Goal: Obtain resource: Download file/media

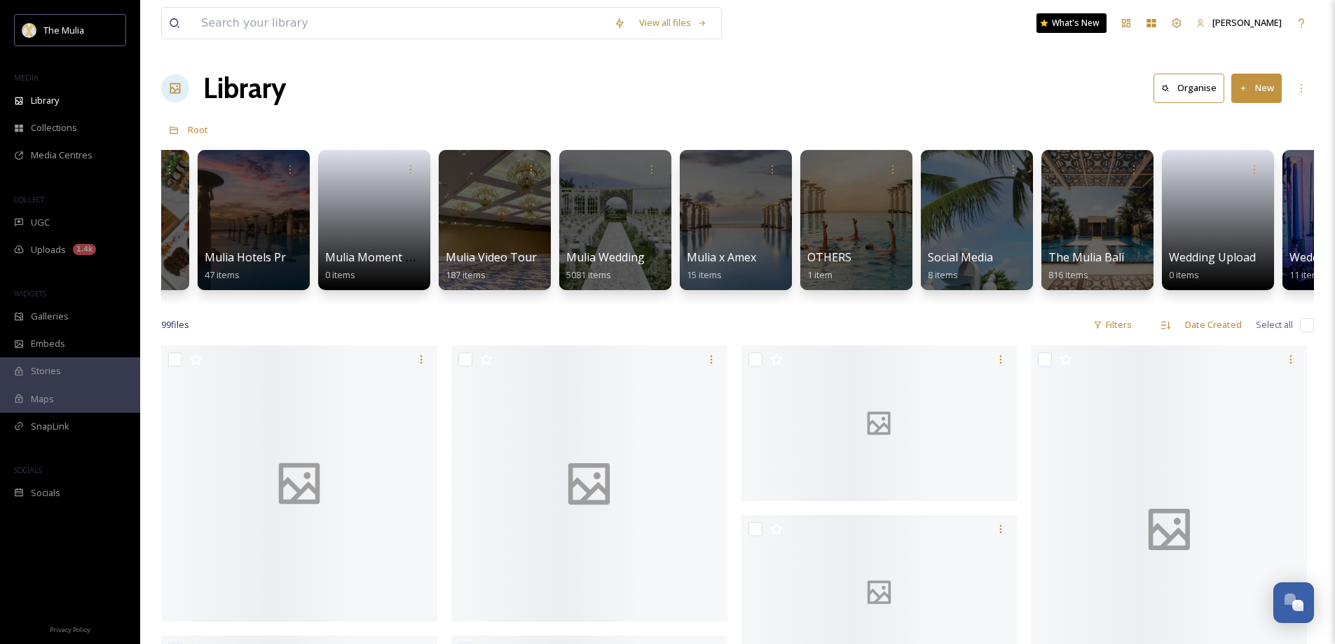
scroll to position [0, 1740]
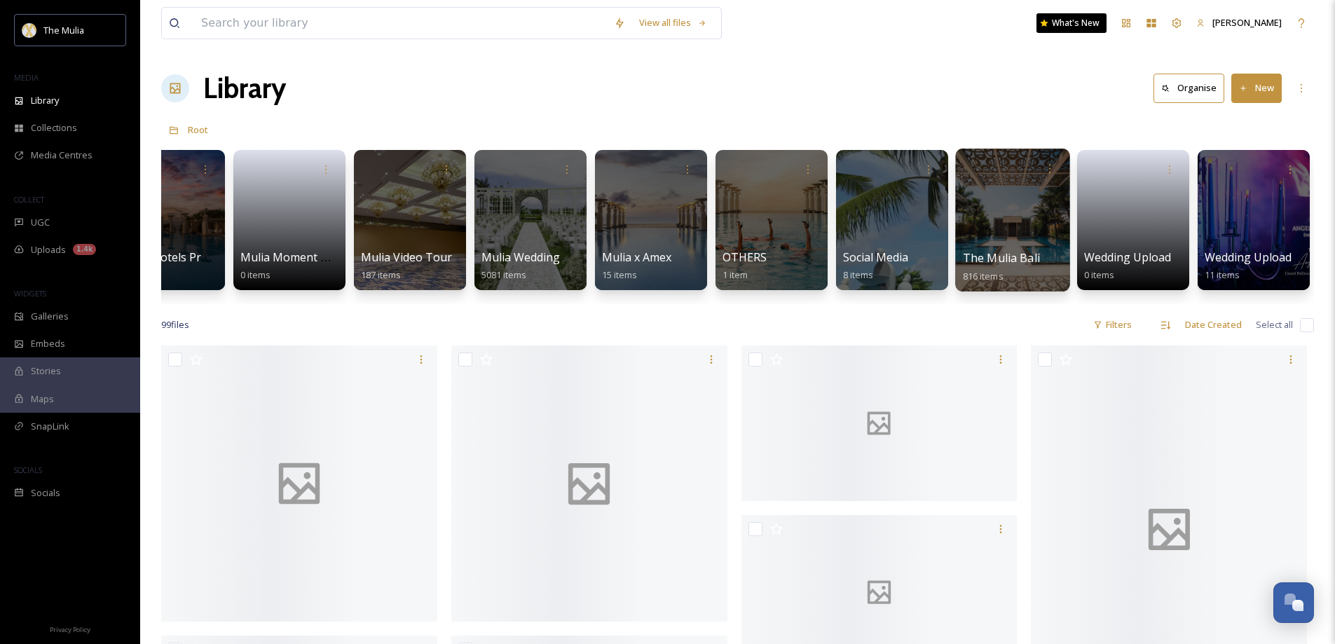
click at [978, 232] on div at bounding box center [1012, 220] width 114 height 143
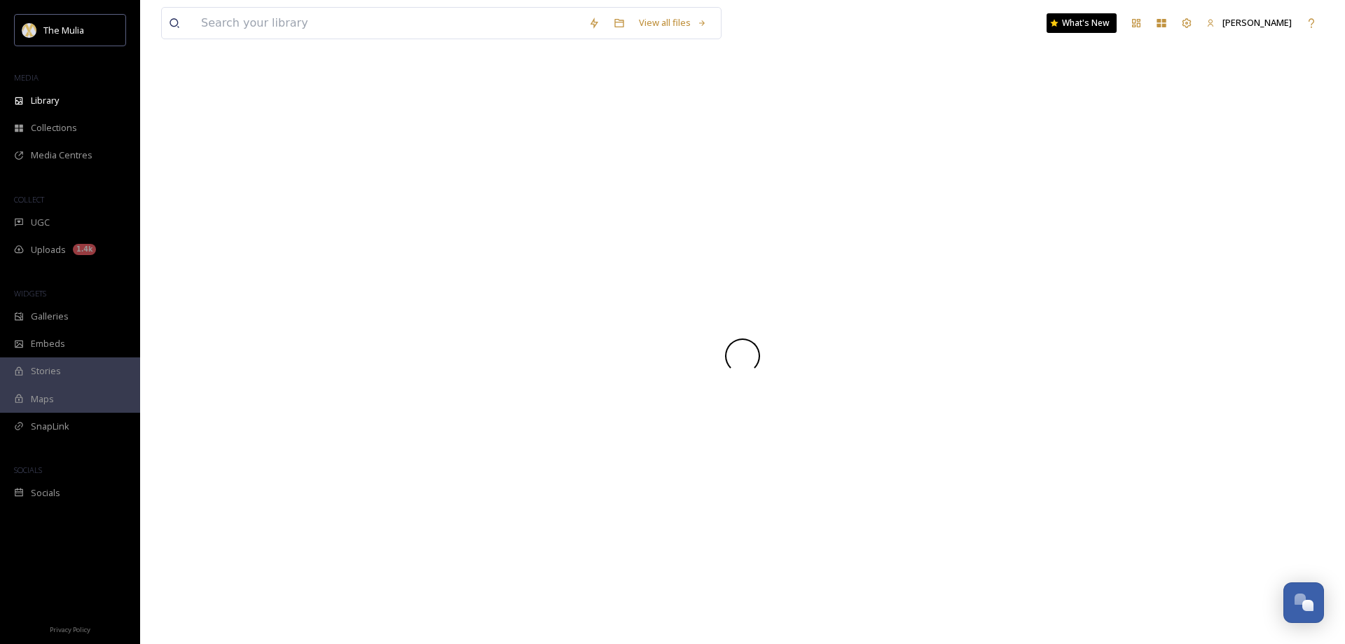
click at [978, 232] on div at bounding box center [742, 355] width 1163 height 577
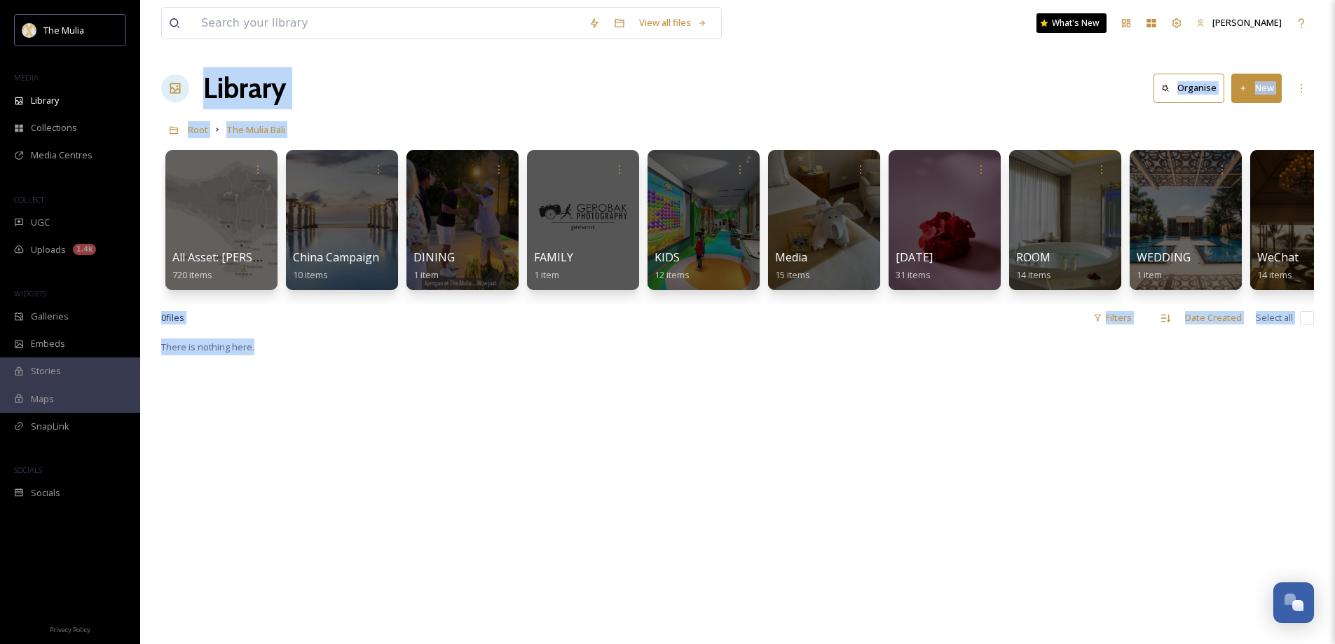
click at [523, 69] on div "Library Organise New" at bounding box center [737, 88] width 1153 height 42
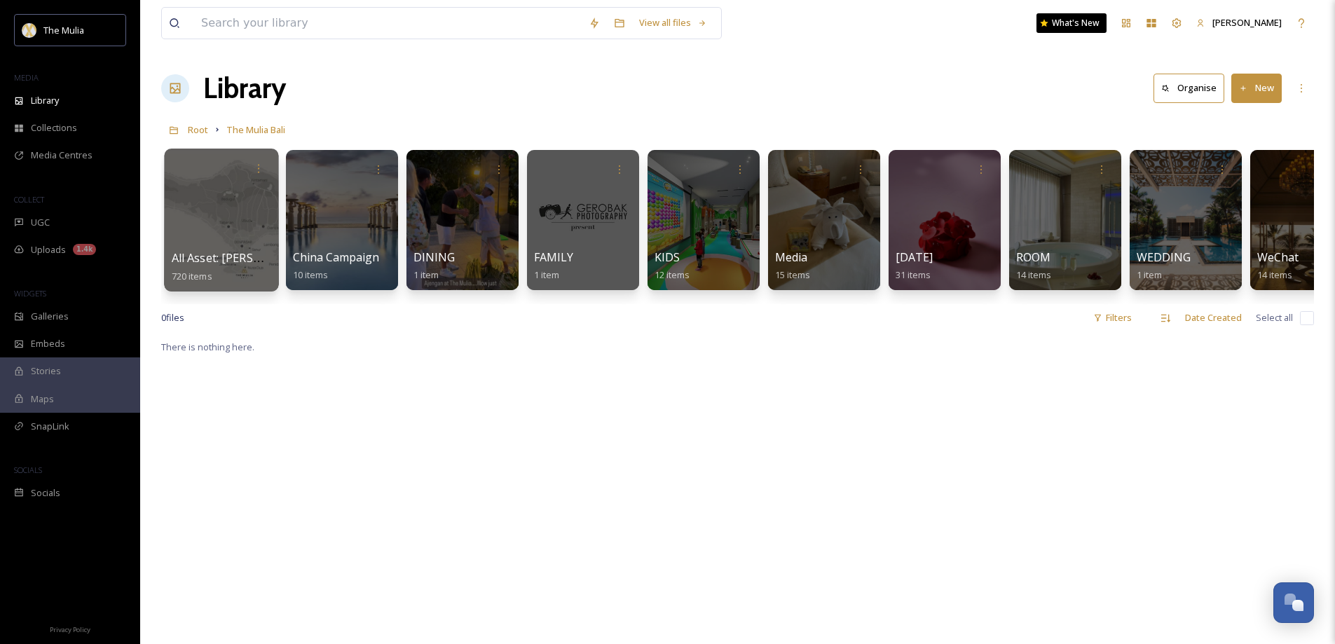
click at [237, 237] on div at bounding box center [221, 220] width 114 height 143
click at [191, 205] on div at bounding box center [221, 220] width 114 height 143
click at [246, 253] on span "All Asset: [PERSON_NAME]" at bounding box center [243, 257] width 142 height 15
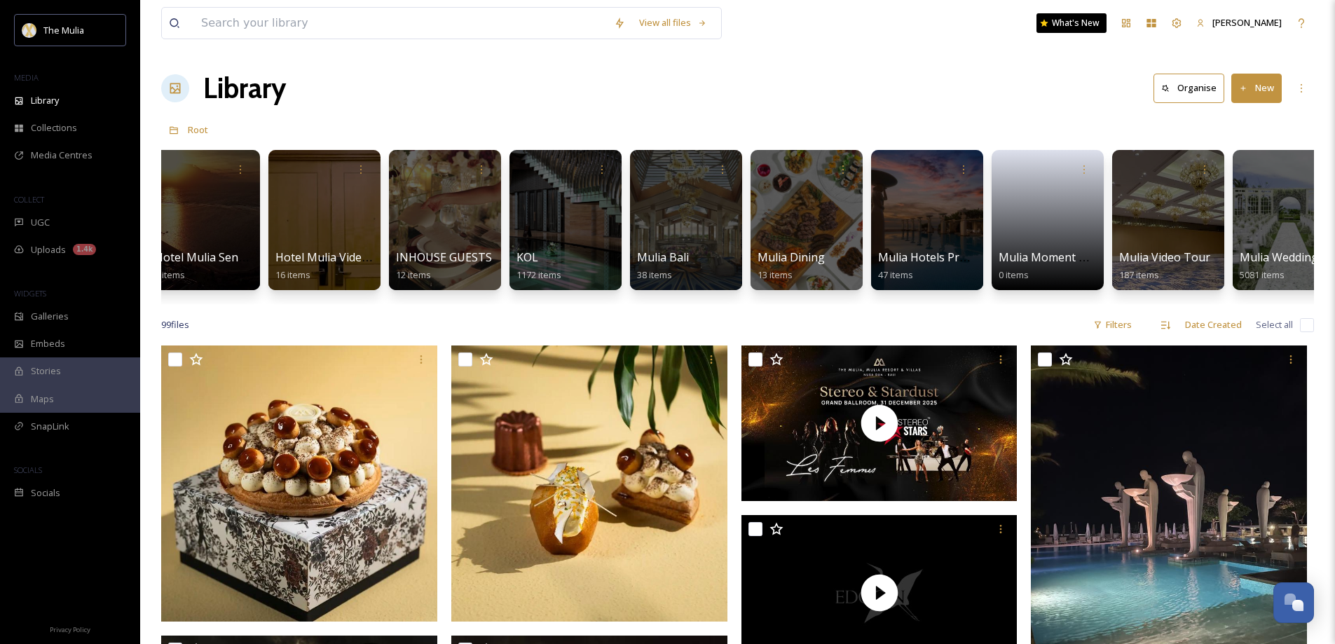
scroll to position [0, 1280]
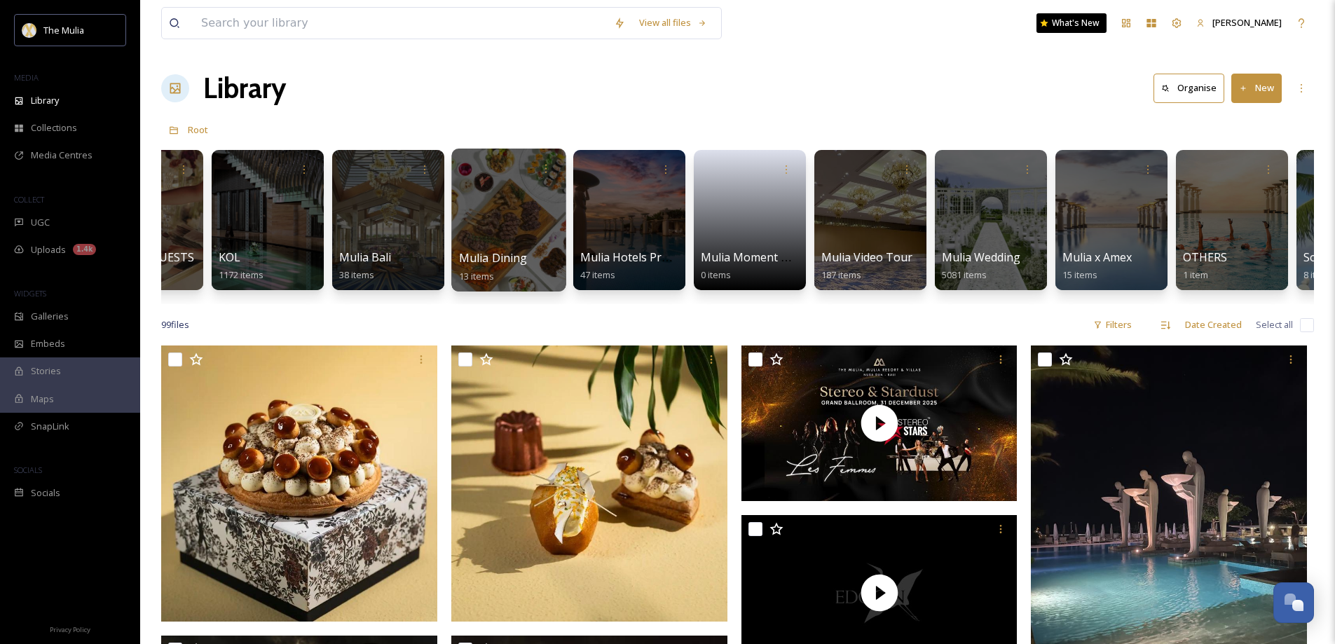
click at [521, 207] on div at bounding box center [508, 220] width 114 height 143
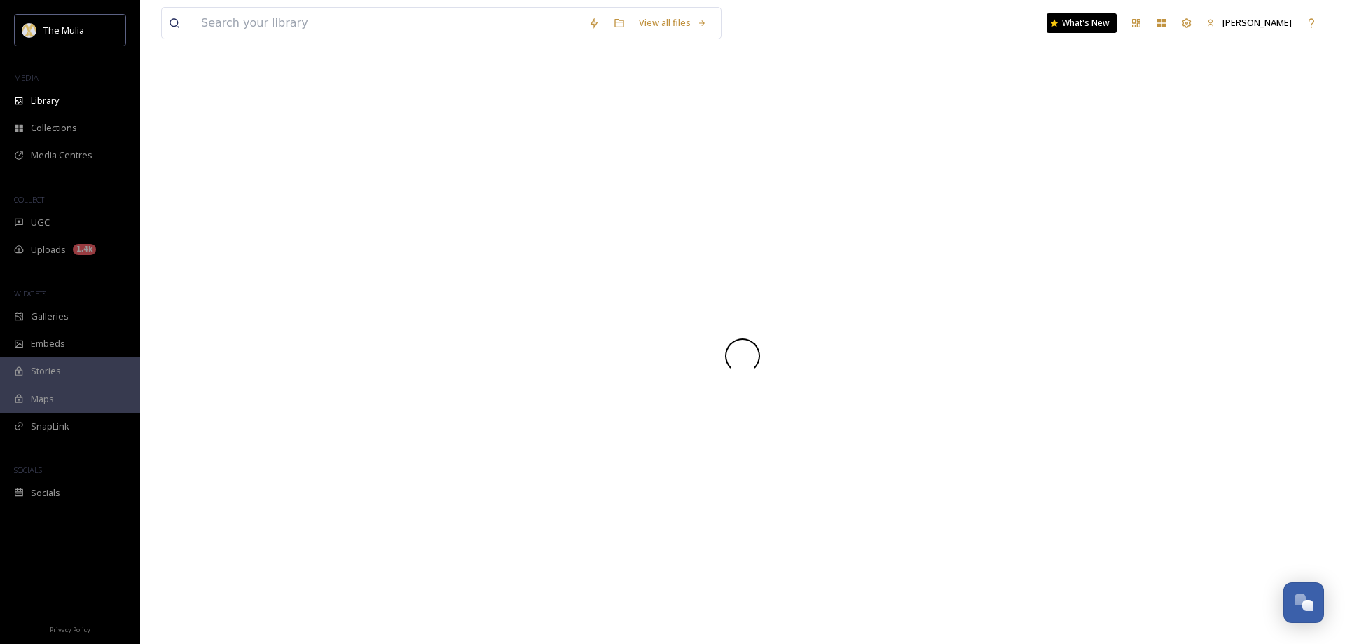
click at [521, 207] on div at bounding box center [742, 355] width 1163 height 577
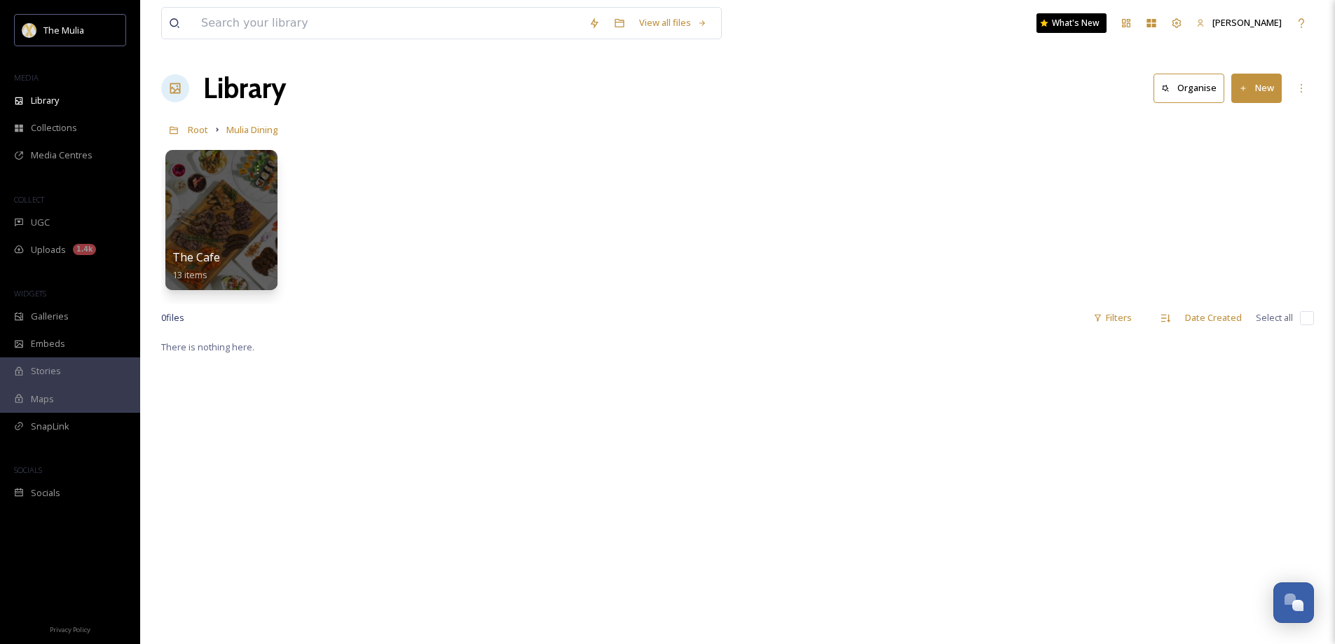
click at [578, 246] on div "The Cafe 13 items" at bounding box center [737, 223] width 1153 height 161
click at [203, 231] on div at bounding box center [221, 220] width 114 height 143
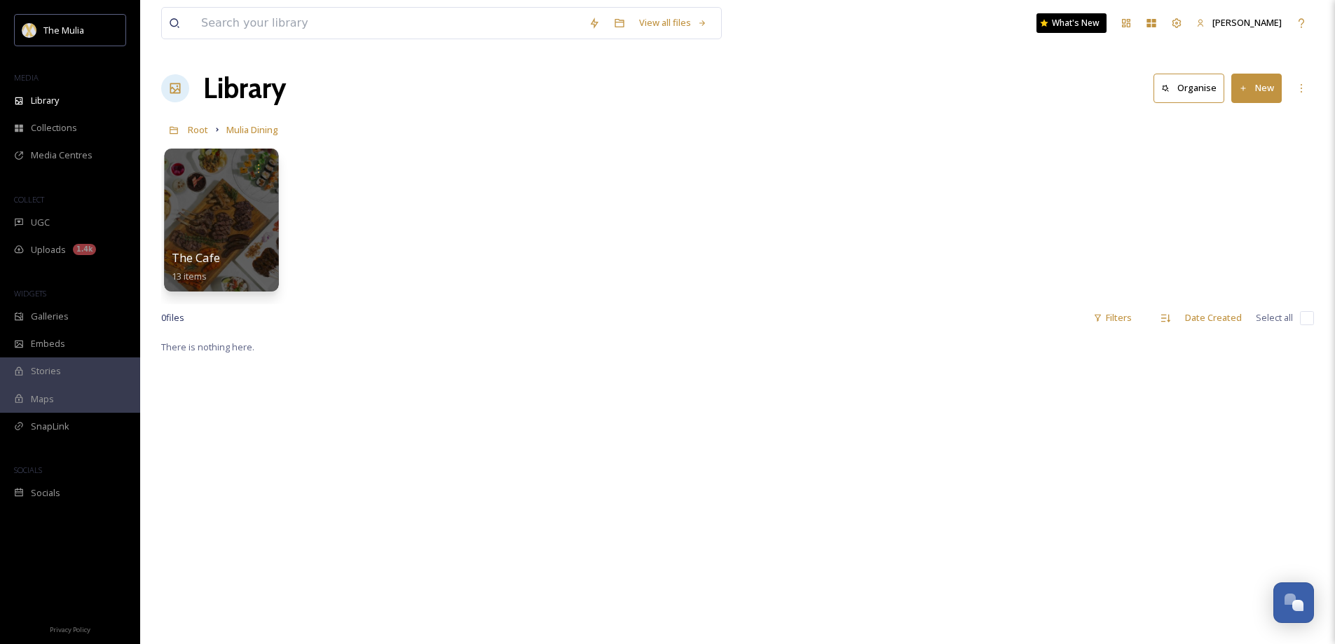
click at [183, 256] on span "The Cafe" at bounding box center [196, 257] width 48 height 15
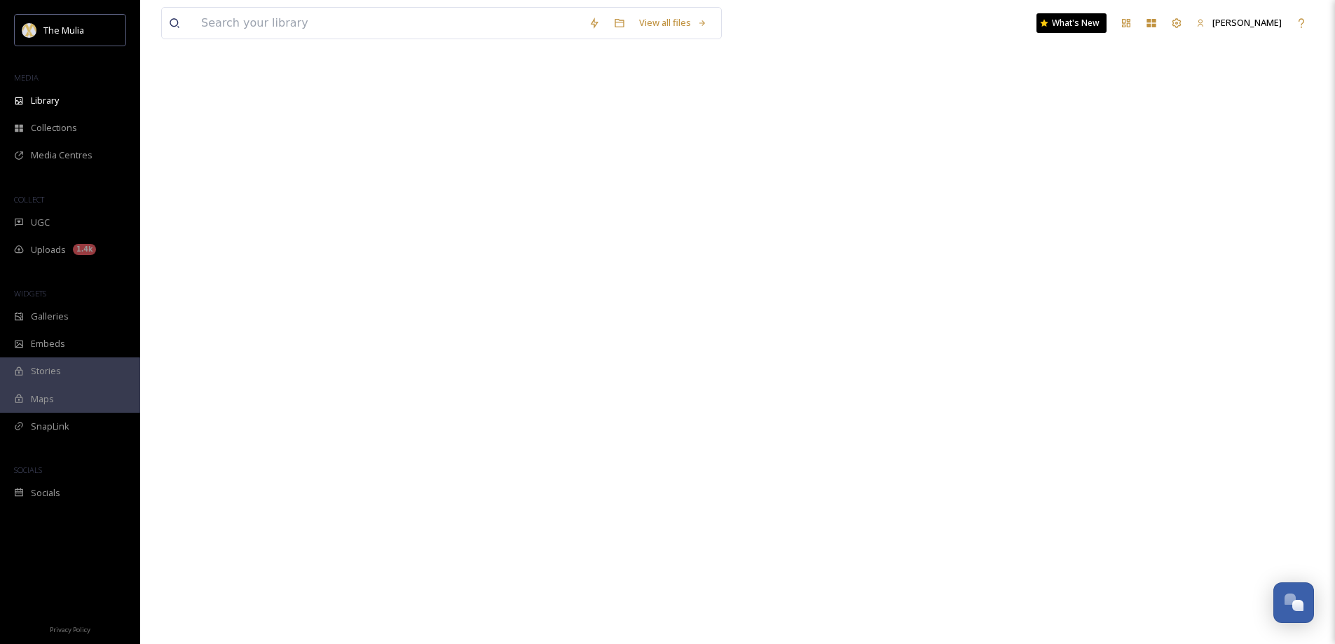
scroll to position [338, 0]
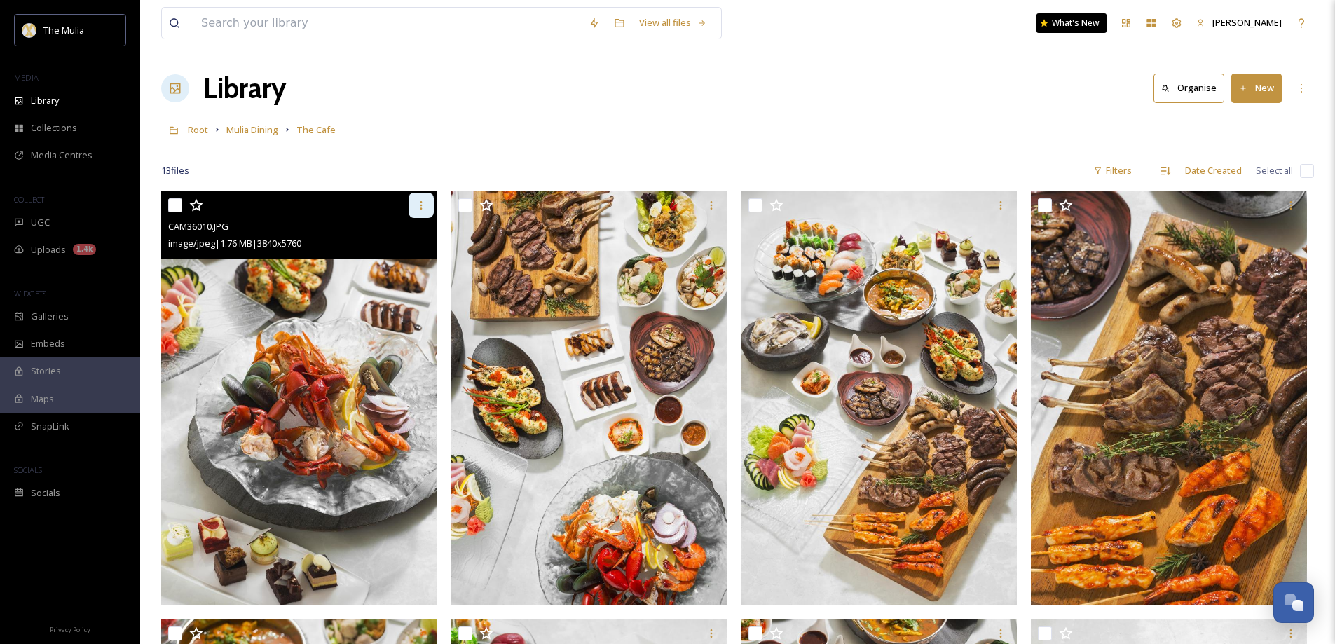
click at [427, 203] on div at bounding box center [421, 205] width 25 height 25
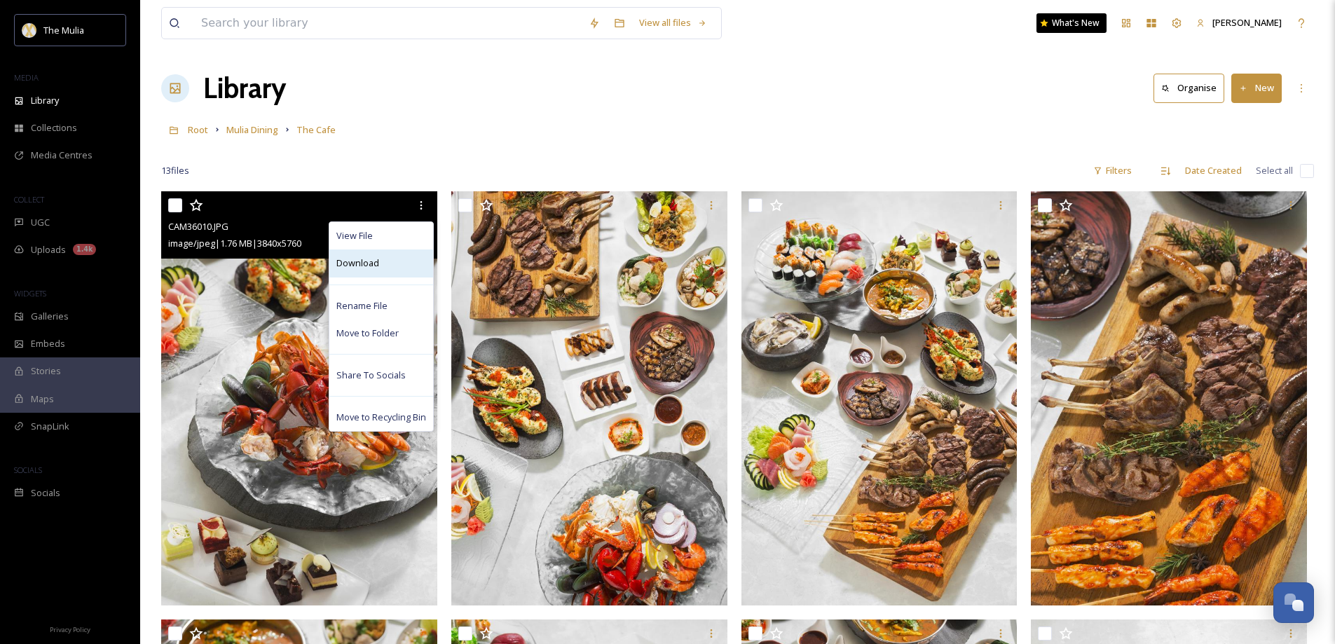
click at [388, 266] on div "Download" at bounding box center [381, 262] width 104 height 27
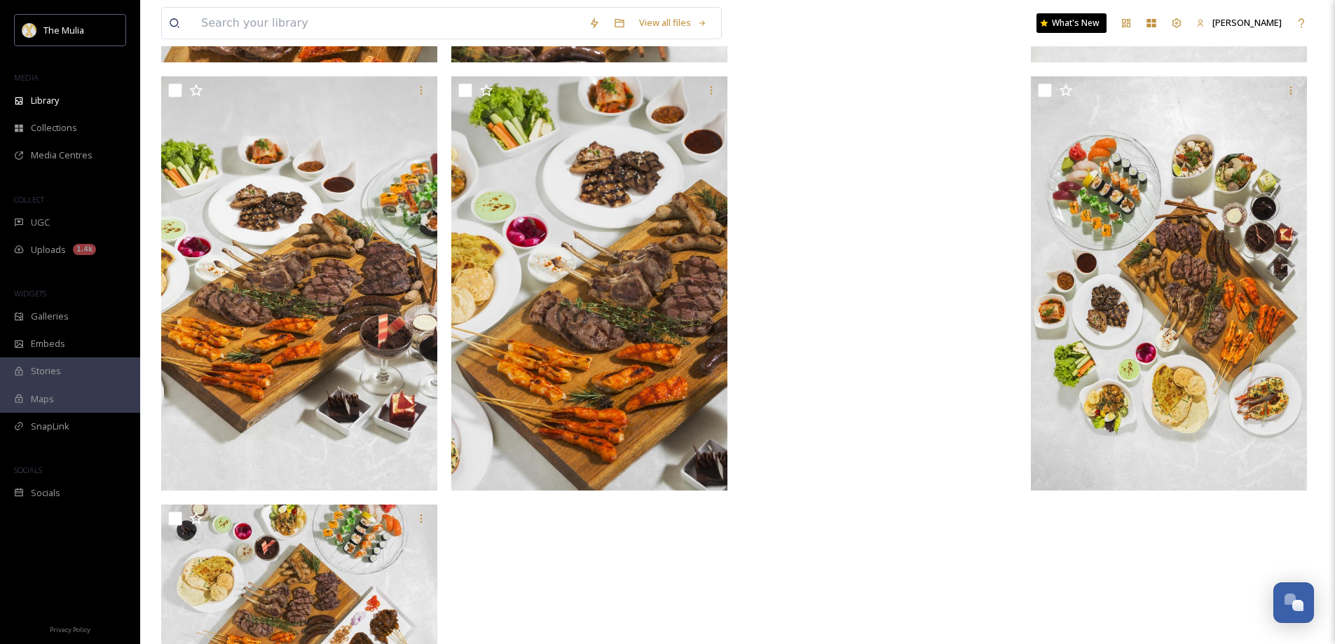
scroll to position [981, 0]
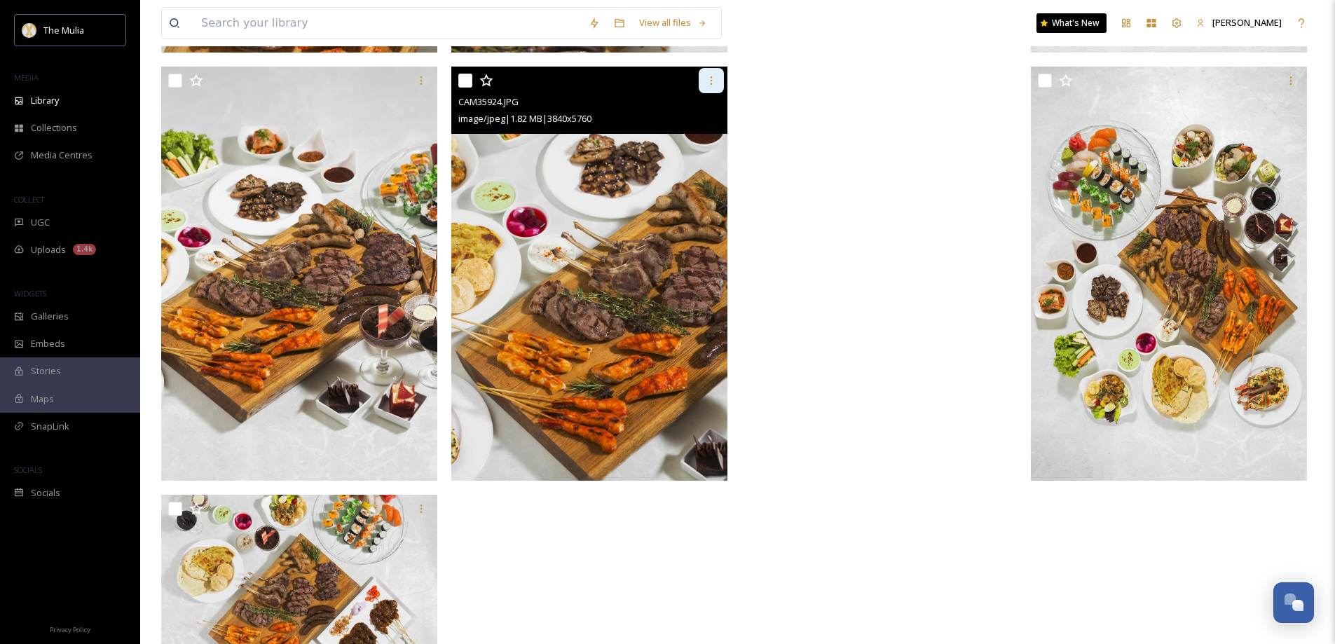
click at [711, 82] on icon at bounding box center [711, 80] width 11 height 11
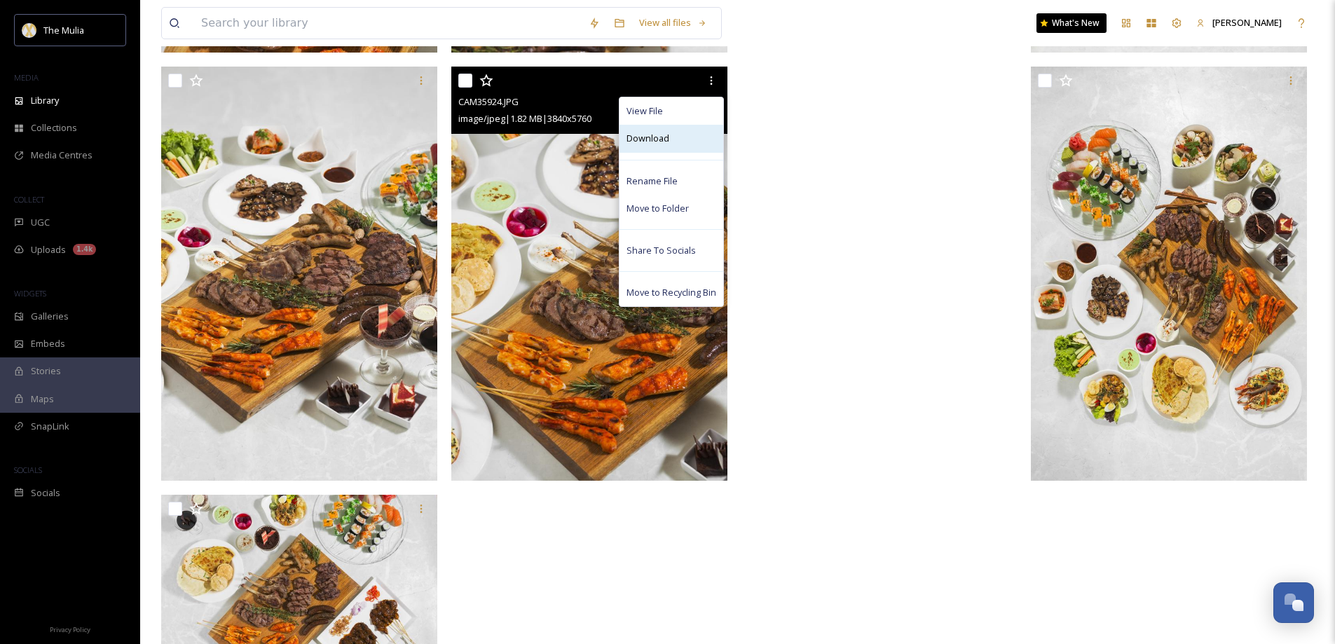
click at [697, 139] on div "Download" at bounding box center [671, 138] width 104 height 27
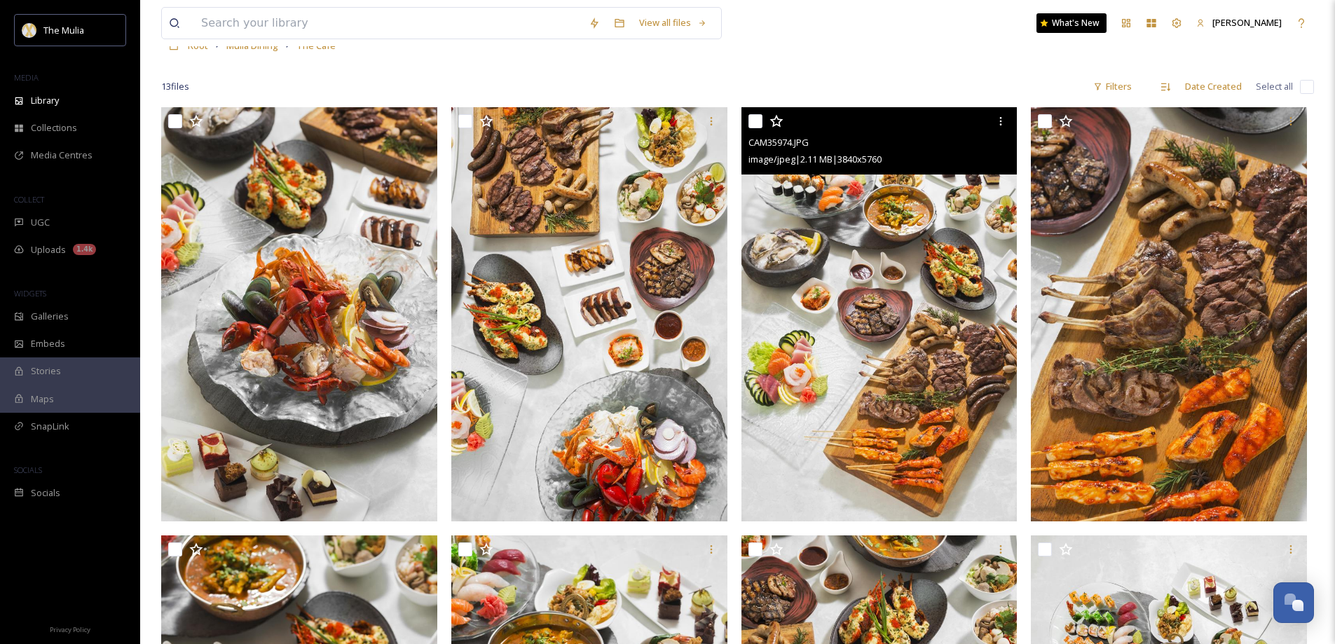
scroll to position [59, 0]
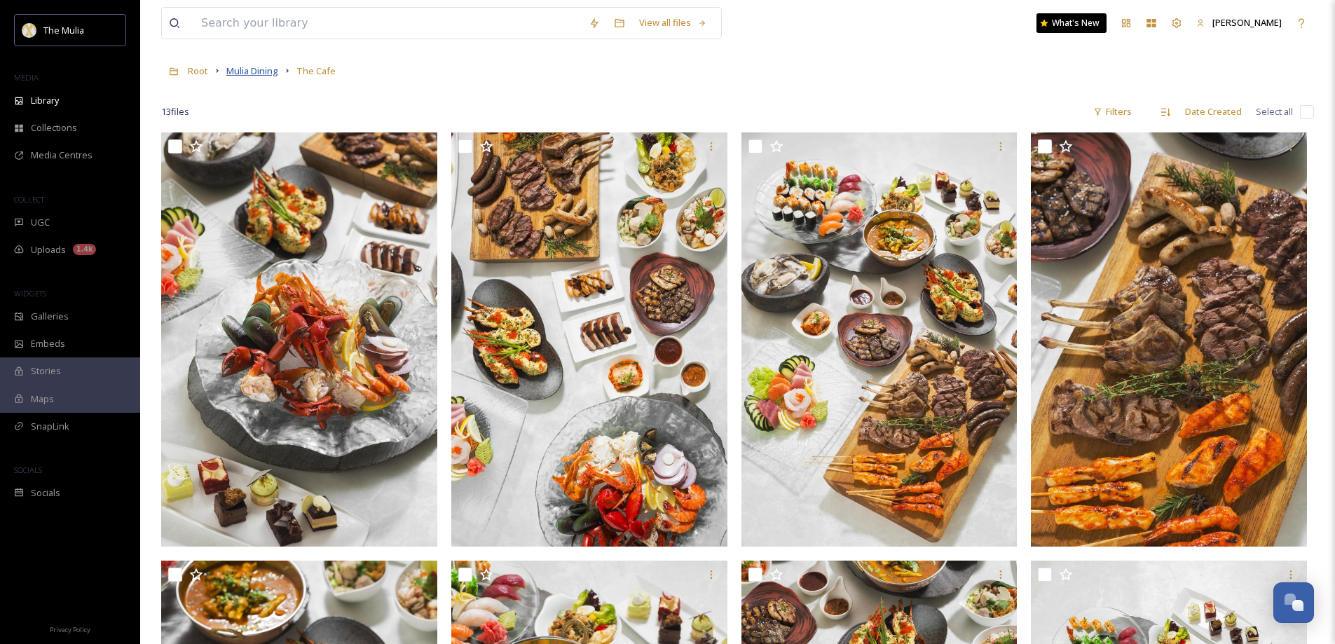
click at [261, 69] on span "Mulia Dining" at bounding box center [252, 70] width 52 height 13
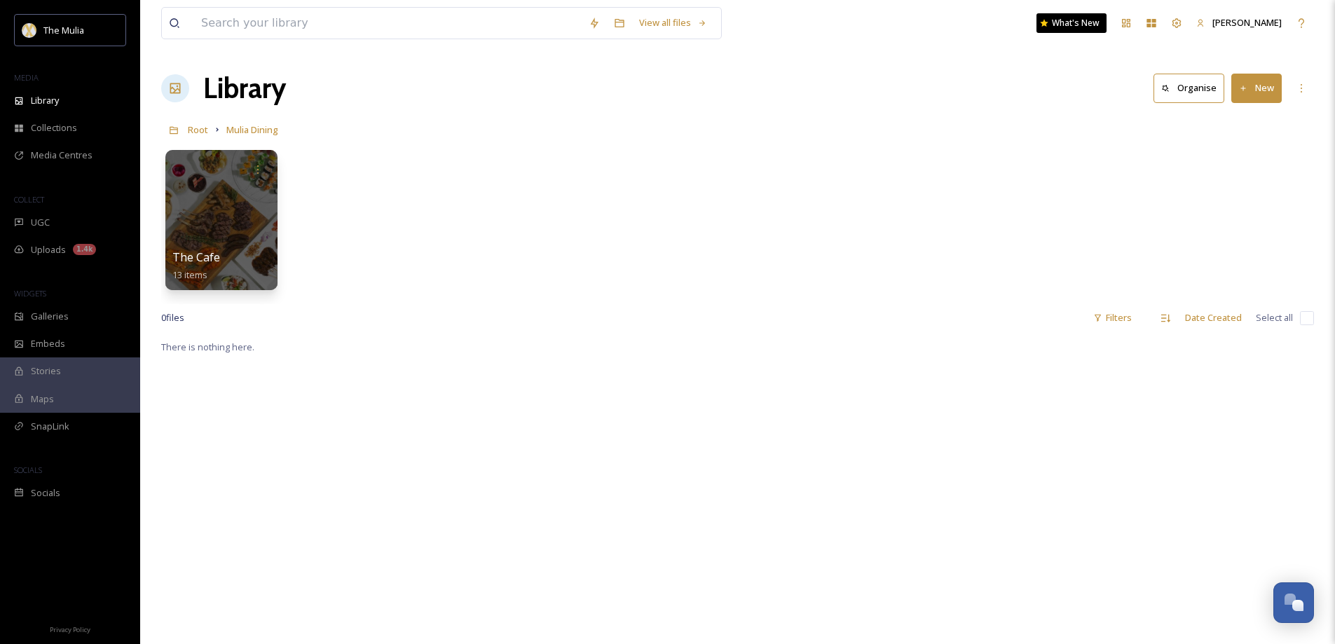
click at [210, 130] on div "Root Mulia Dining" at bounding box center [737, 129] width 1153 height 27
click at [198, 131] on span "Root" at bounding box center [198, 129] width 20 height 13
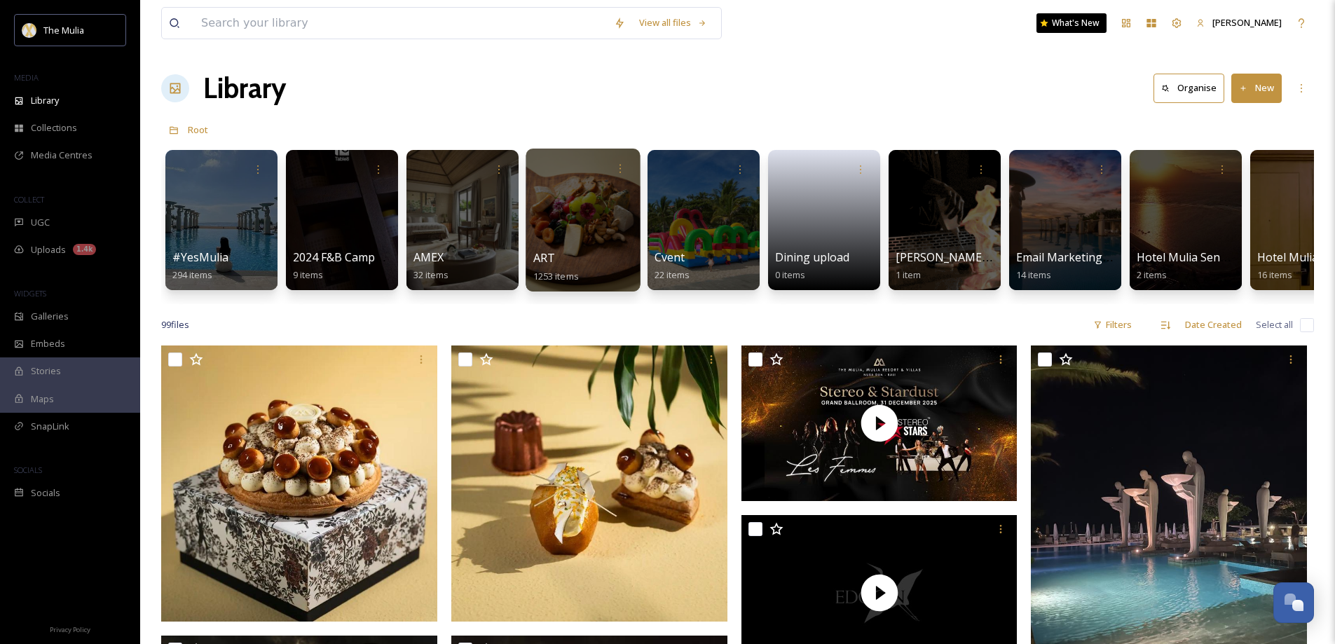
click at [587, 263] on div "ART 1253 items" at bounding box center [583, 266] width 100 height 35
click at [548, 252] on span "ART" at bounding box center [544, 257] width 22 height 15
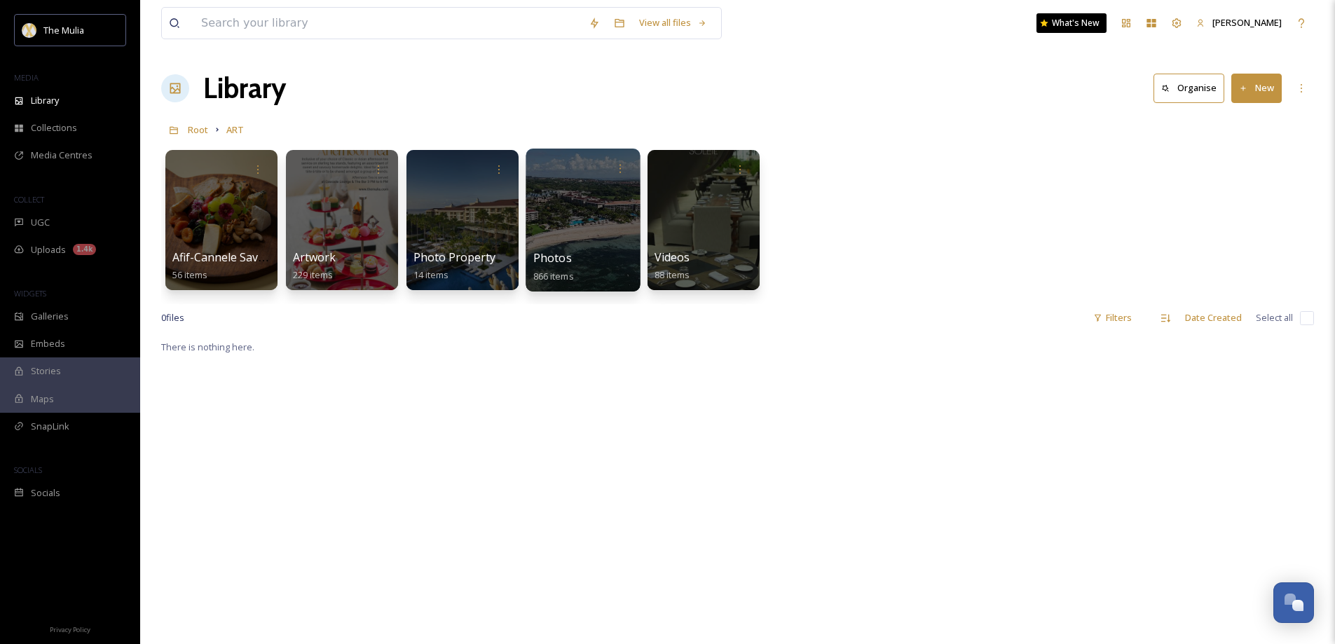
click at [548, 261] on span "Photos" at bounding box center [552, 257] width 39 height 15
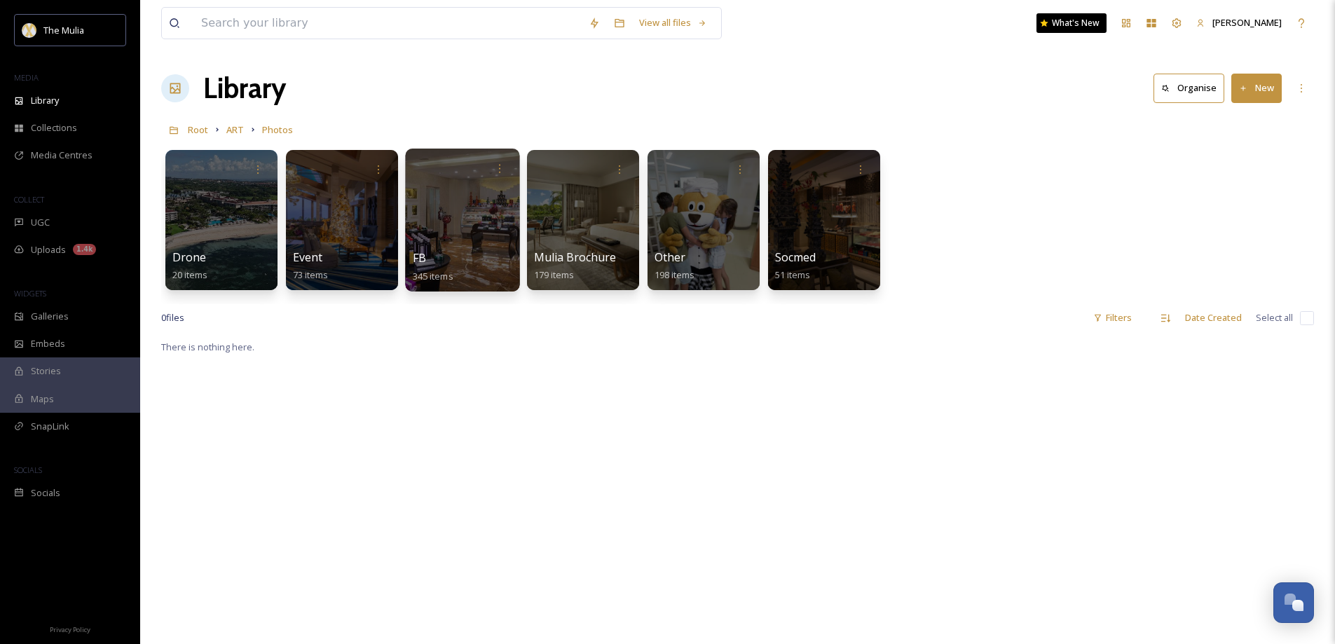
click at [425, 264] on span "FB" at bounding box center [419, 257] width 13 height 15
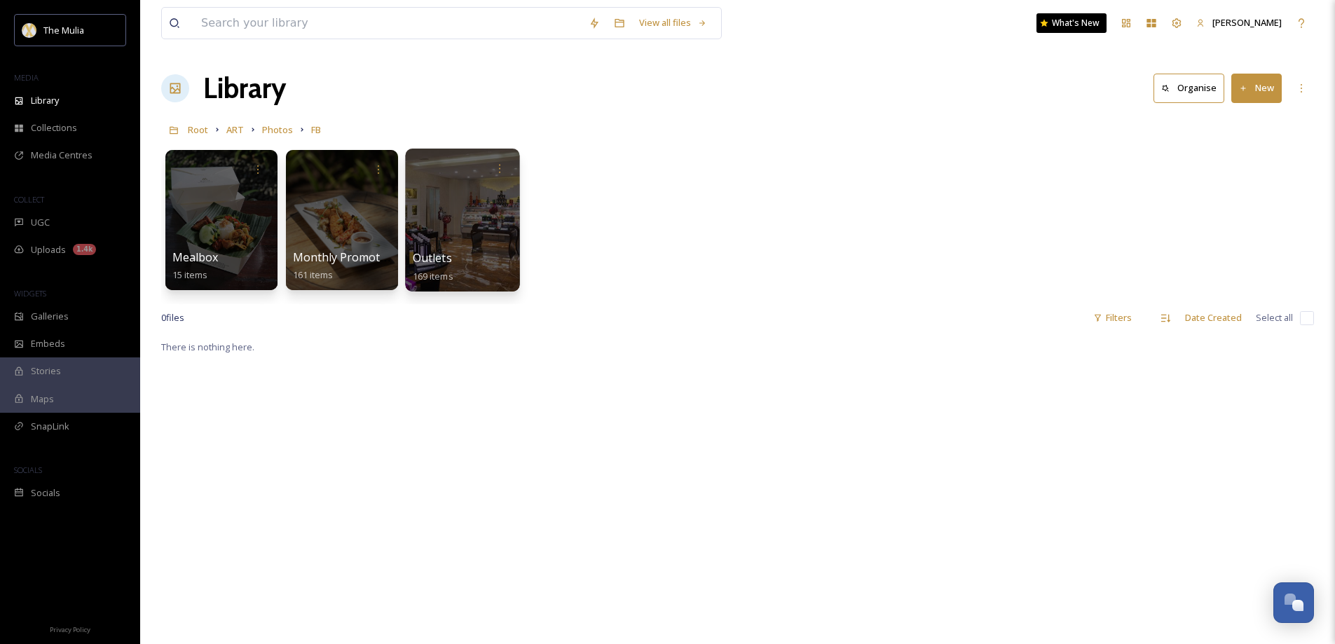
click at [446, 258] on span "Outlets" at bounding box center [432, 257] width 39 height 15
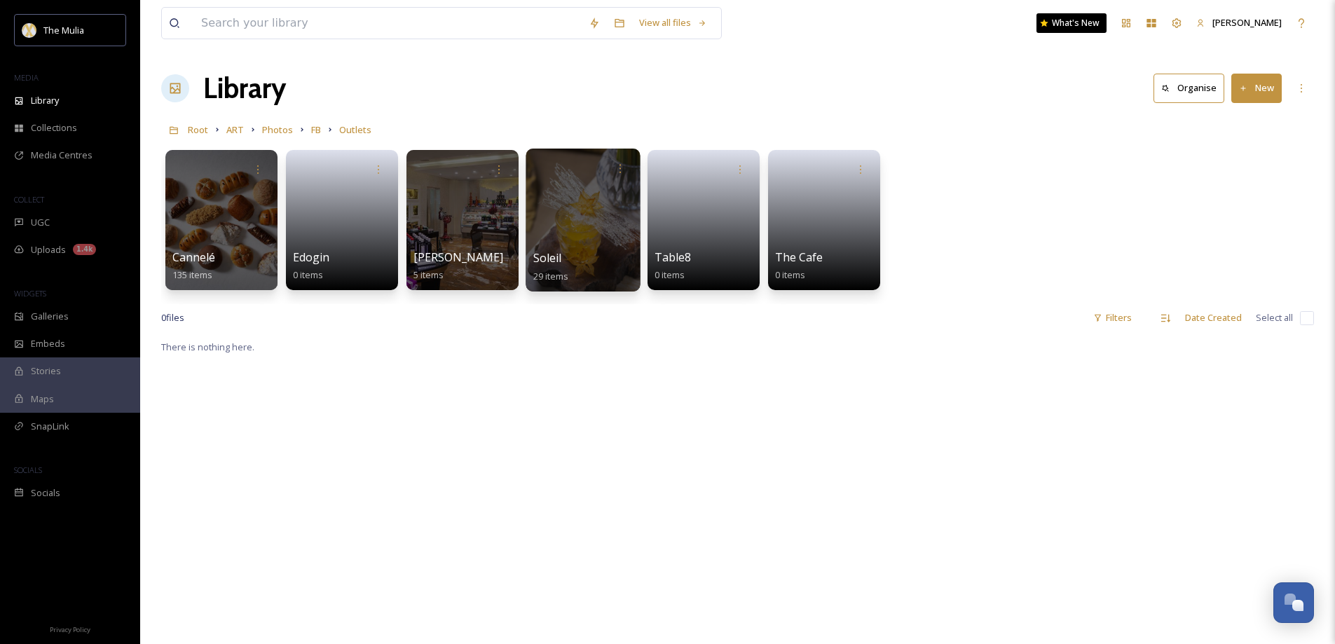
click at [575, 249] on div "Soleil 29 items" at bounding box center [583, 266] width 100 height 35
click at [551, 261] on span "Soleil" at bounding box center [547, 257] width 29 height 15
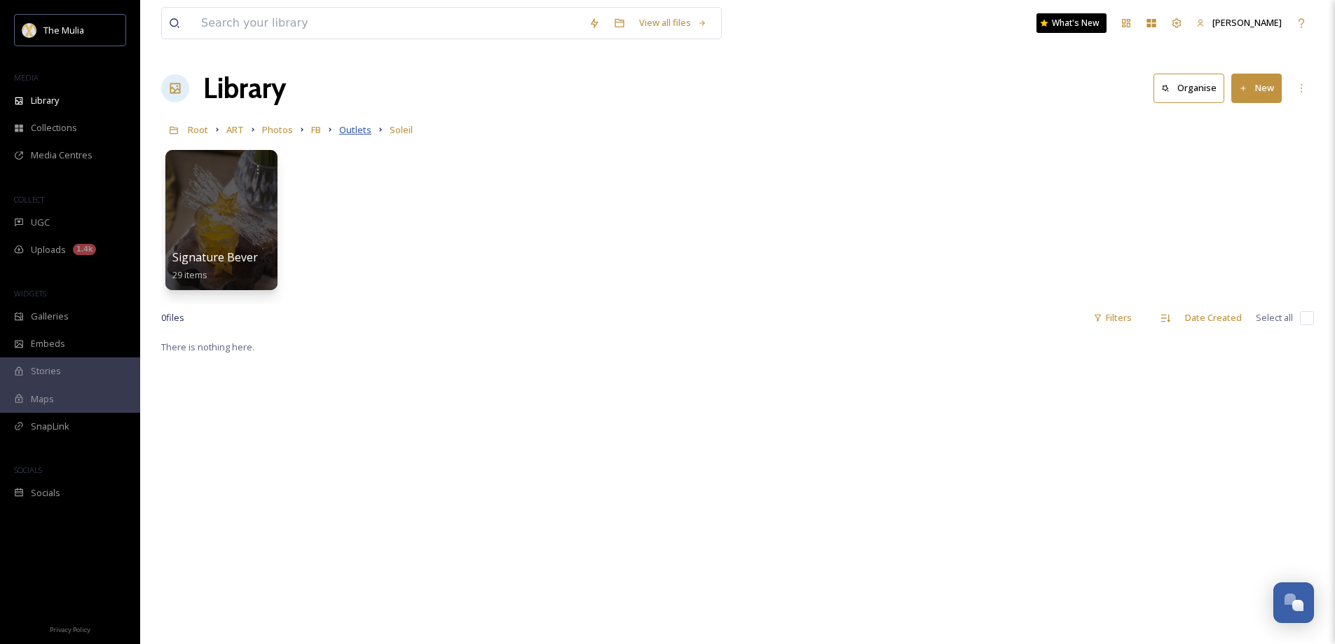
click at [341, 130] on span "Outlets" at bounding box center [355, 129] width 32 height 13
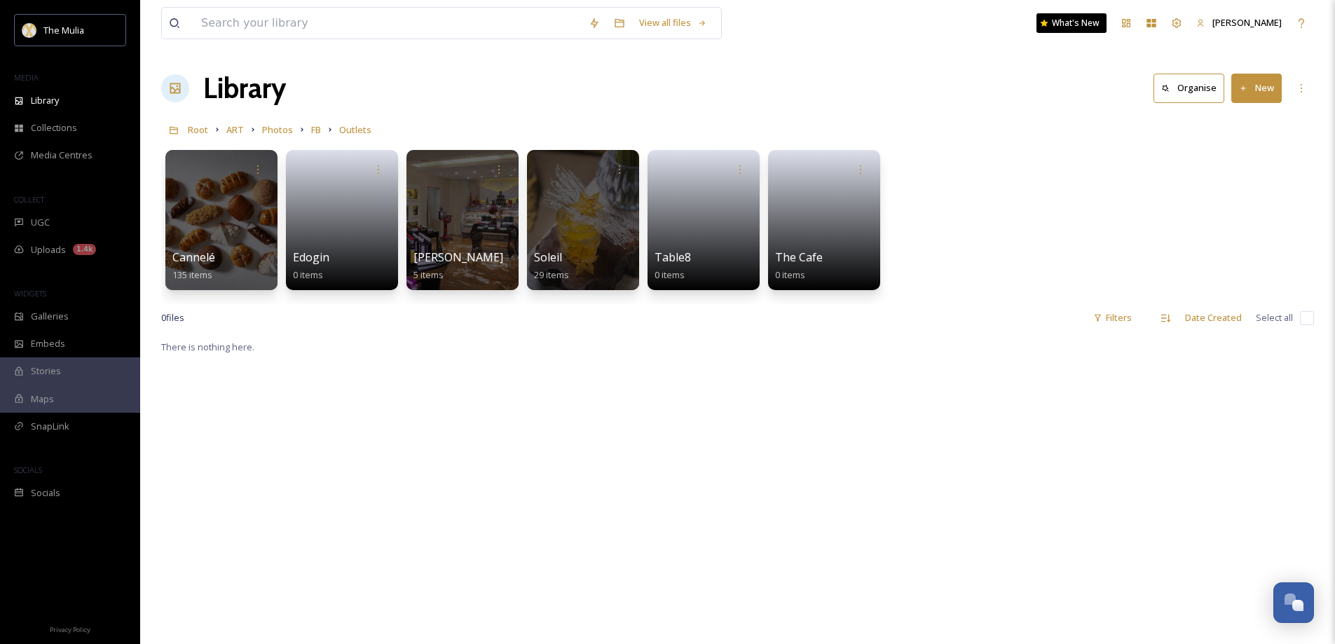
click at [306, 126] on div "Root ART Photos FB Outlets" at bounding box center [737, 129] width 1153 height 27
click at [312, 129] on span "FB" at bounding box center [316, 129] width 10 height 13
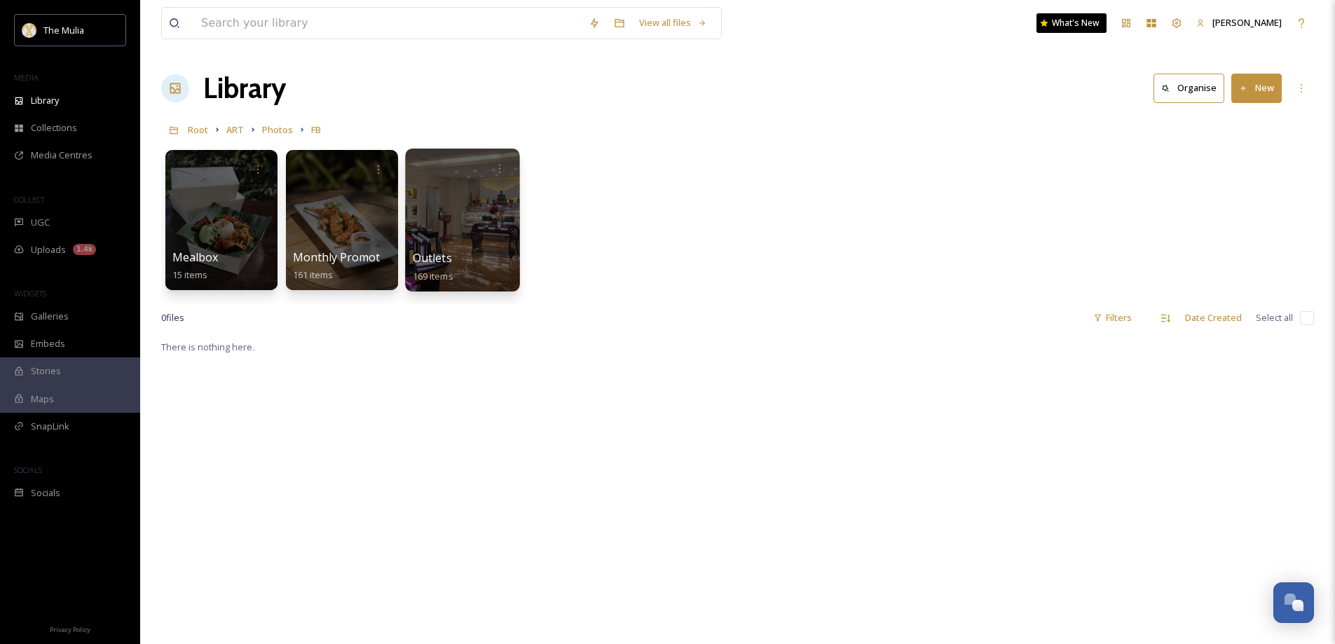
click at [466, 213] on div at bounding box center [462, 220] width 114 height 143
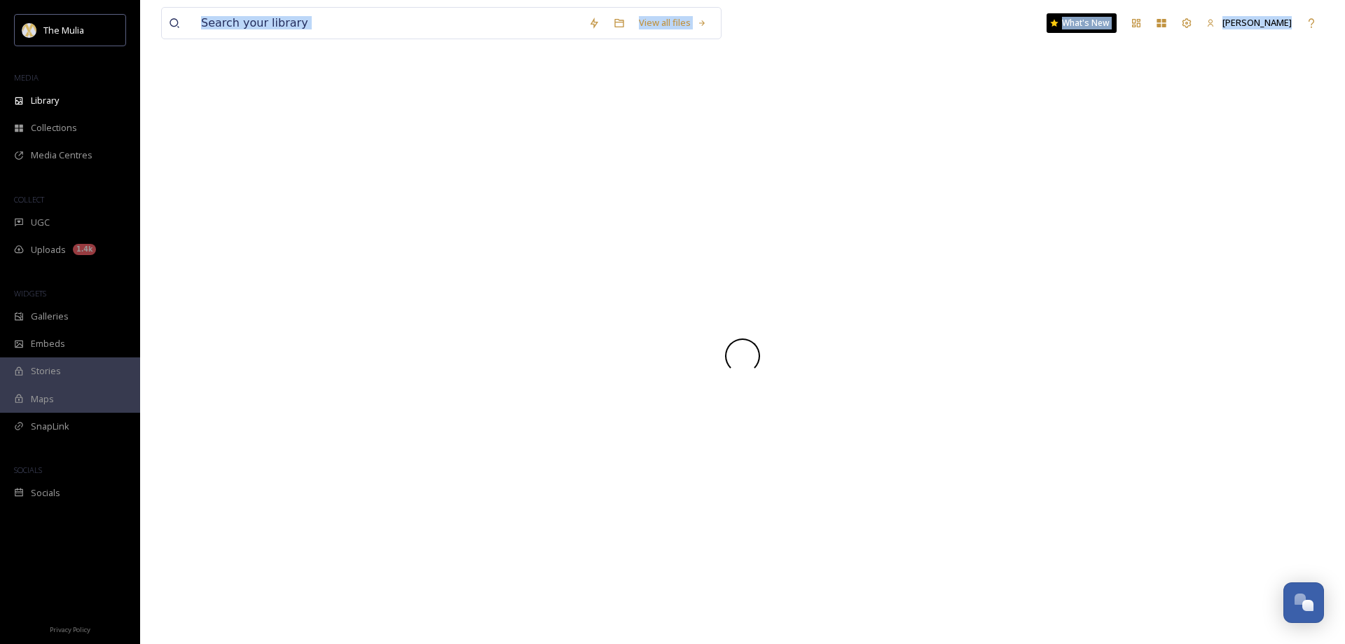
click at [466, 213] on div at bounding box center [742, 355] width 1163 height 577
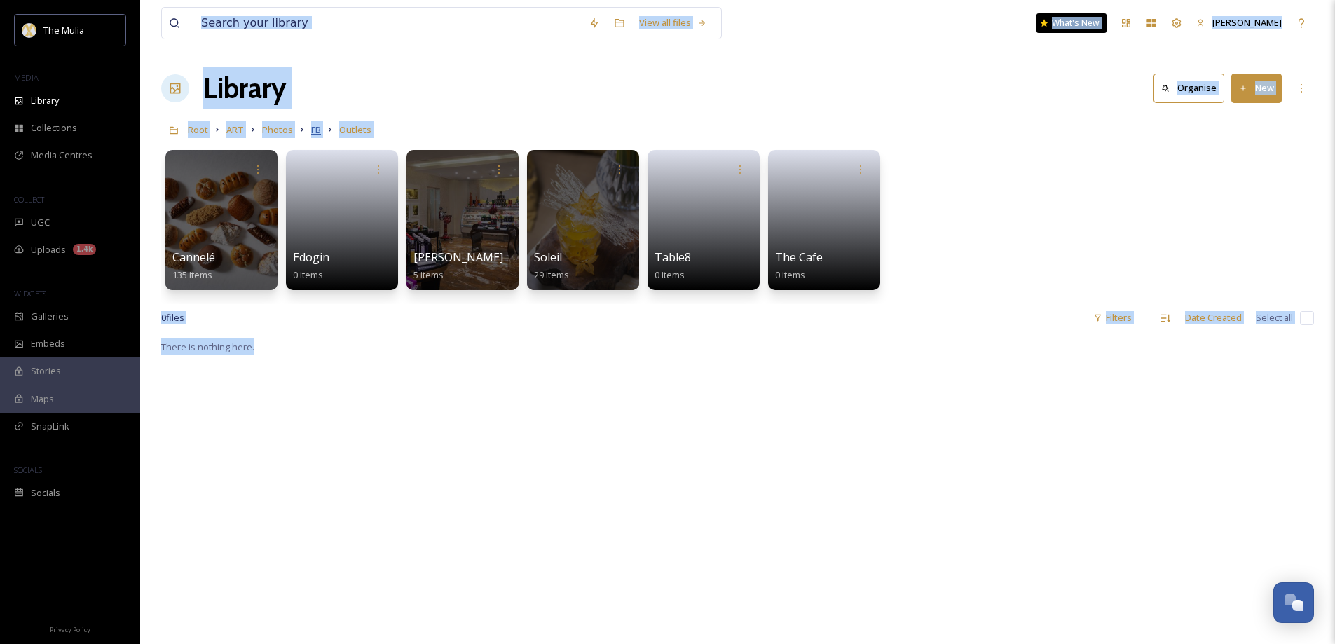
click at [313, 130] on span "FB" at bounding box center [316, 129] width 10 height 13
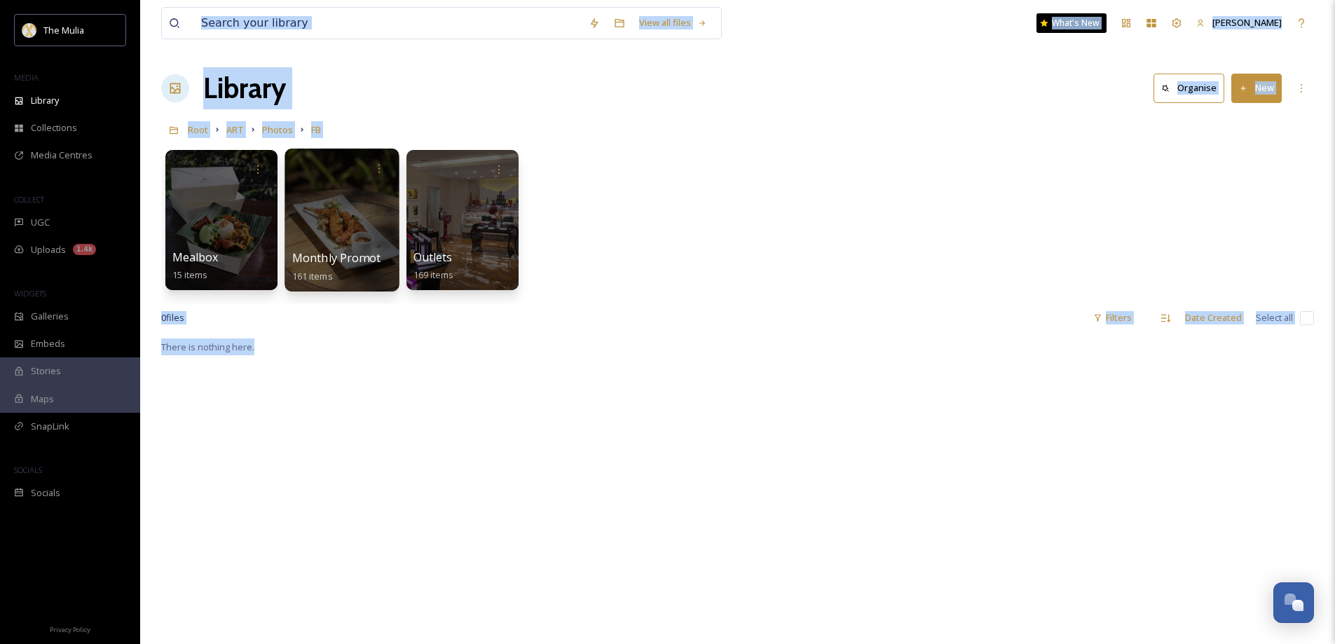
click at [322, 205] on div at bounding box center [342, 220] width 114 height 143
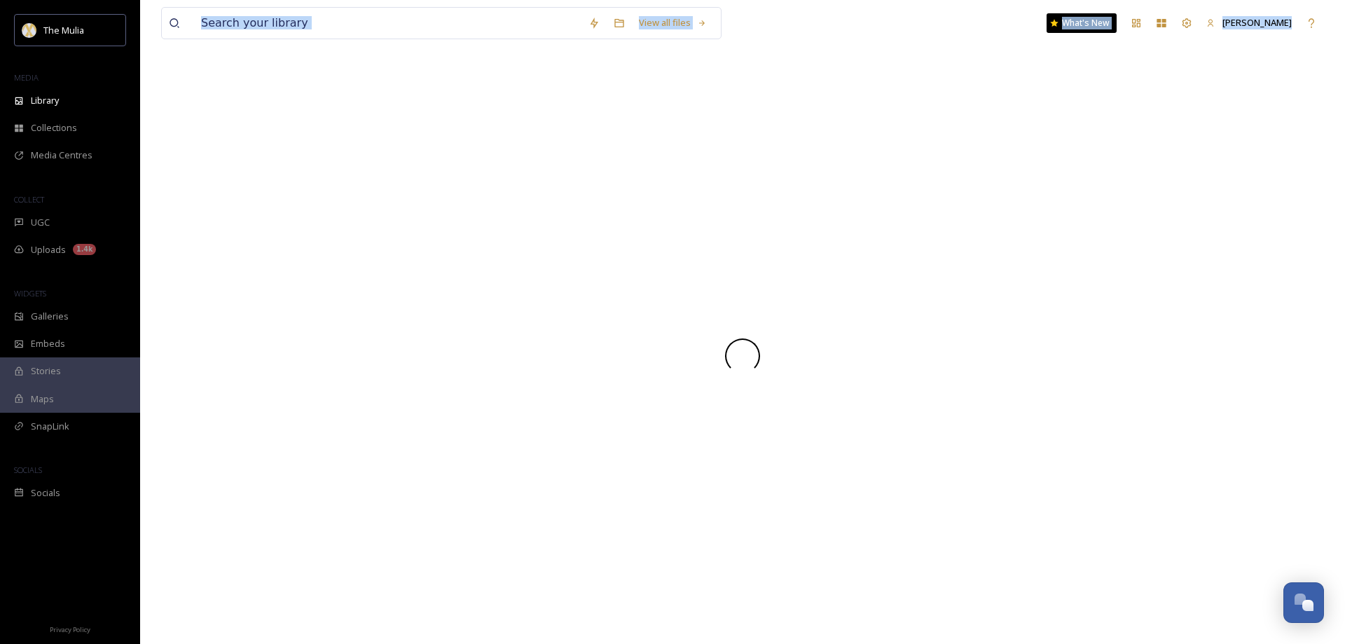
click at [322, 205] on div at bounding box center [742, 355] width 1163 height 577
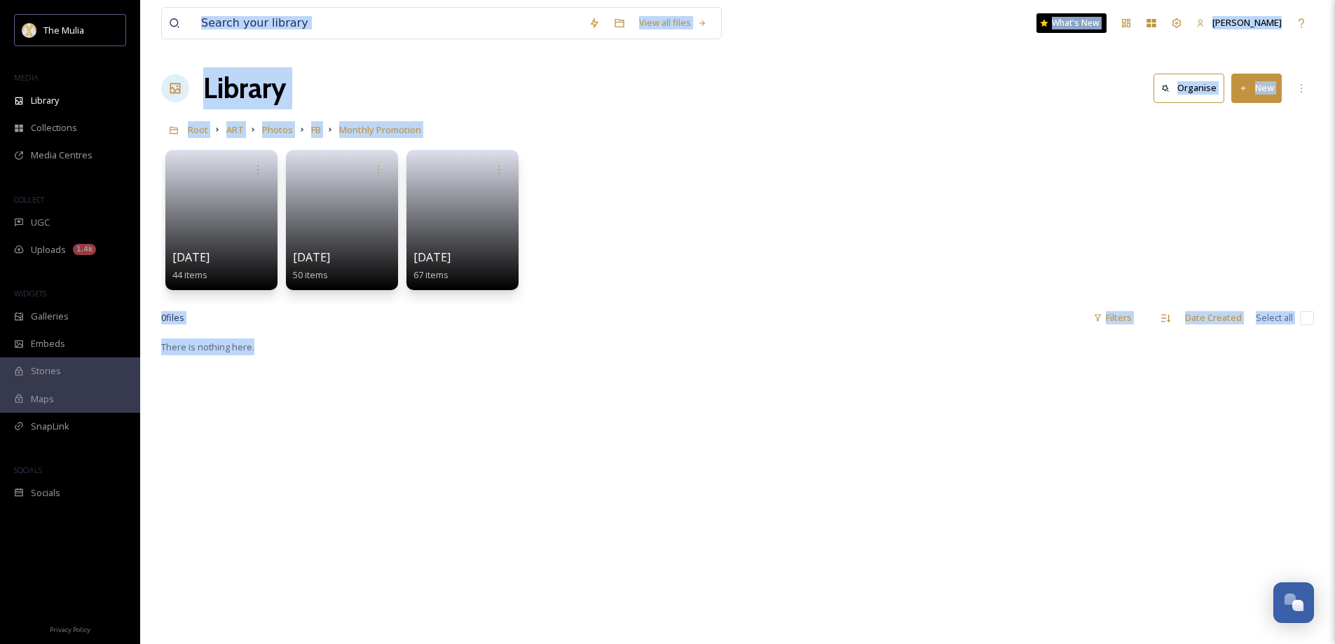
click at [809, 88] on div "Library Organise New" at bounding box center [737, 88] width 1153 height 42
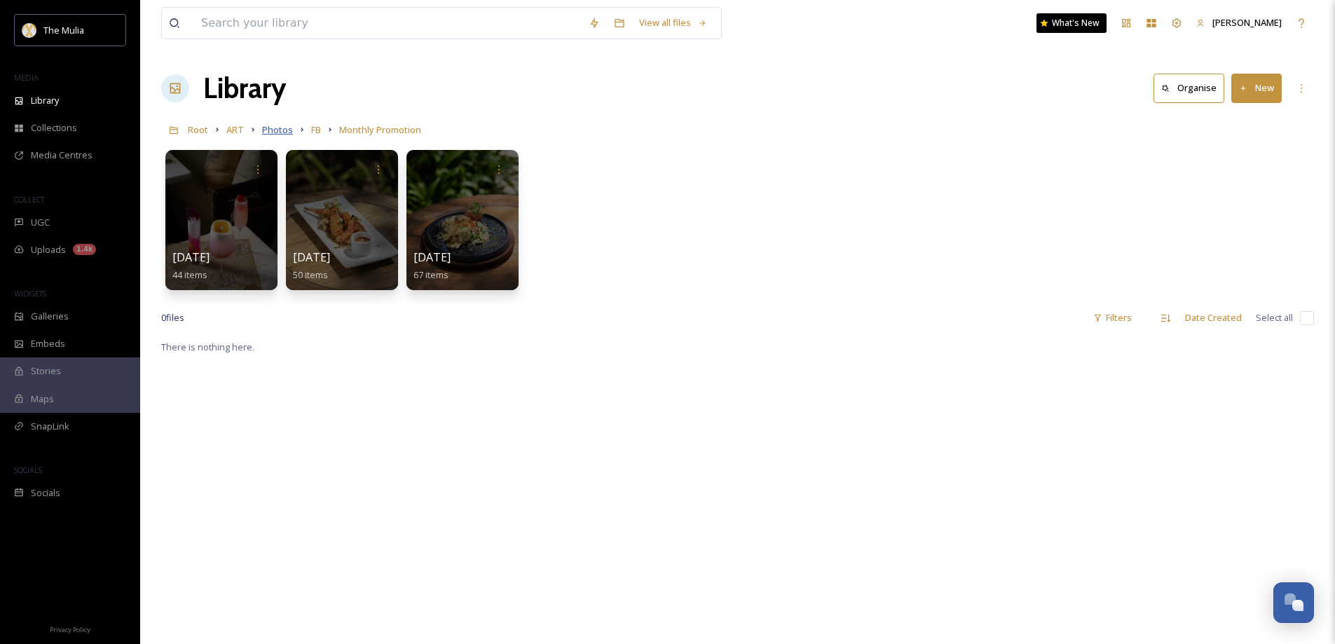
click at [272, 127] on span "Photos" at bounding box center [277, 129] width 31 height 13
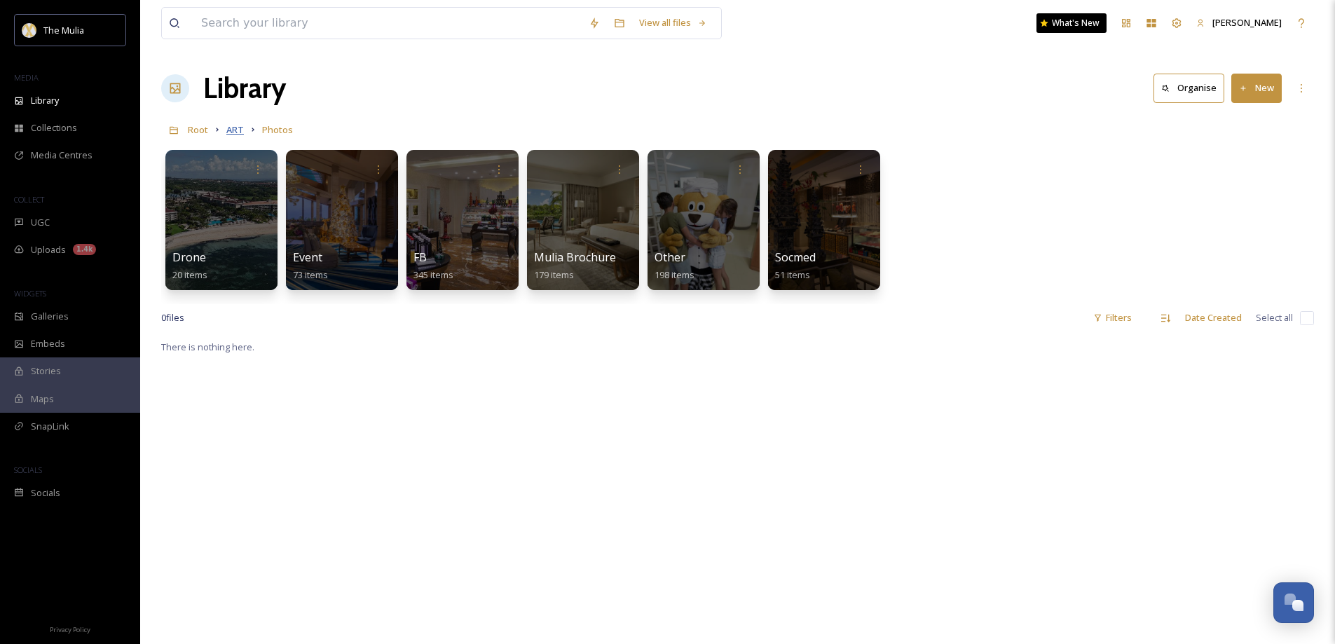
click at [237, 132] on span "ART" at bounding box center [235, 129] width 18 height 13
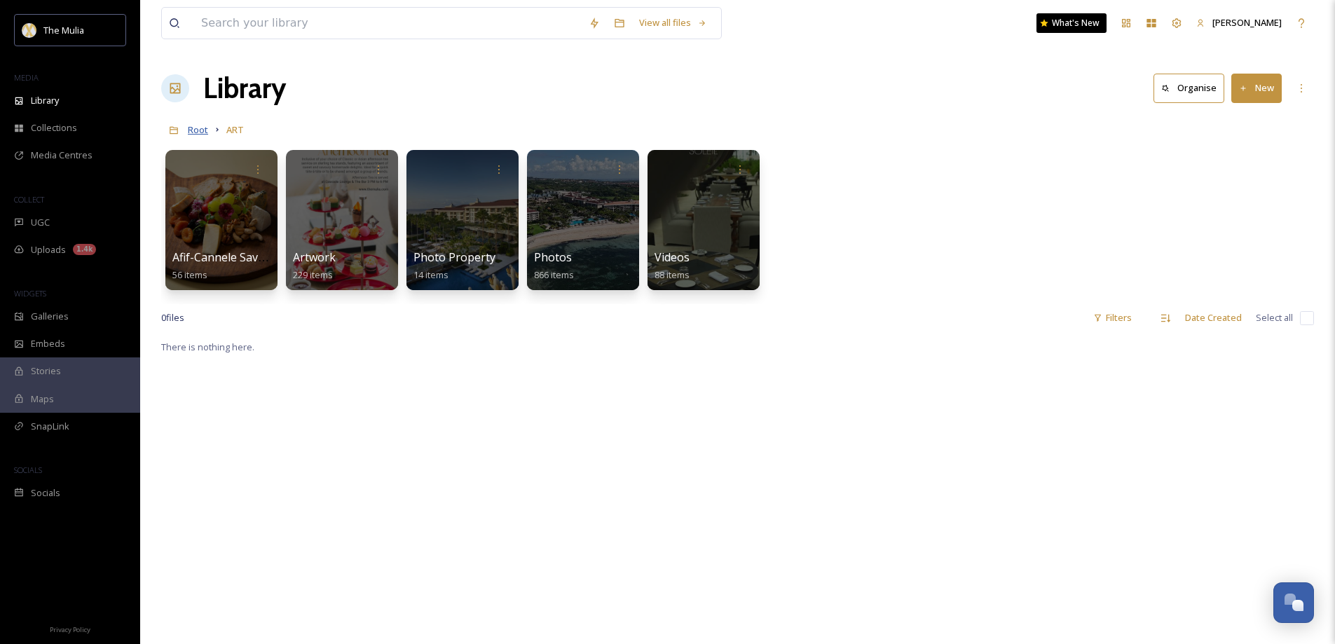
click at [205, 133] on span "Root" at bounding box center [198, 129] width 20 height 13
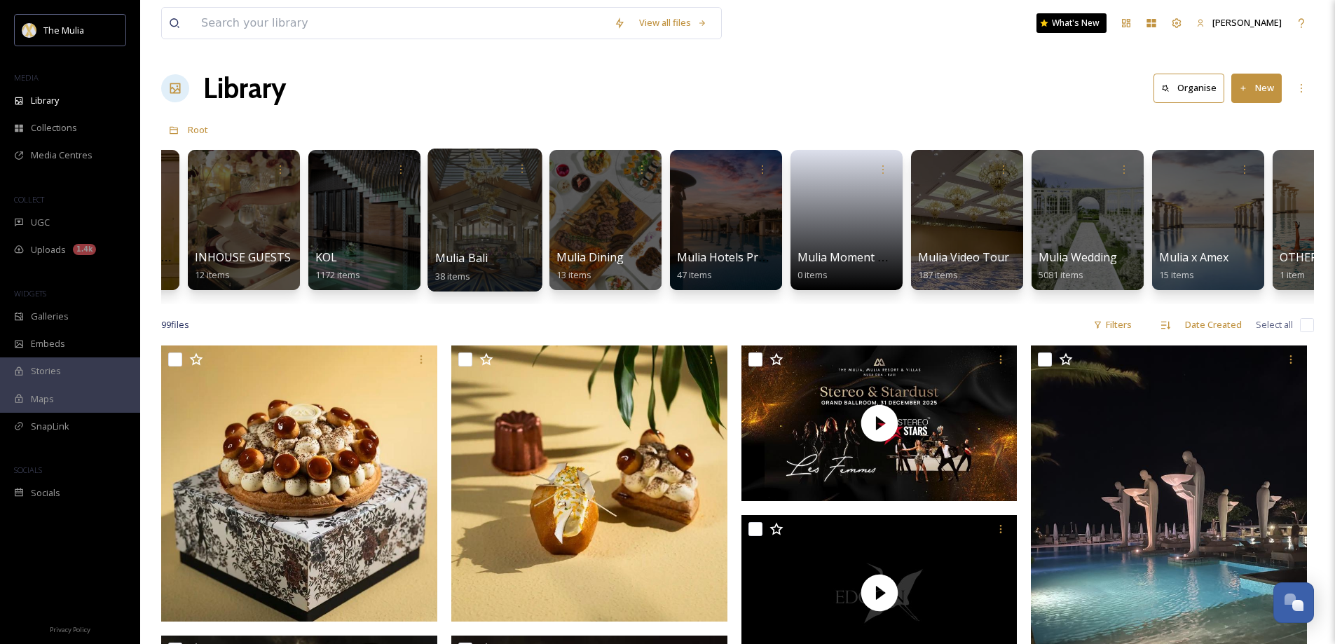
click at [485, 257] on span "Mulia Bali" at bounding box center [461, 257] width 53 height 15
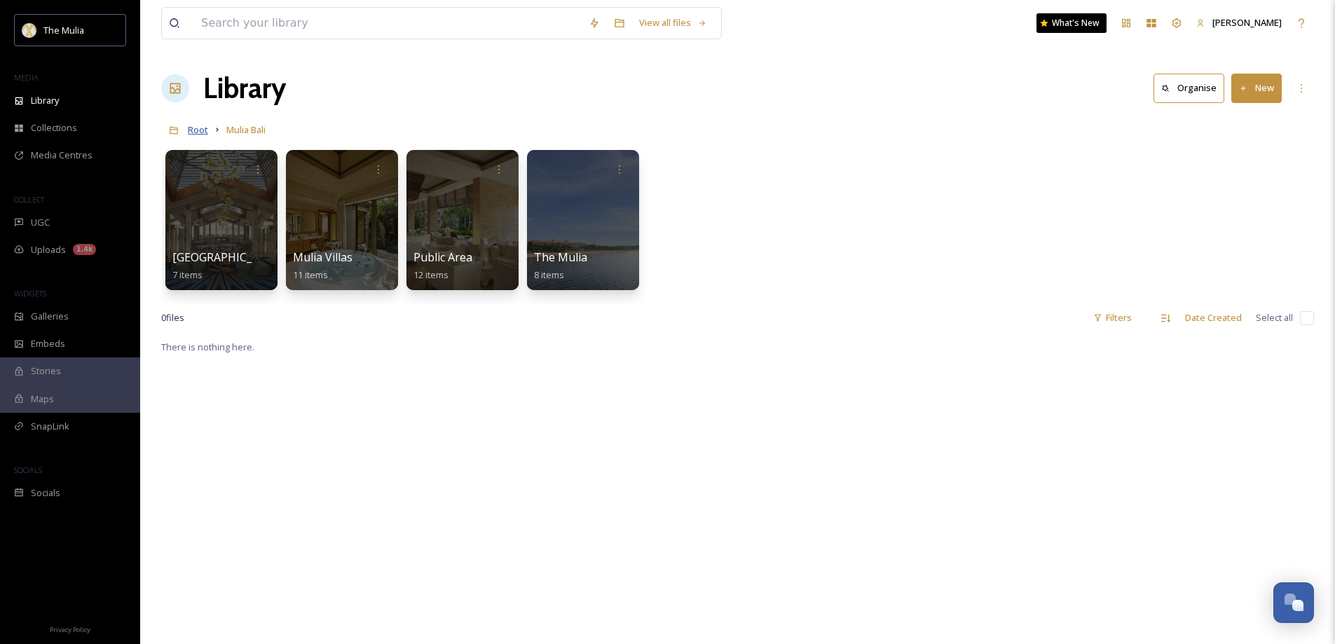
click at [203, 129] on span "Root" at bounding box center [198, 129] width 20 height 13
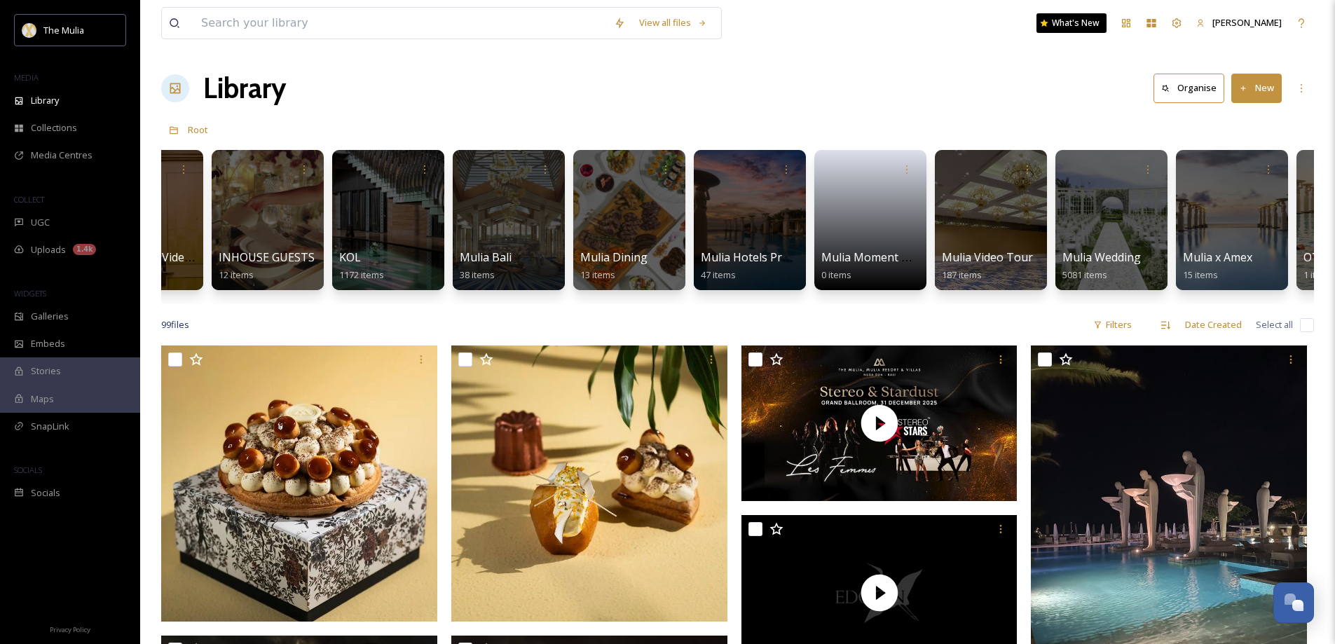
scroll to position [0, 1163]
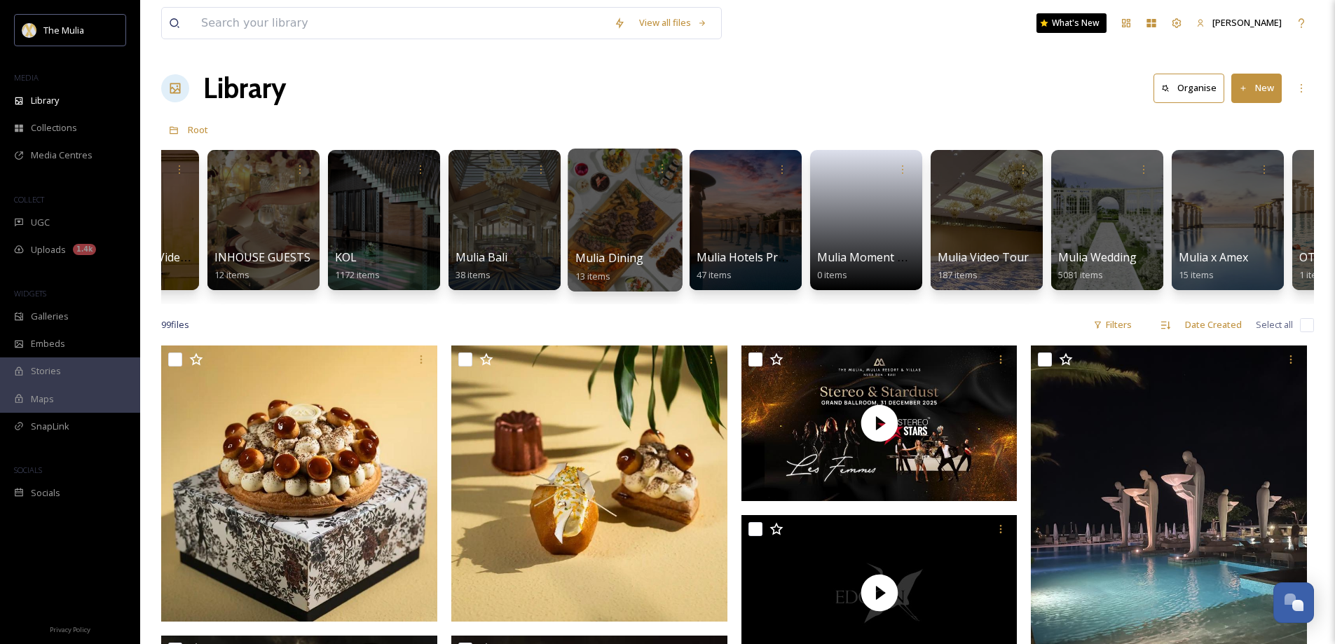
click at [620, 260] on span "Mulia Dining" at bounding box center [609, 257] width 69 height 15
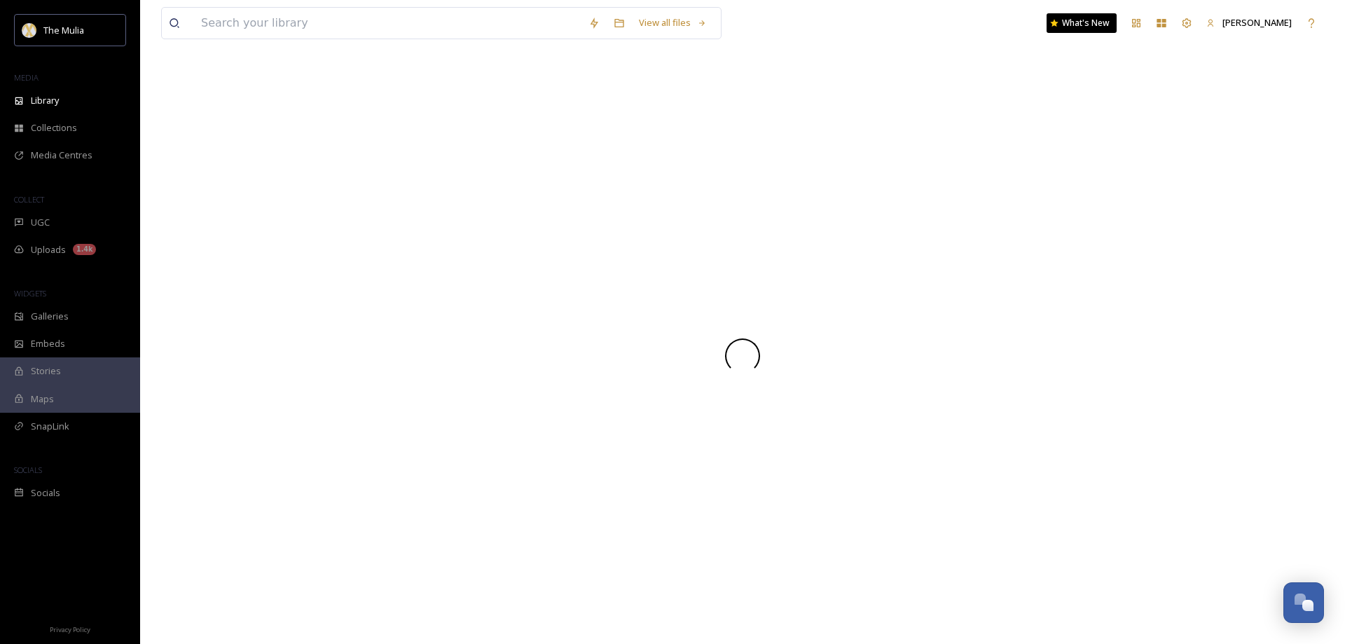
click at [620, 260] on div at bounding box center [742, 355] width 1163 height 577
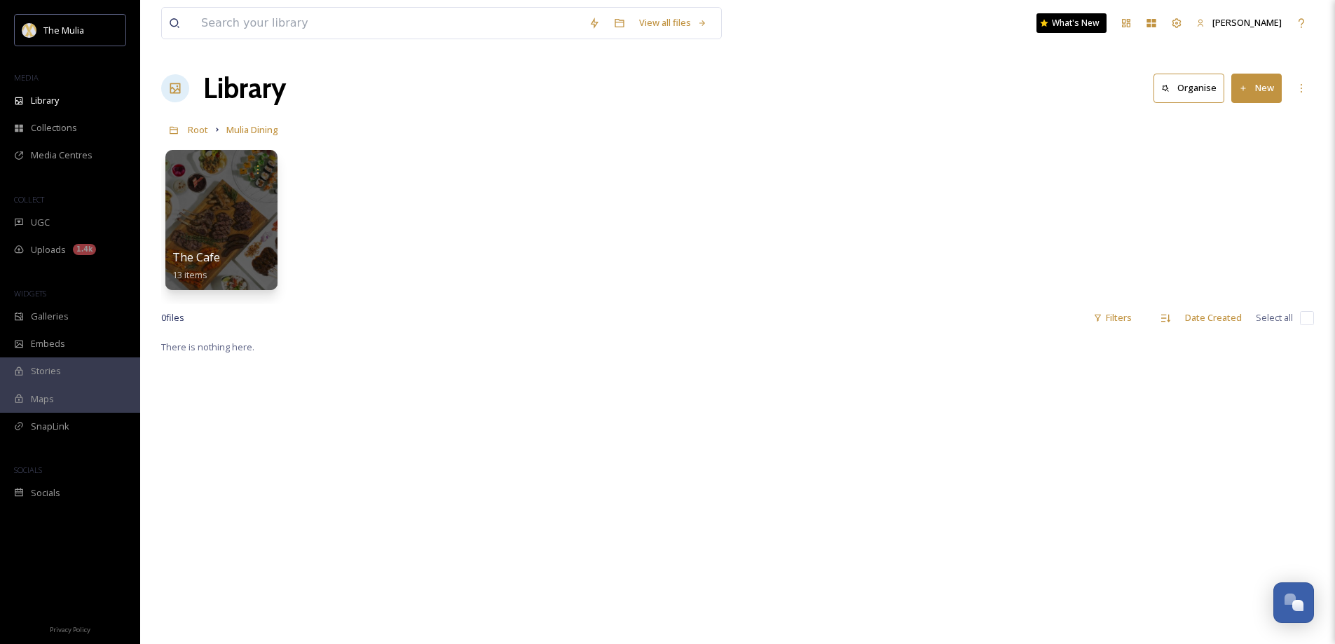
click at [208, 135] on div "Root Mulia Dining" at bounding box center [737, 129] width 1153 height 27
click at [198, 132] on span "Root" at bounding box center [198, 129] width 20 height 13
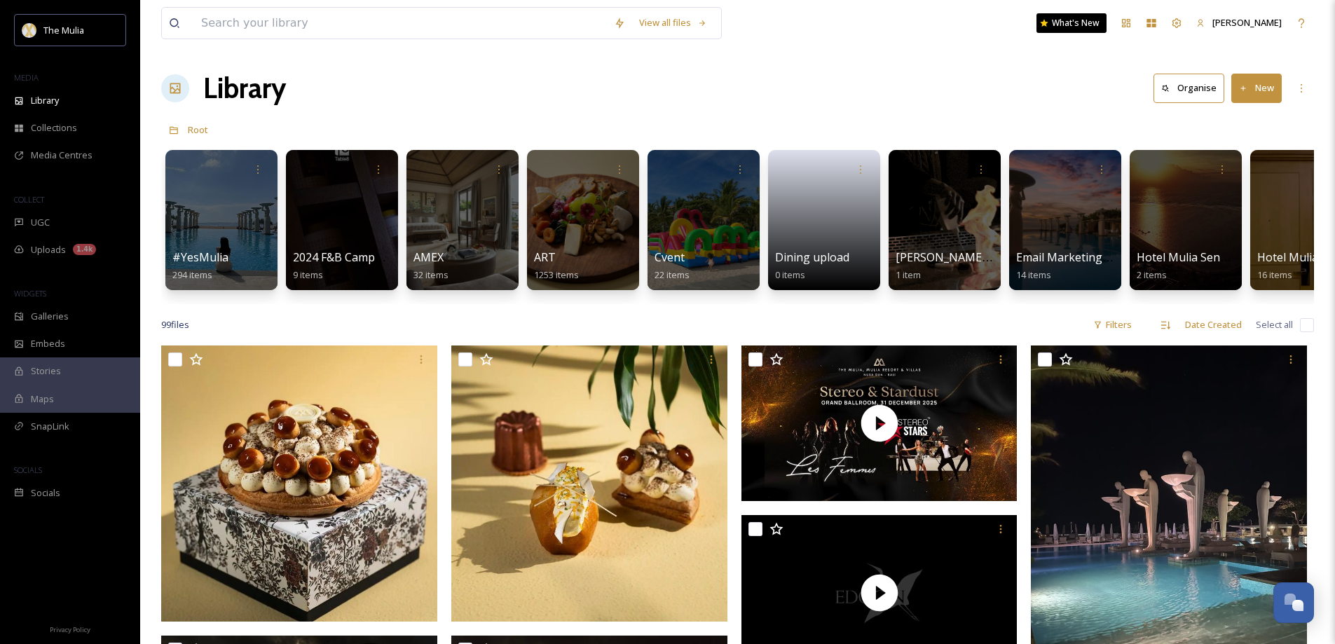
scroll to position [0, 1740]
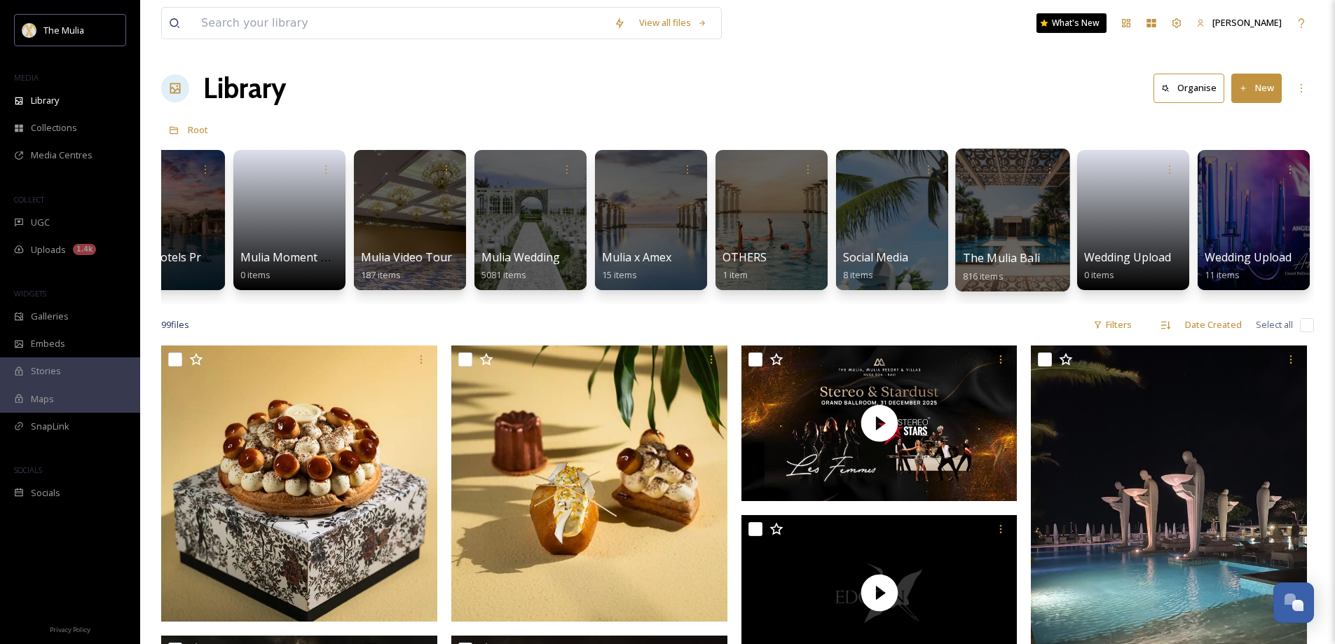
click at [995, 249] on div at bounding box center [1012, 220] width 114 height 143
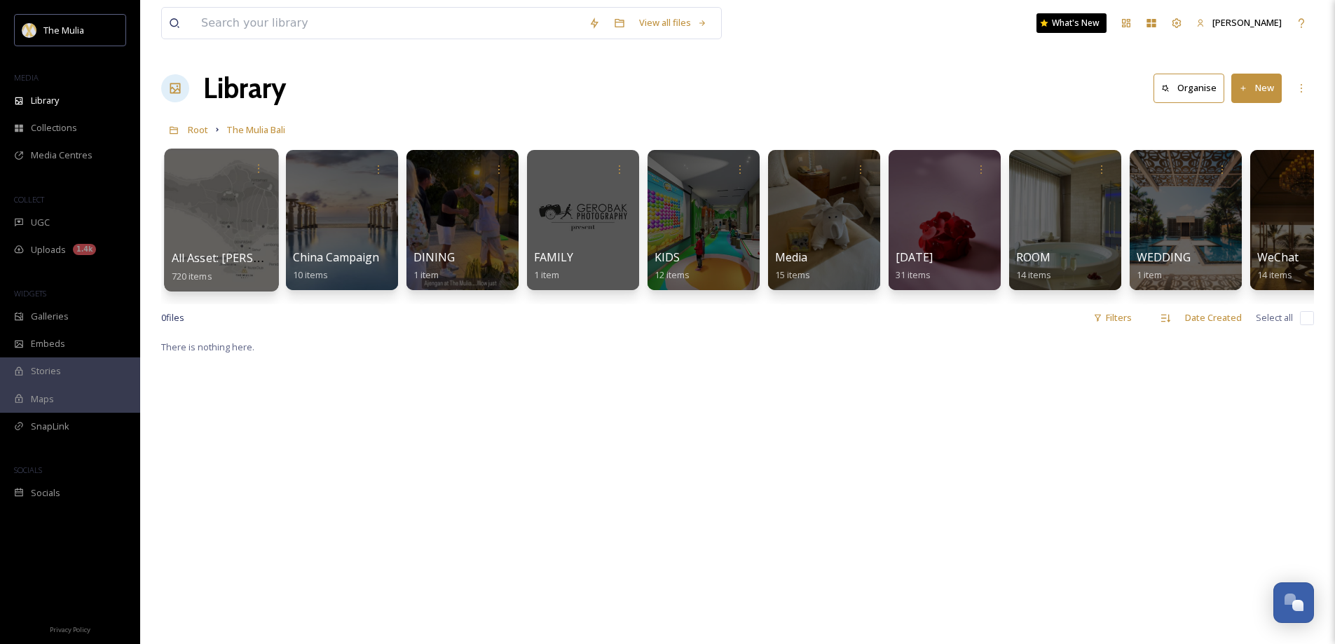
click at [200, 261] on span "All Asset: [PERSON_NAME]" at bounding box center [243, 257] width 142 height 15
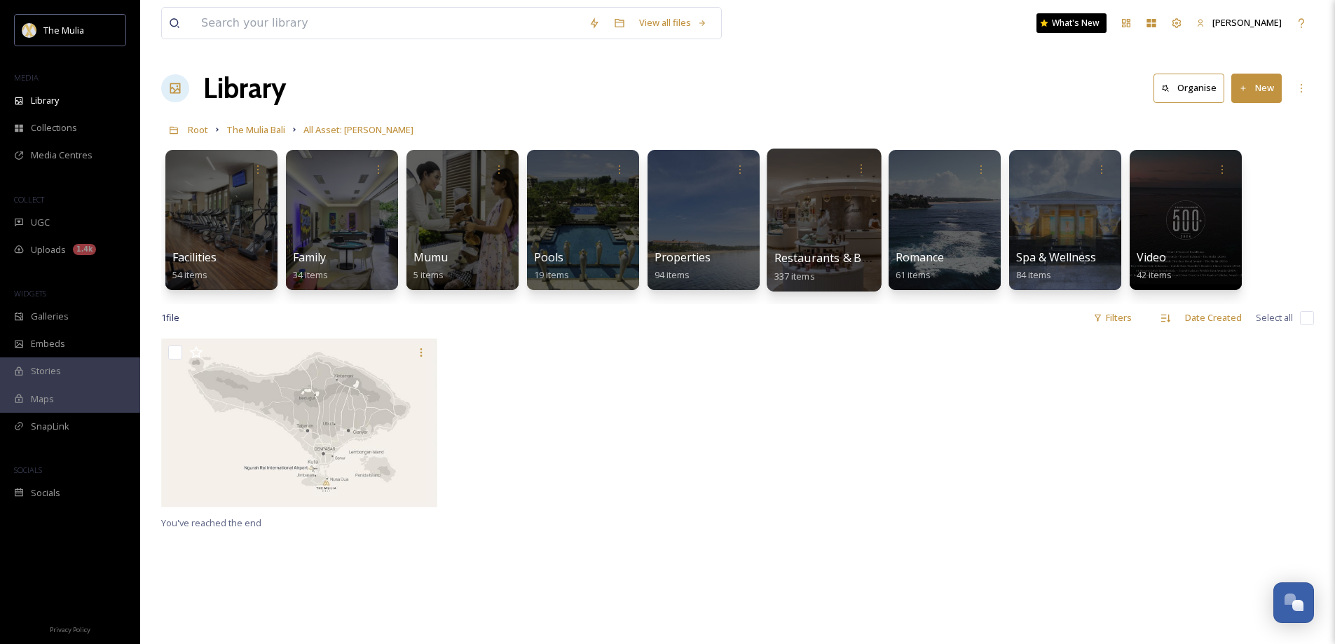
click at [830, 261] on span "Restaurants & Bars" at bounding box center [826, 257] width 104 height 15
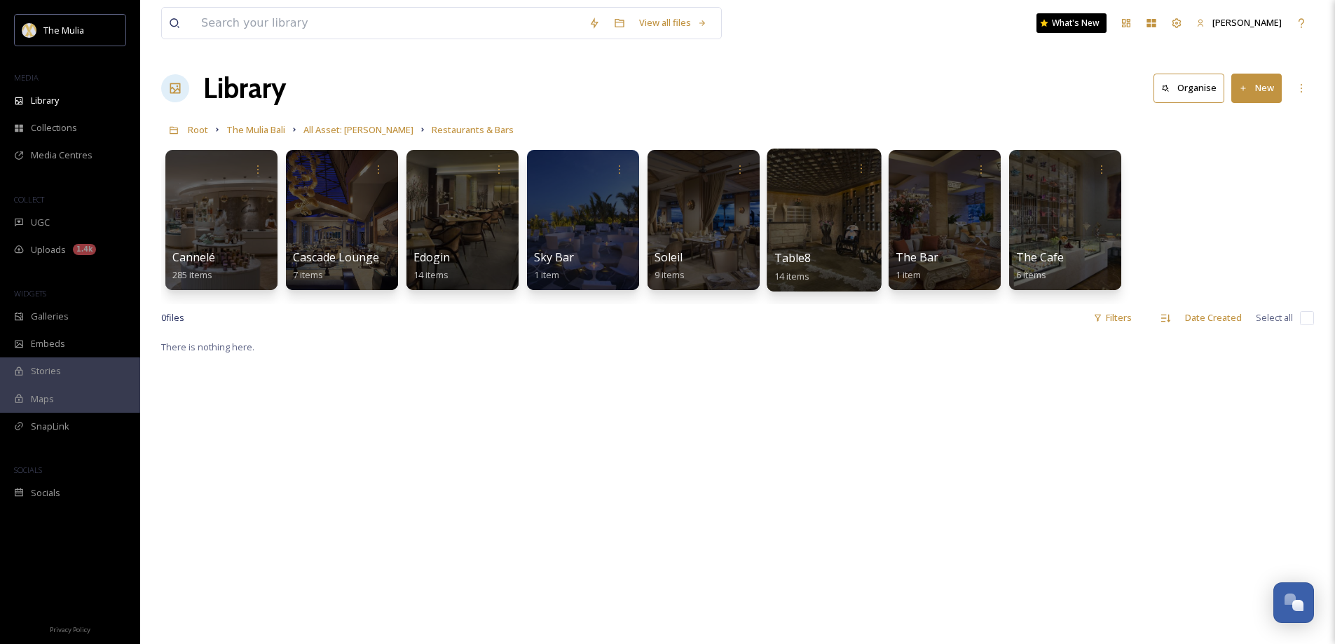
click at [832, 269] on div "Table8 14 items" at bounding box center [824, 266] width 100 height 35
click at [785, 259] on span "Table8" at bounding box center [792, 257] width 37 height 15
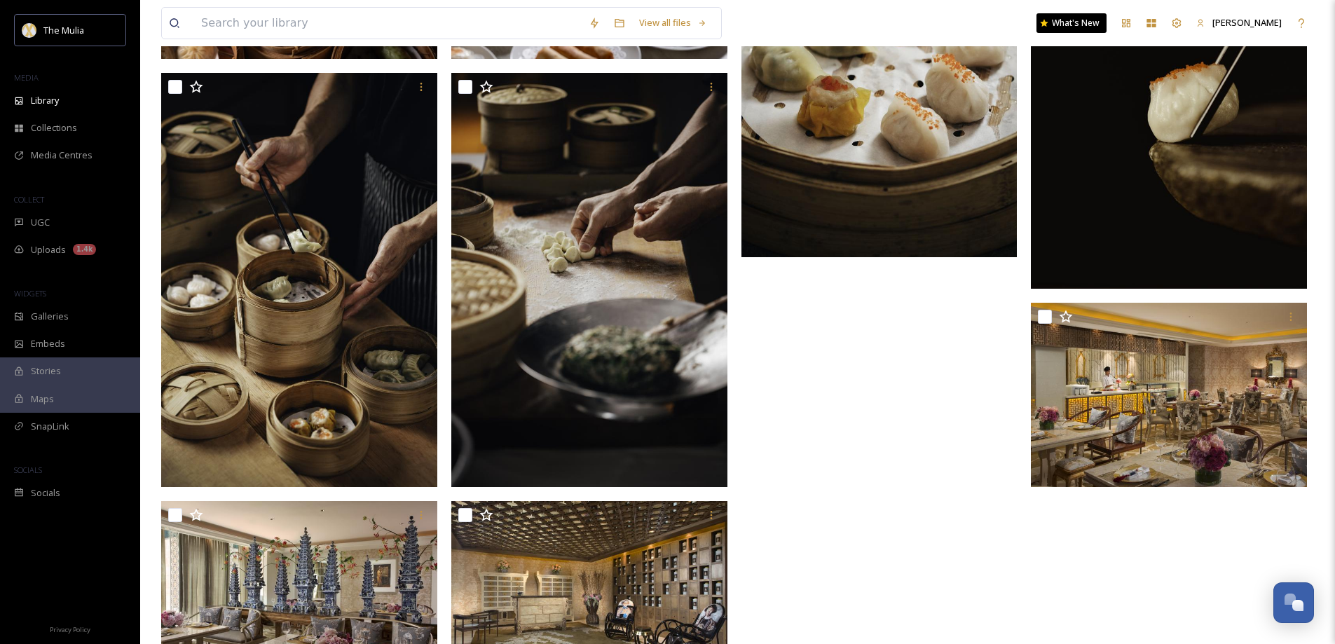
scroll to position [810, 0]
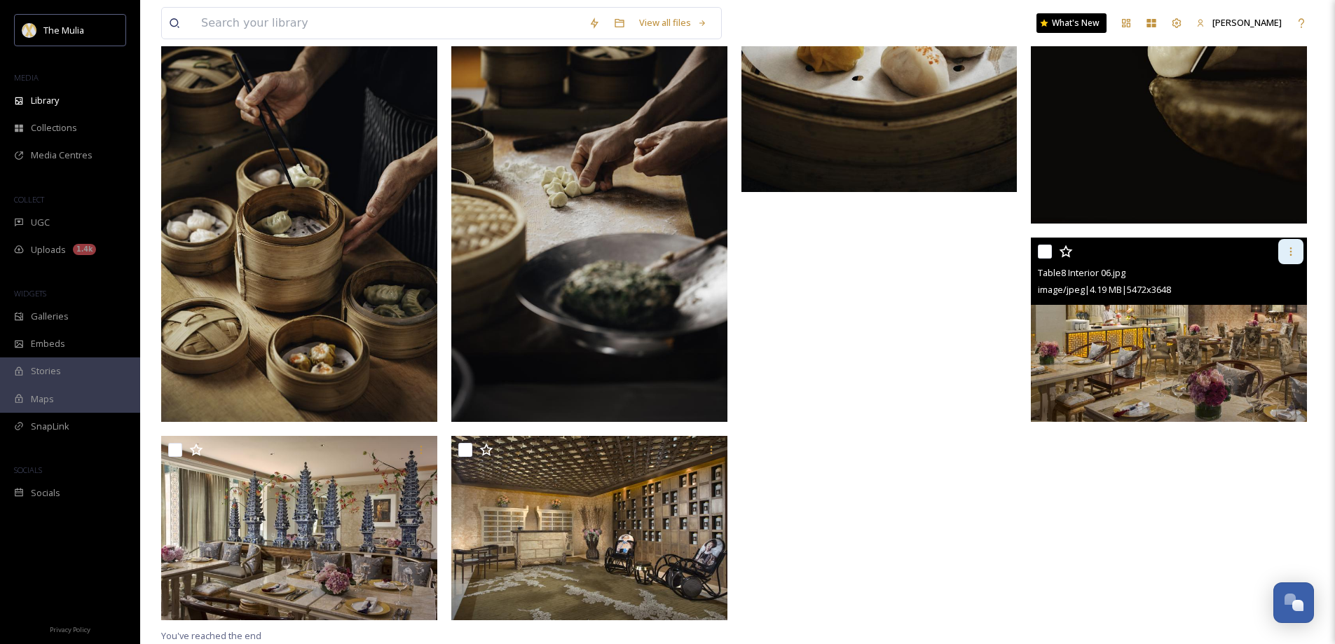
click at [1292, 252] on icon at bounding box center [1290, 251] width 11 height 11
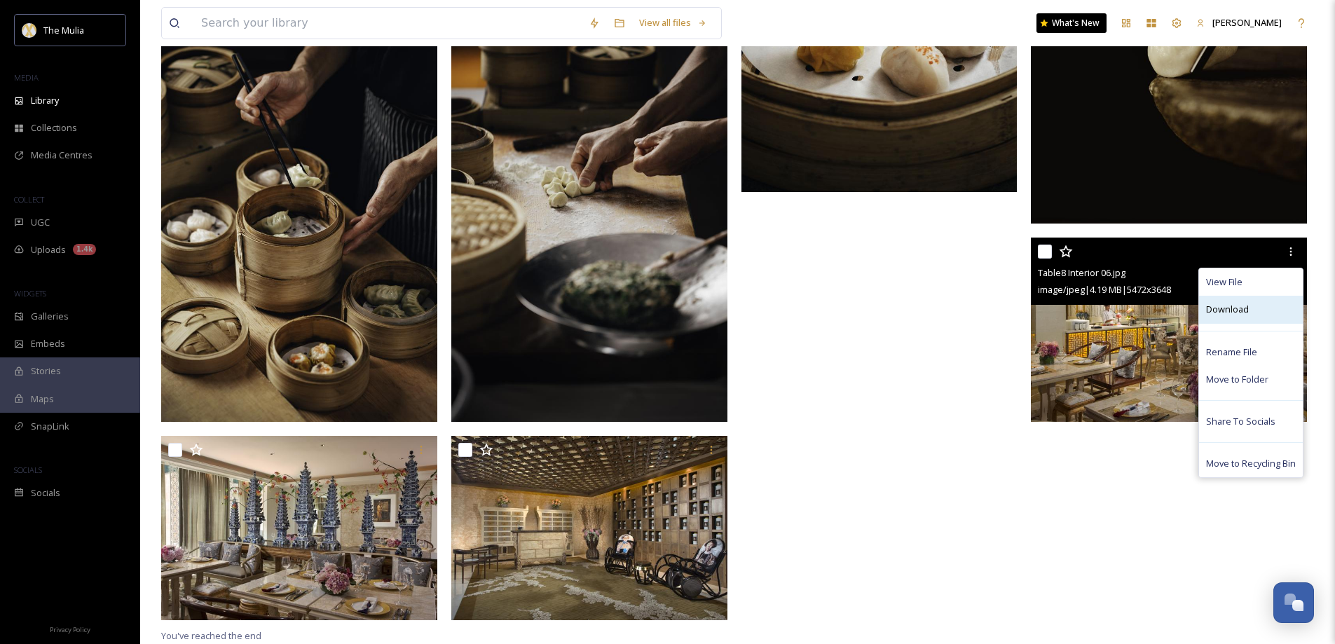
click at [1259, 306] on div "Download" at bounding box center [1251, 309] width 104 height 27
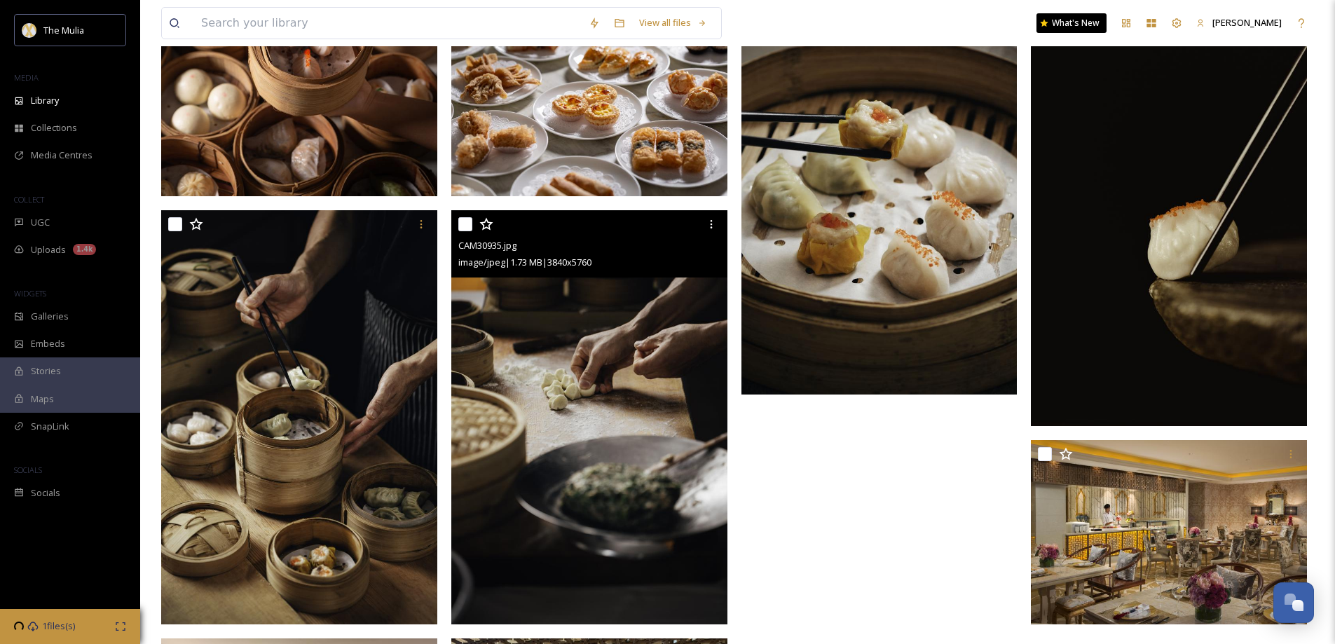
scroll to position [600, 0]
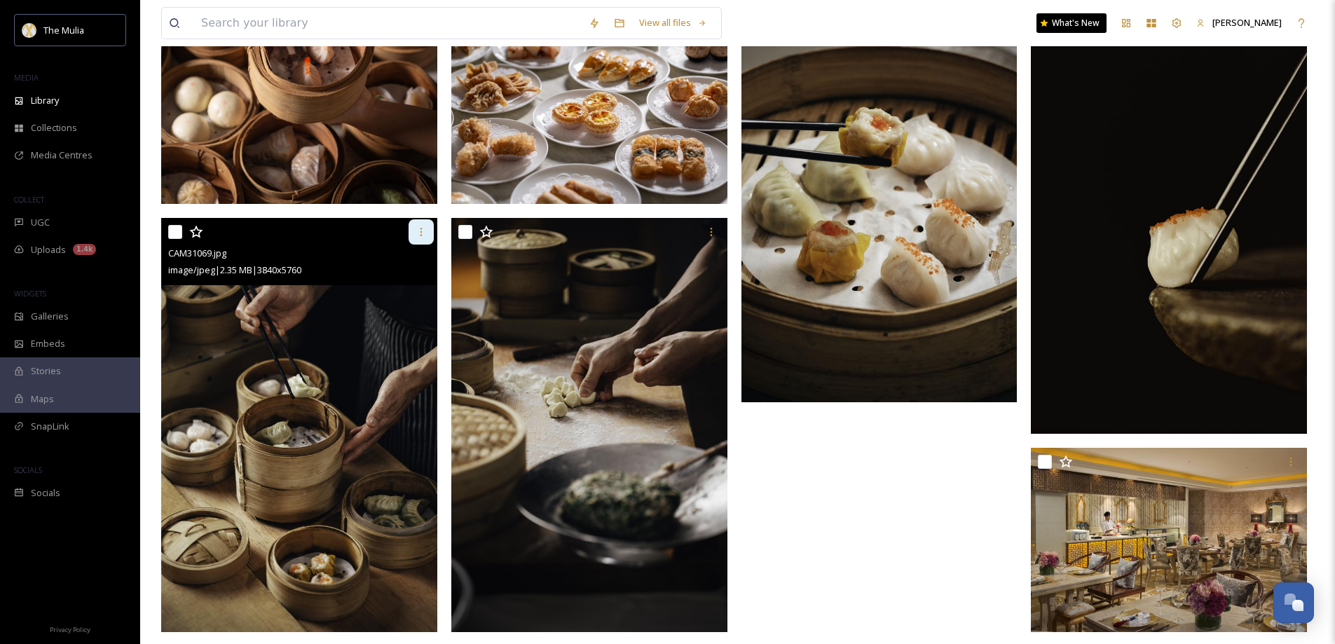
click at [417, 234] on icon at bounding box center [421, 231] width 11 height 11
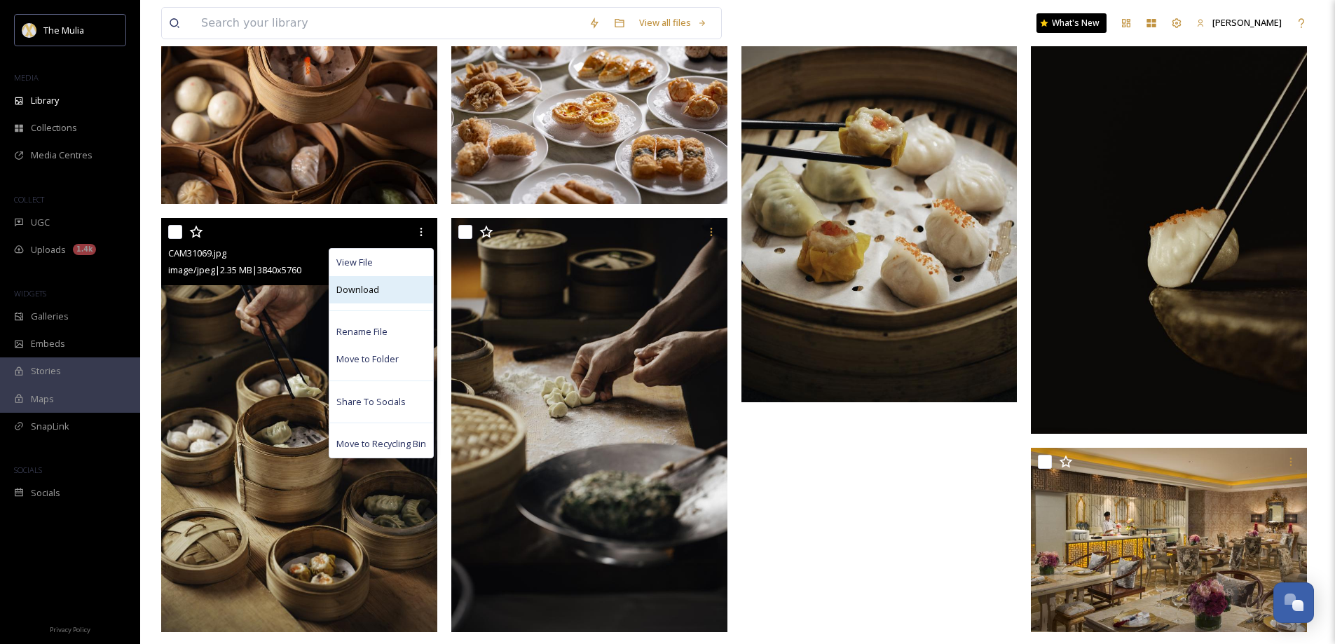
click at [406, 293] on div "Download" at bounding box center [381, 289] width 104 height 27
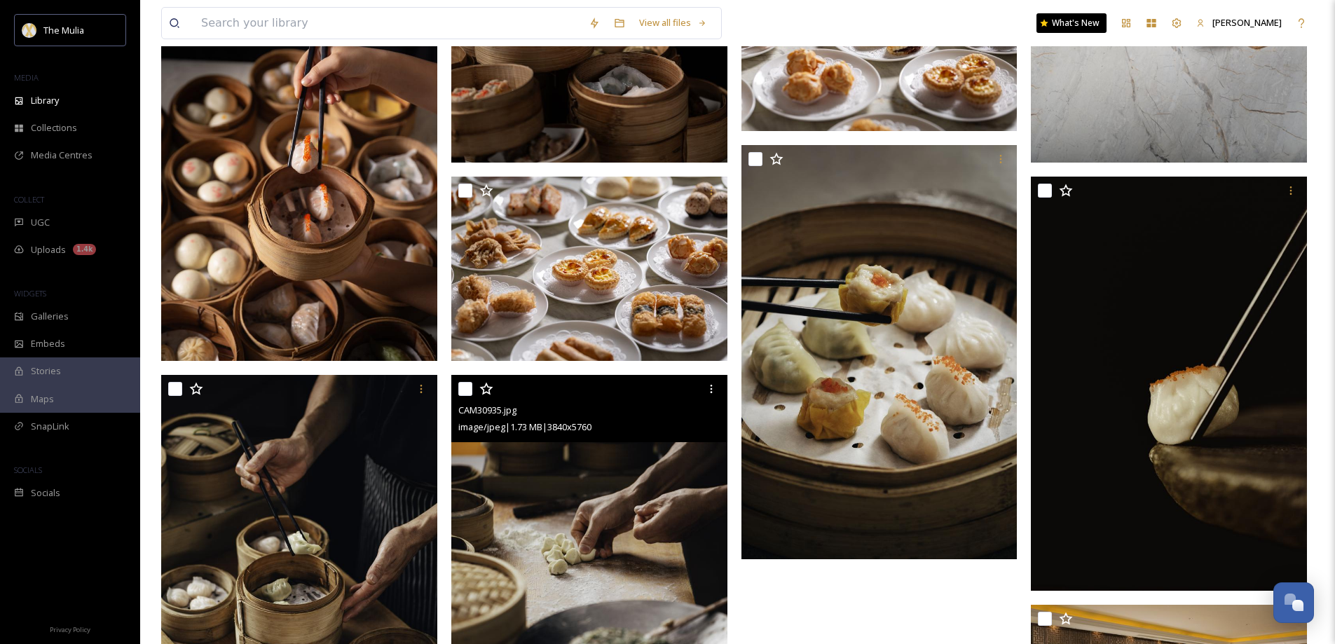
scroll to position [320, 0]
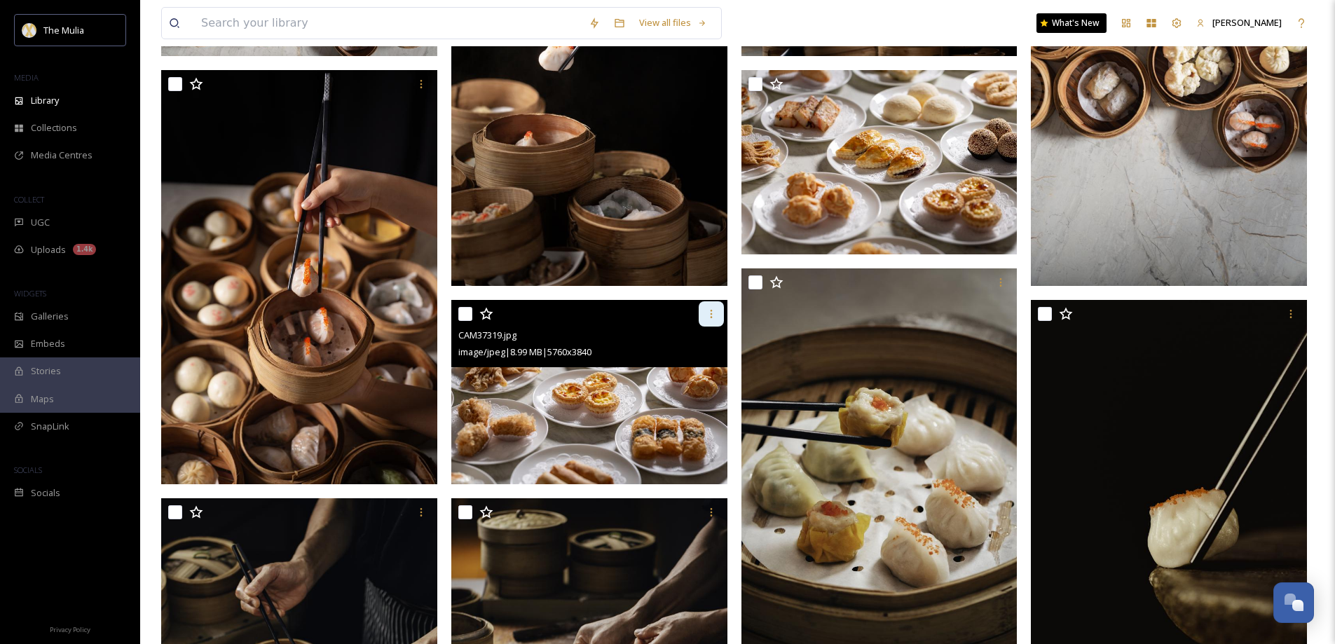
click at [719, 320] on div at bounding box center [711, 313] width 25 height 25
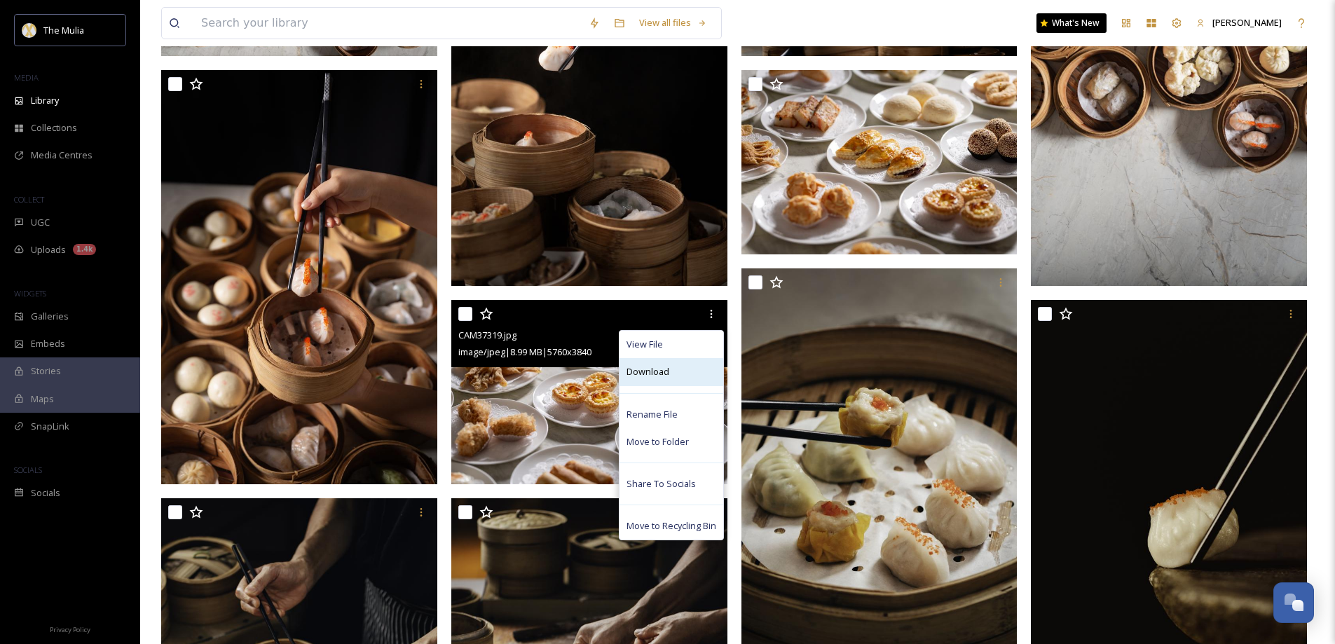
click at [685, 383] on div "Download" at bounding box center [671, 371] width 104 height 27
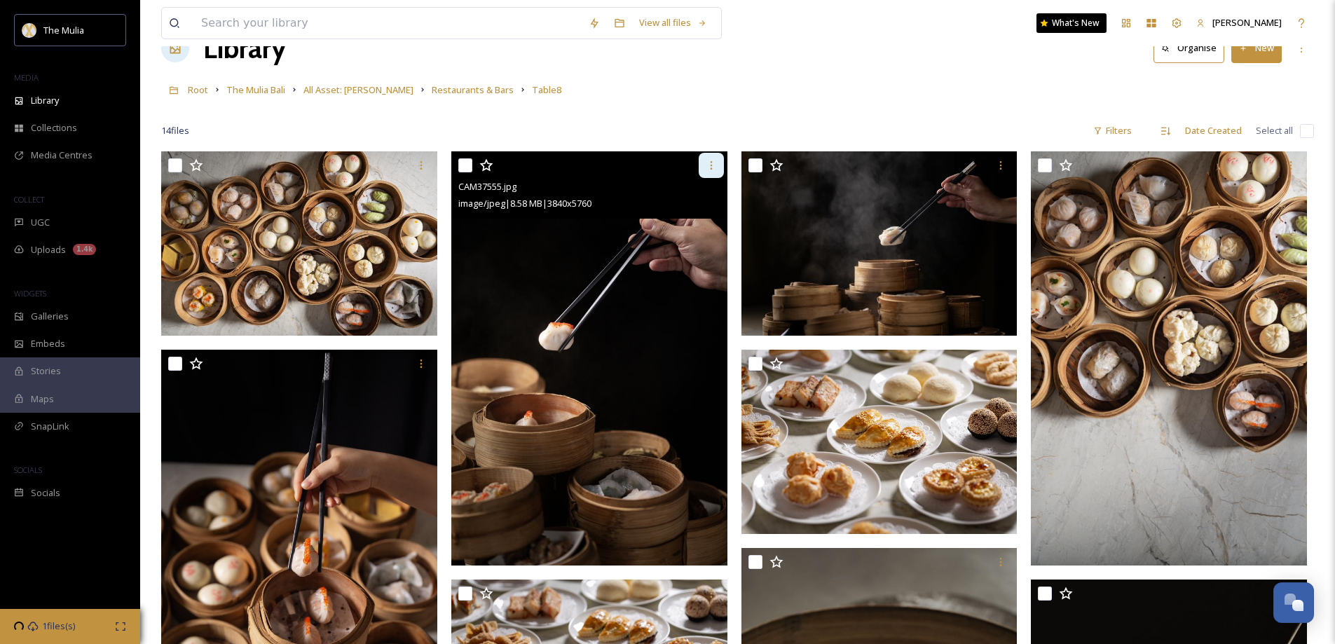
scroll to position [39, 0]
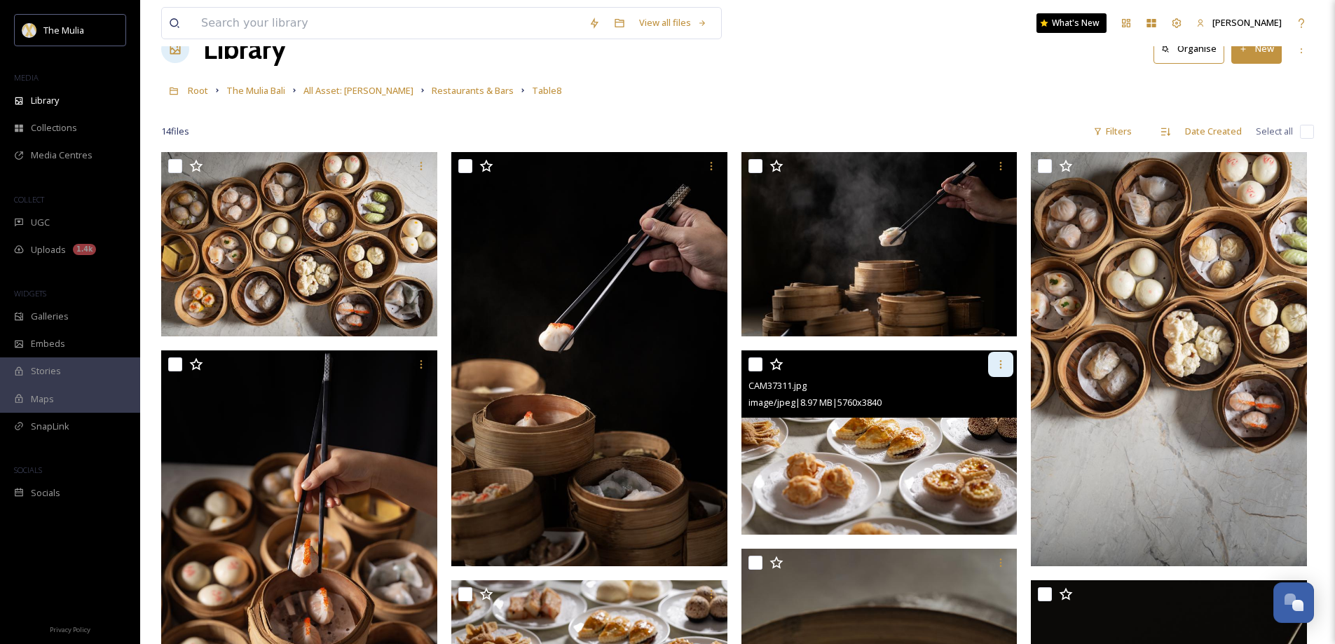
click at [1008, 364] on div at bounding box center [1000, 364] width 25 height 25
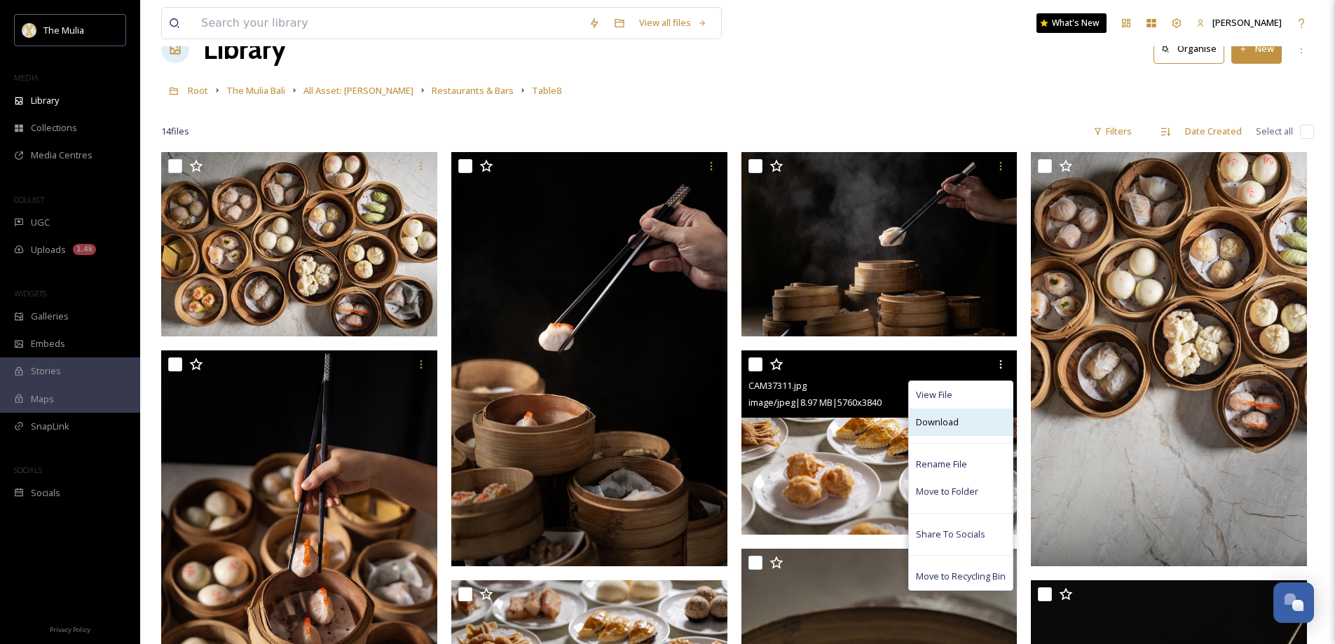
click at [966, 412] on div "Download" at bounding box center [961, 422] width 104 height 27
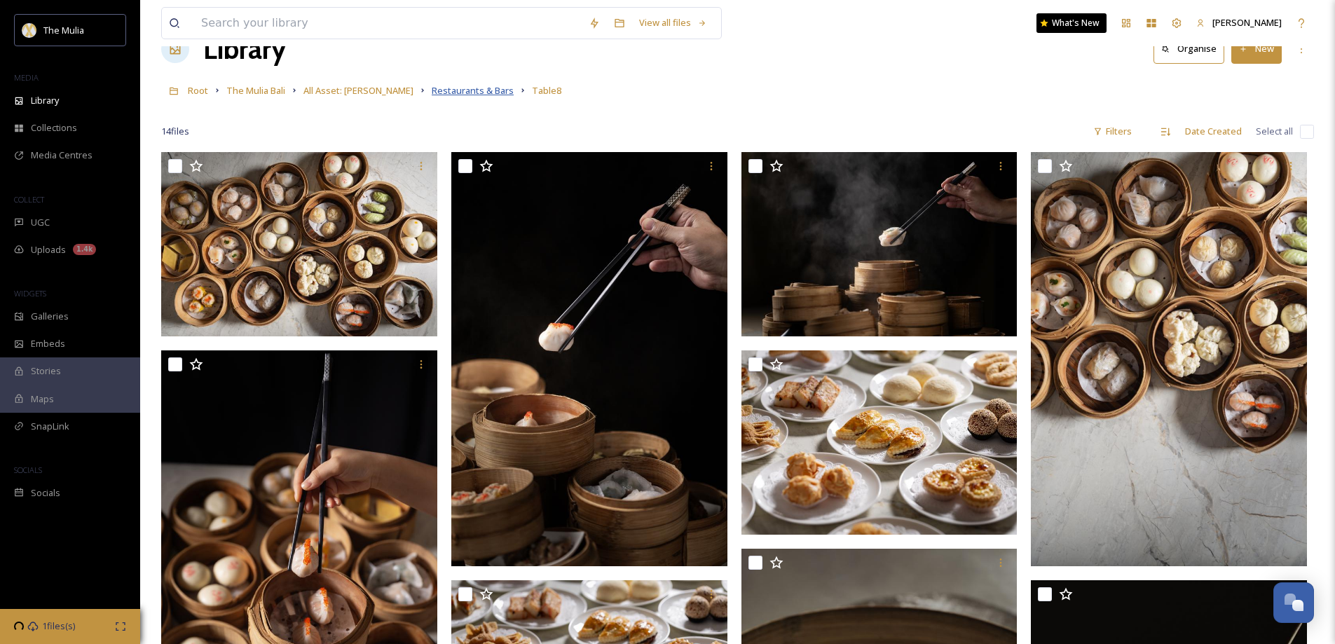
click at [432, 92] on span "Restaurants & Bars" at bounding box center [473, 90] width 82 height 13
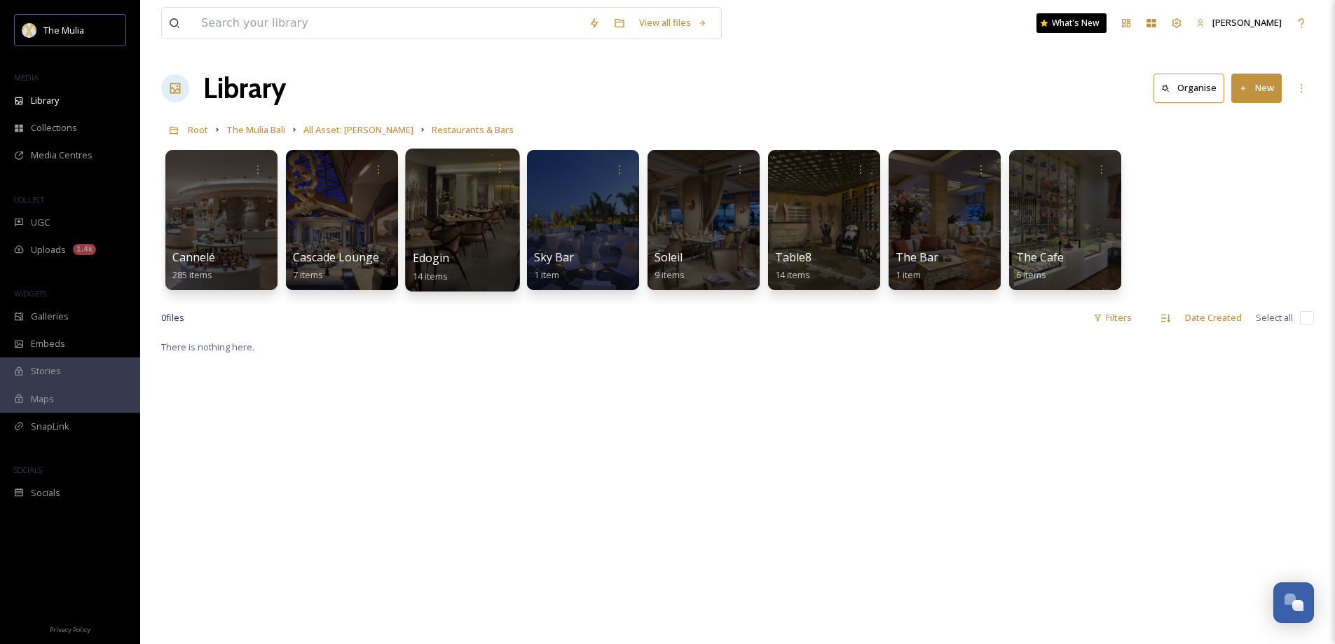
click at [455, 228] on div at bounding box center [462, 220] width 114 height 143
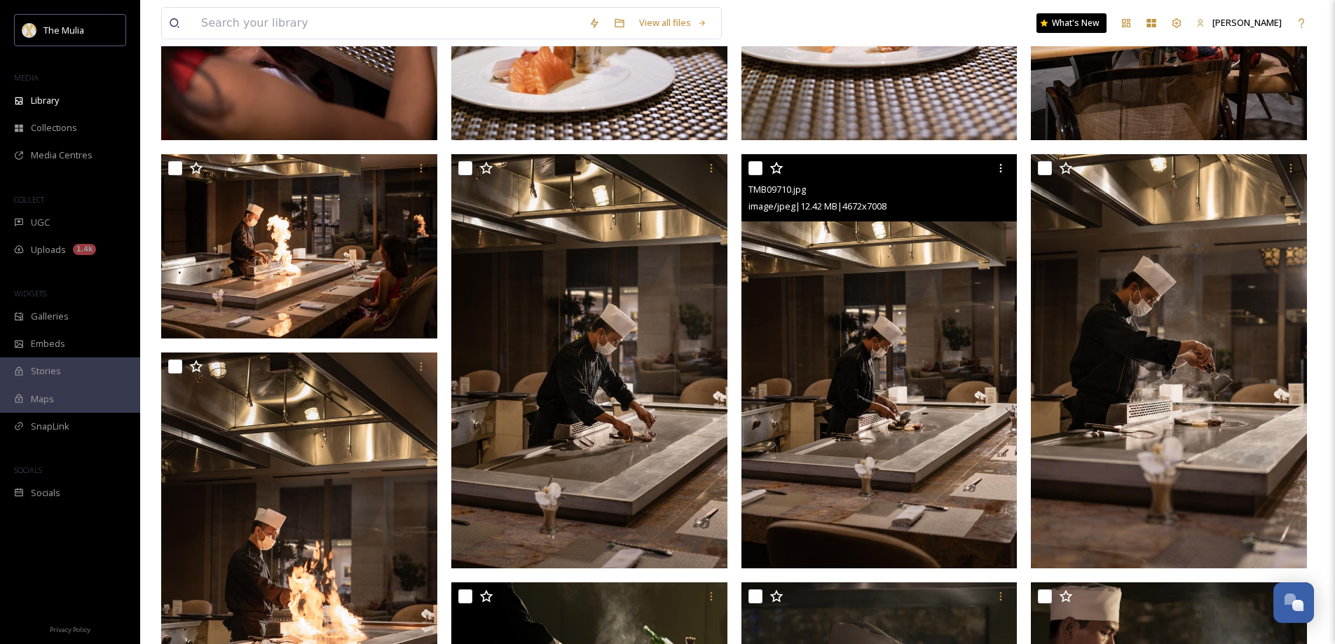
scroll to position [491, 0]
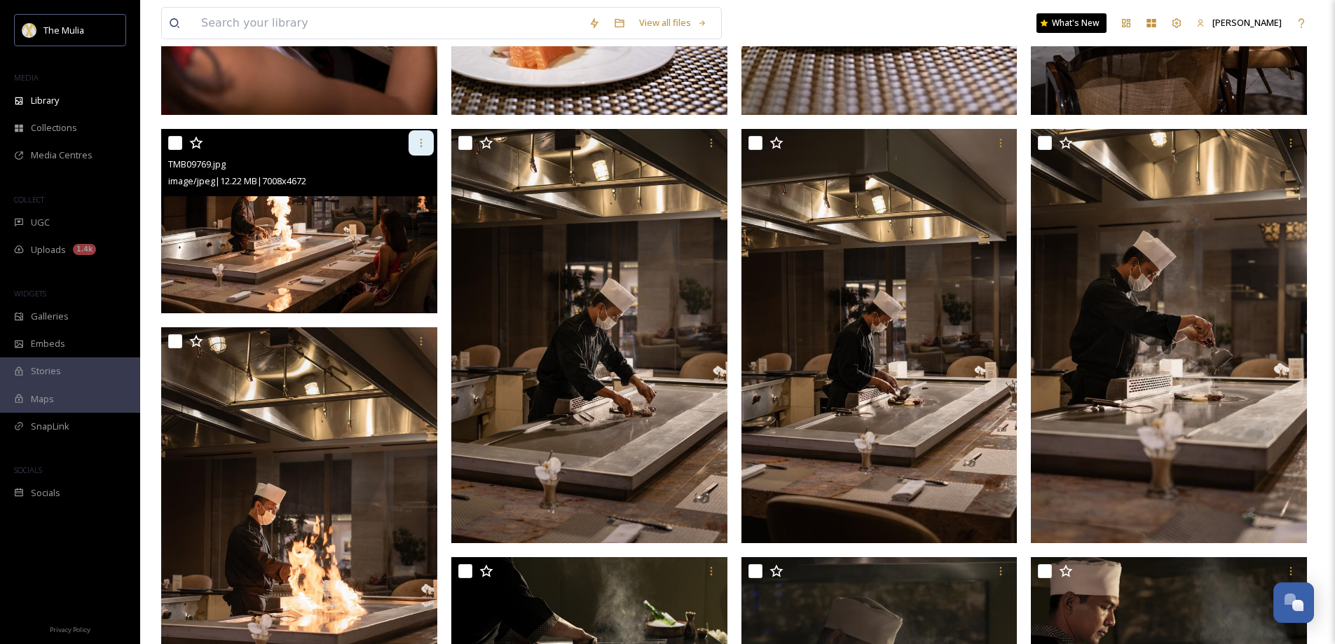
click at [418, 142] on icon at bounding box center [421, 142] width 11 height 11
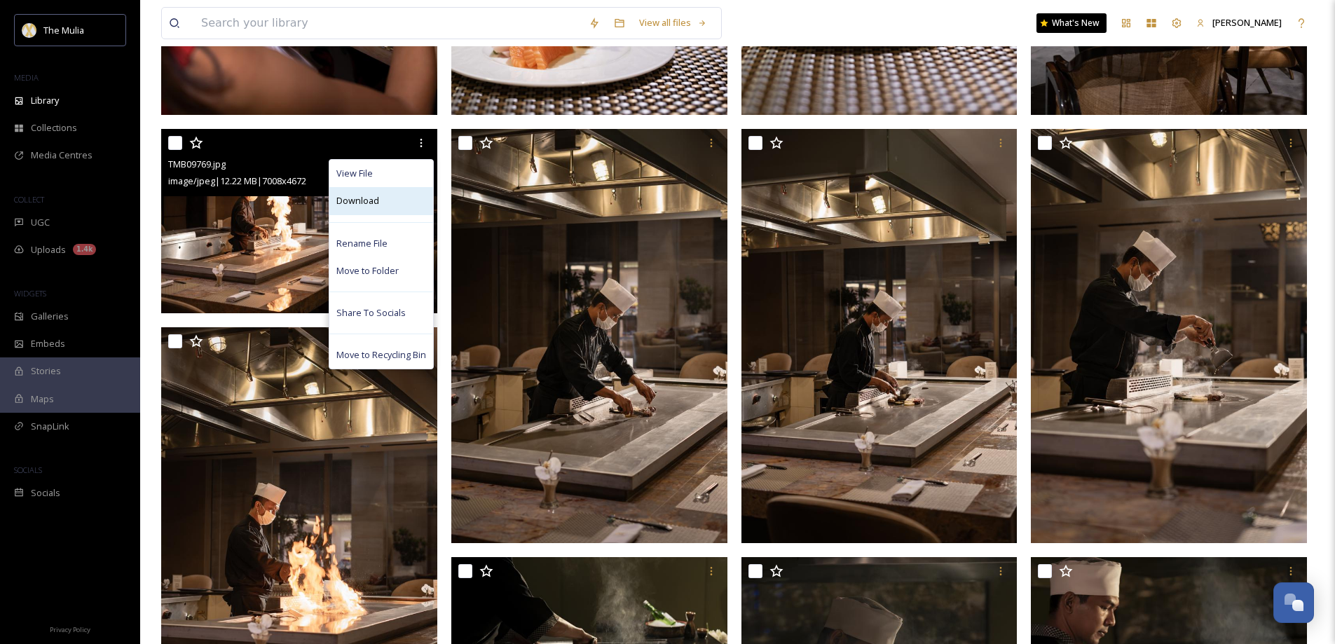
click at [397, 196] on div "Download" at bounding box center [381, 200] width 104 height 27
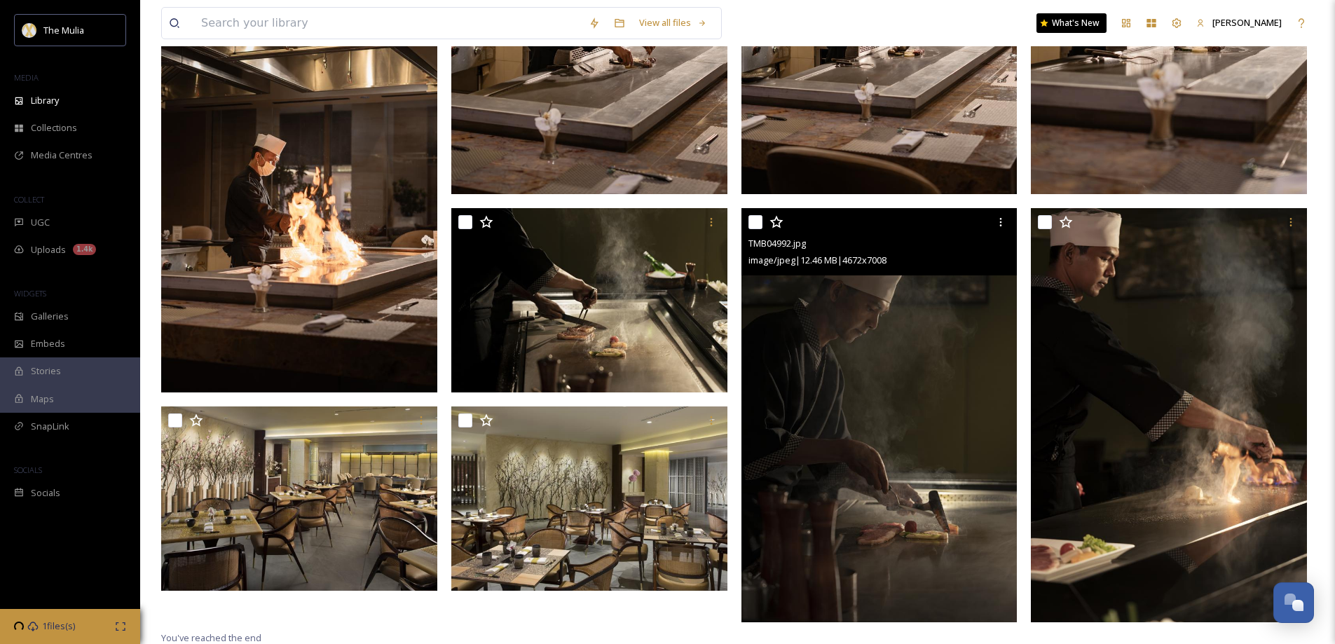
scroll to position [842, 0]
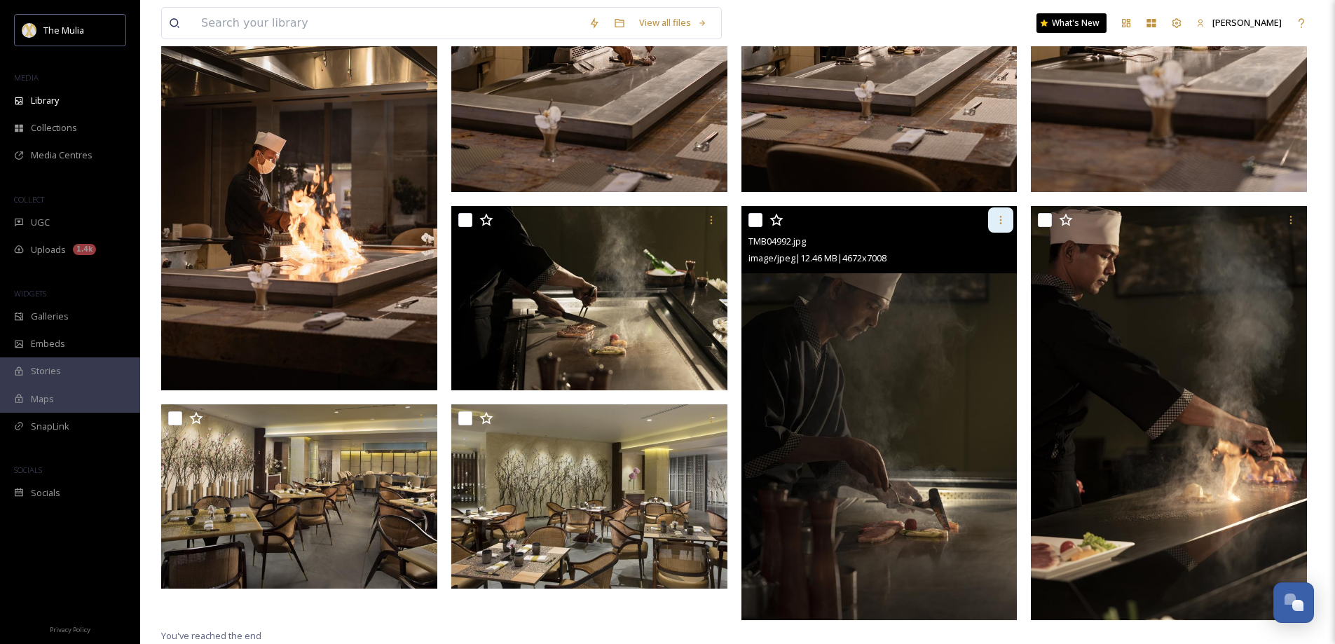
click at [996, 225] on icon at bounding box center [1000, 219] width 11 height 11
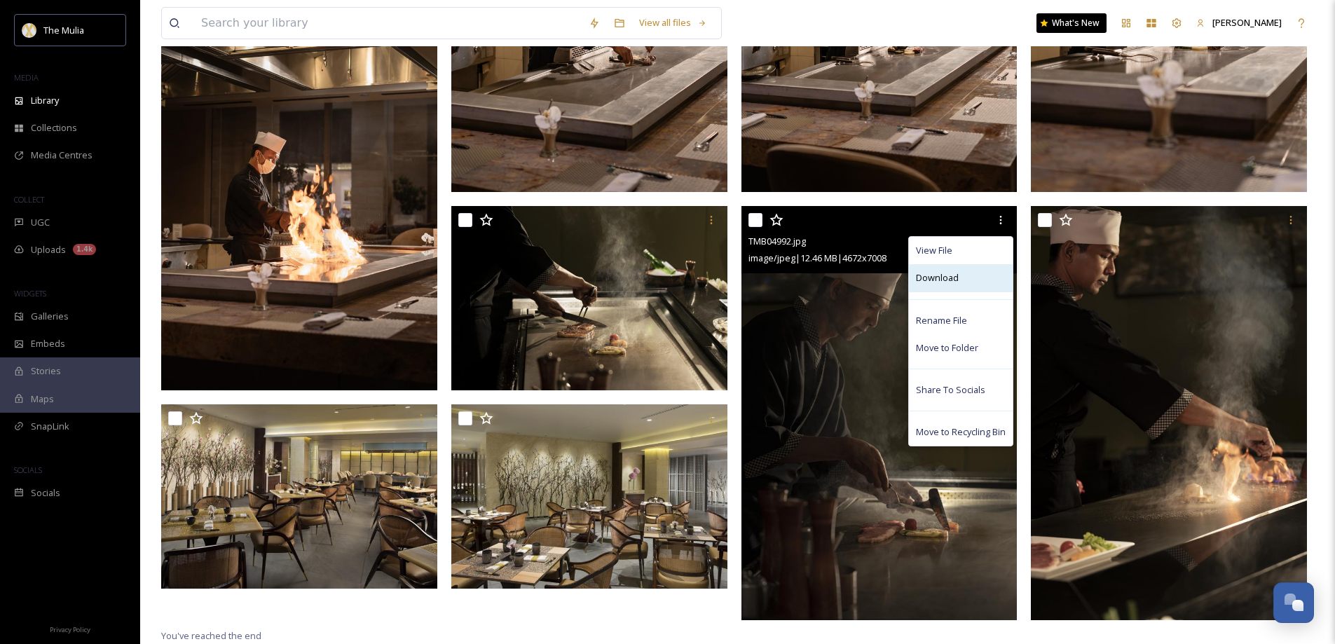
click at [973, 280] on div "Download" at bounding box center [961, 277] width 104 height 27
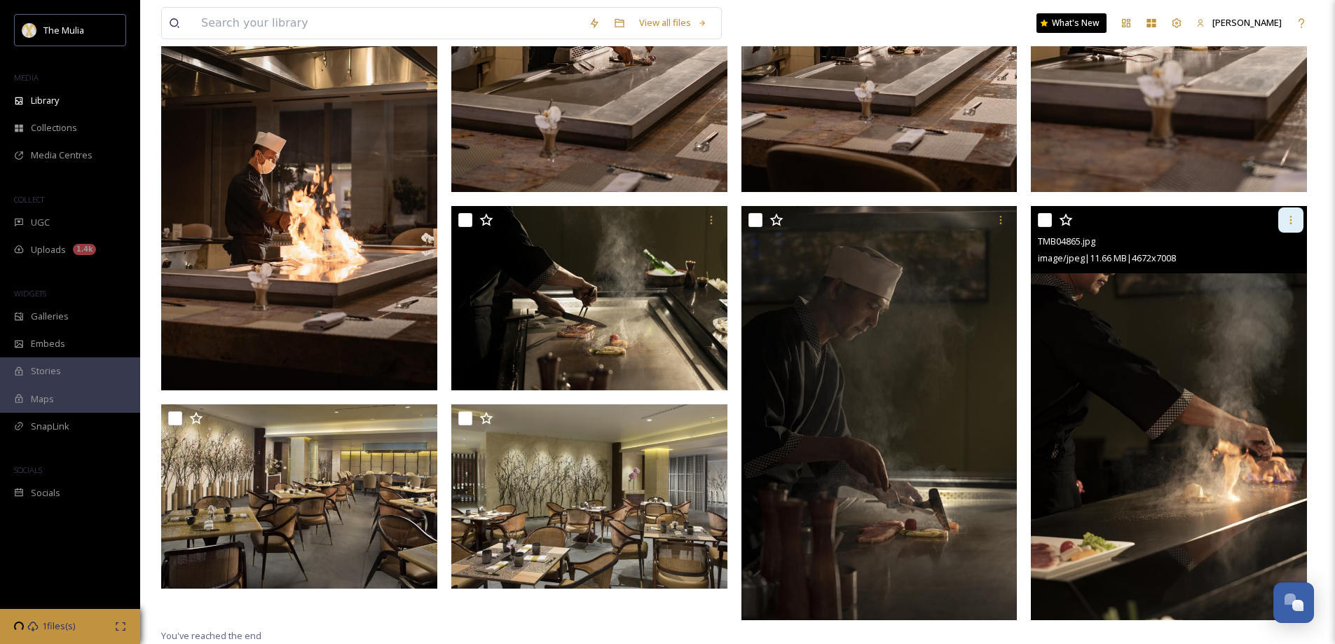
click at [1290, 217] on icon at bounding box center [1291, 220] width 2 height 8
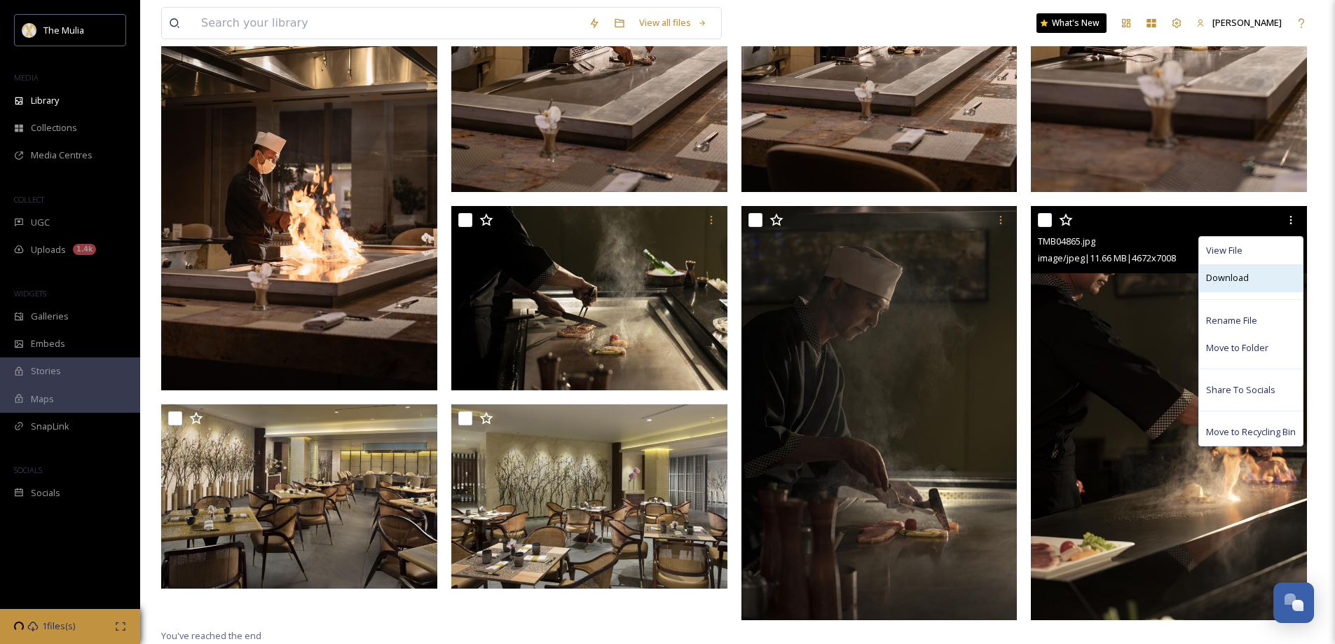
drag, startPoint x: 1221, startPoint y: 274, endPoint x: 1197, endPoint y: 267, distance: 25.5
click at [1222, 274] on span "Download" at bounding box center [1227, 277] width 43 height 13
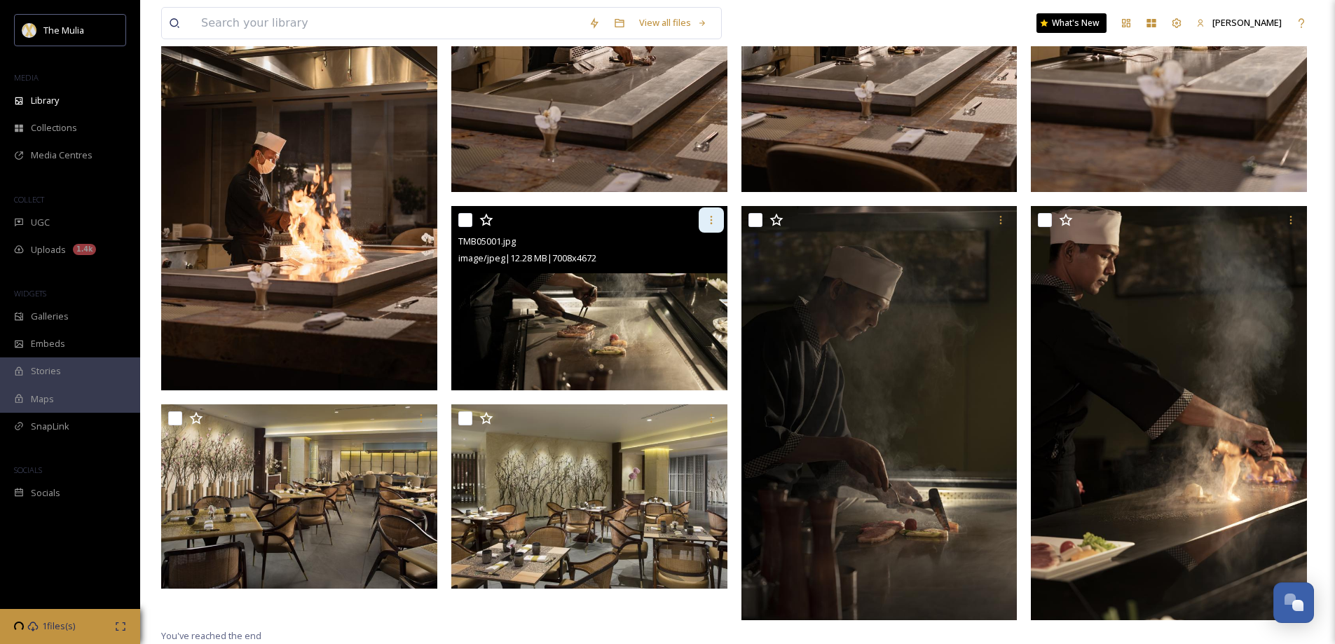
click at [713, 221] on icon at bounding box center [711, 219] width 11 height 11
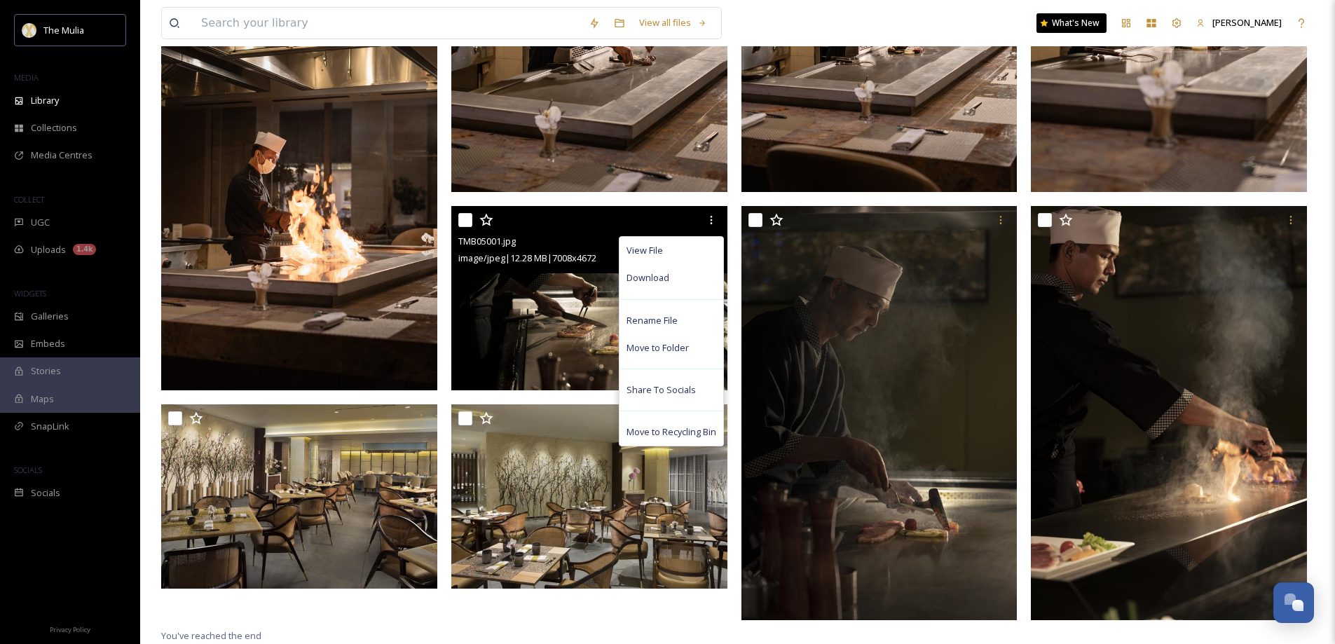
click at [687, 282] on div "Download" at bounding box center [671, 277] width 104 height 27
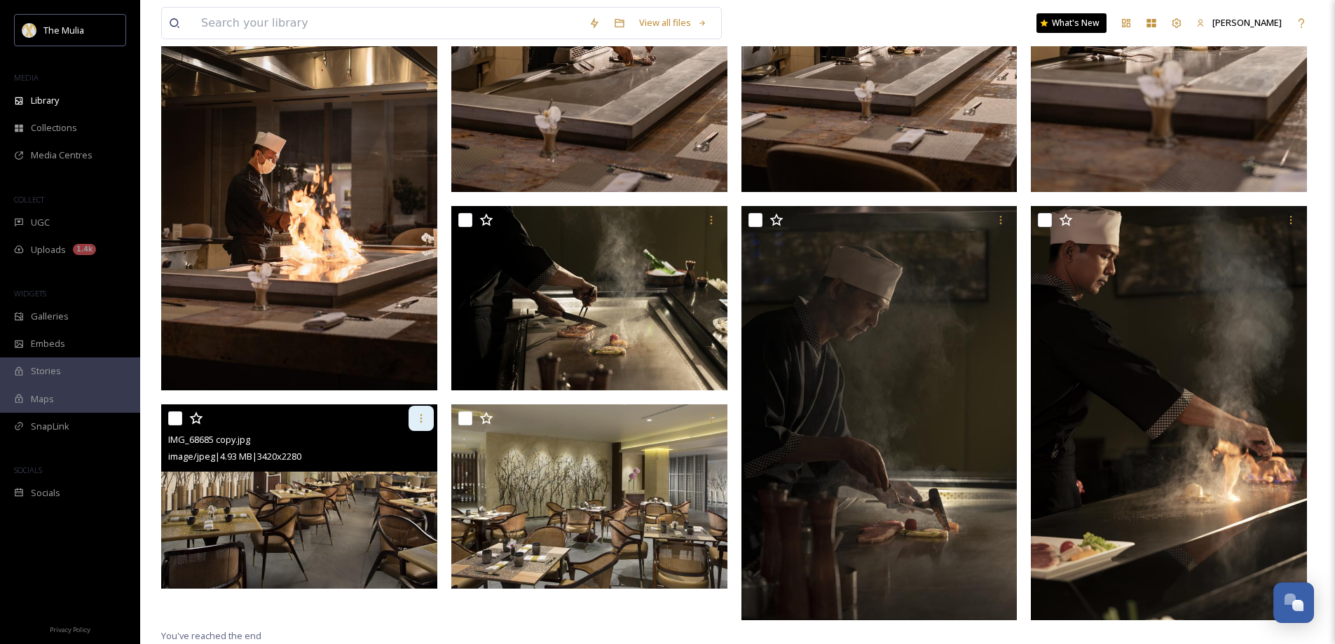
click at [416, 419] on icon at bounding box center [421, 418] width 11 height 11
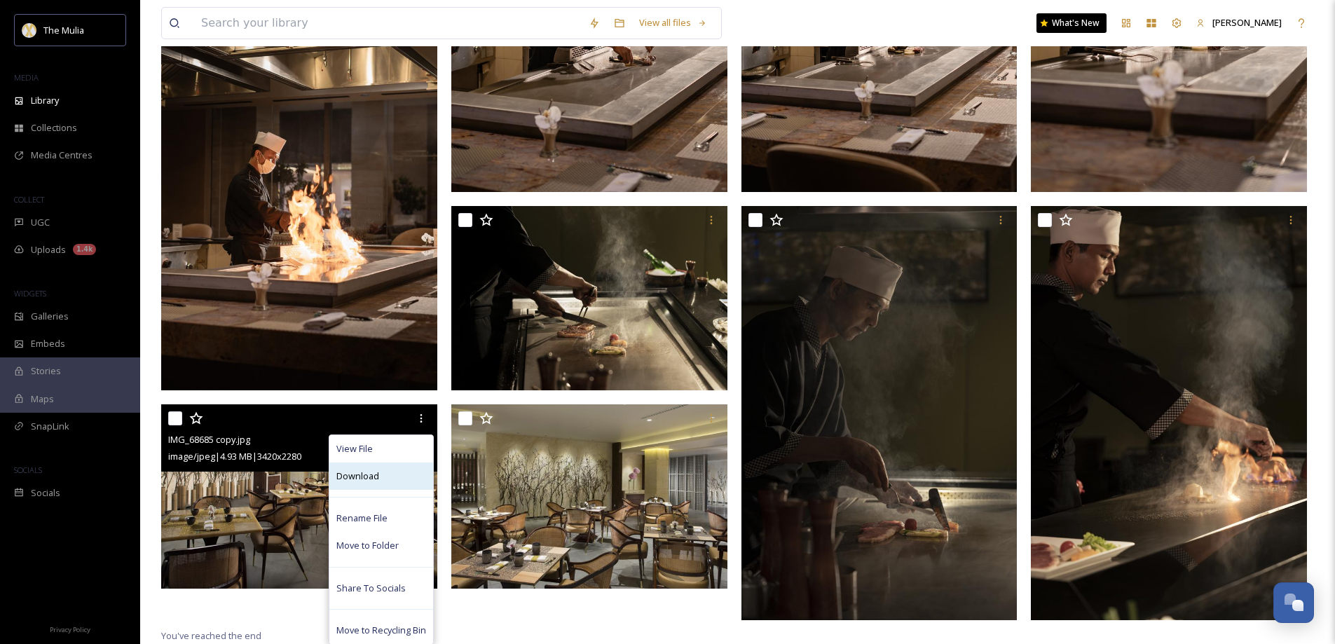
click at [402, 474] on div "Download" at bounding box center [381, 475] width 104 height 27
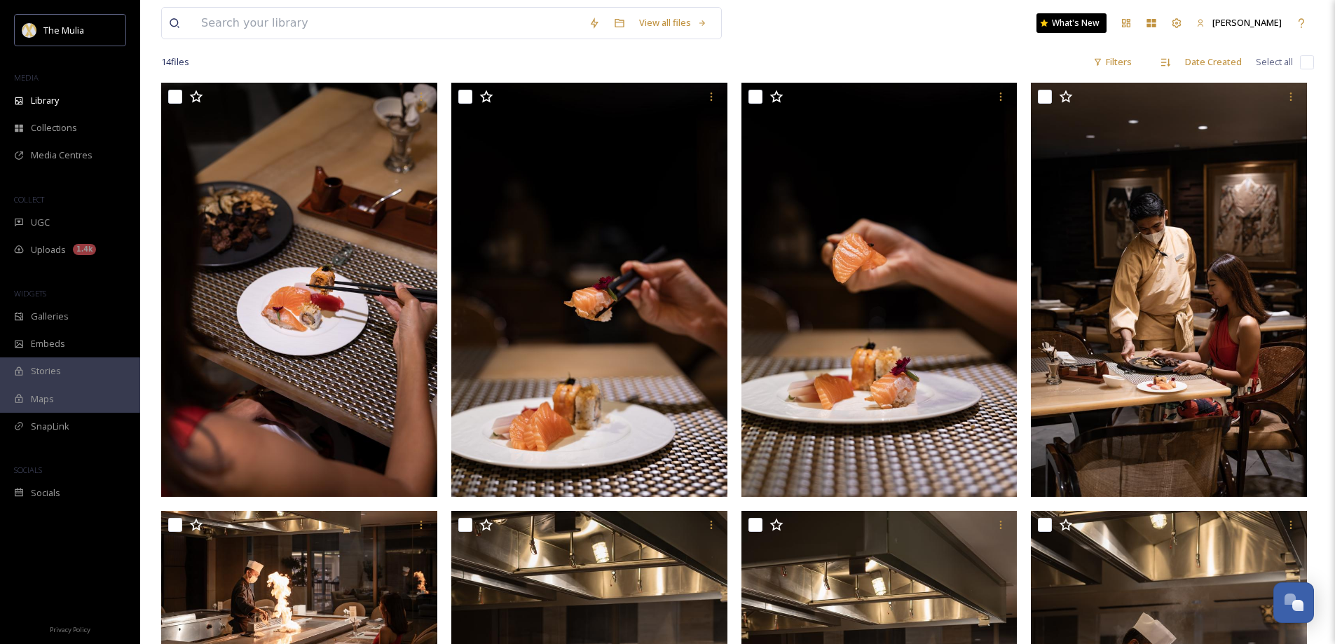
scroll to position [0, 0]
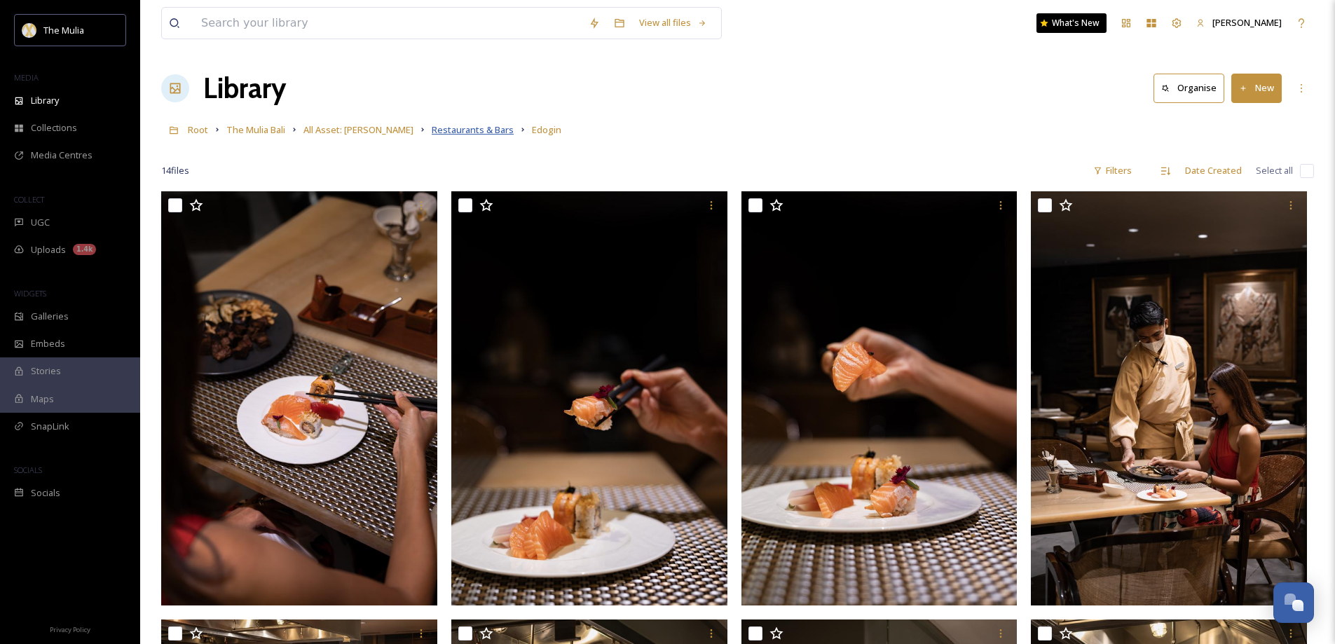
click at [460, 126] on span "Restaurants & Bars" at bounding box center [473, 129] width 82 height 13
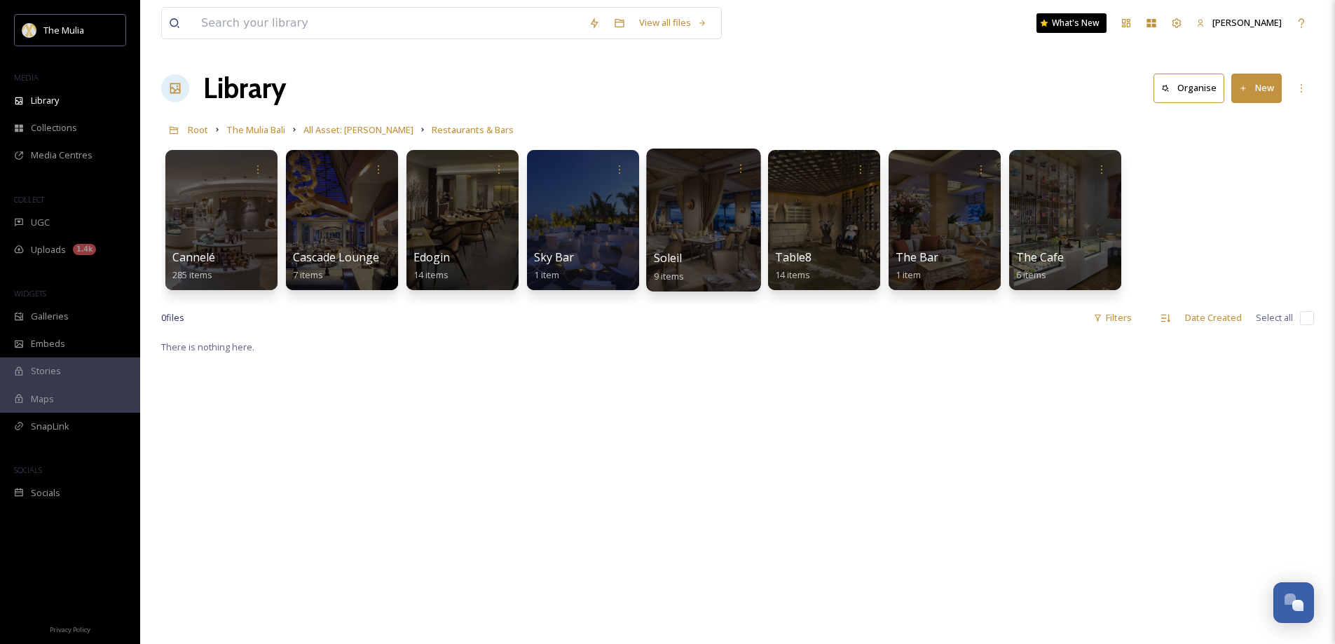
click at [724, 261] on div "Soleil 9 items" at bounding box center [704, 266] width 100 height 35
click at [672, 261] on span "Soleil" at bounding box center [668, 257] width 29 height 15
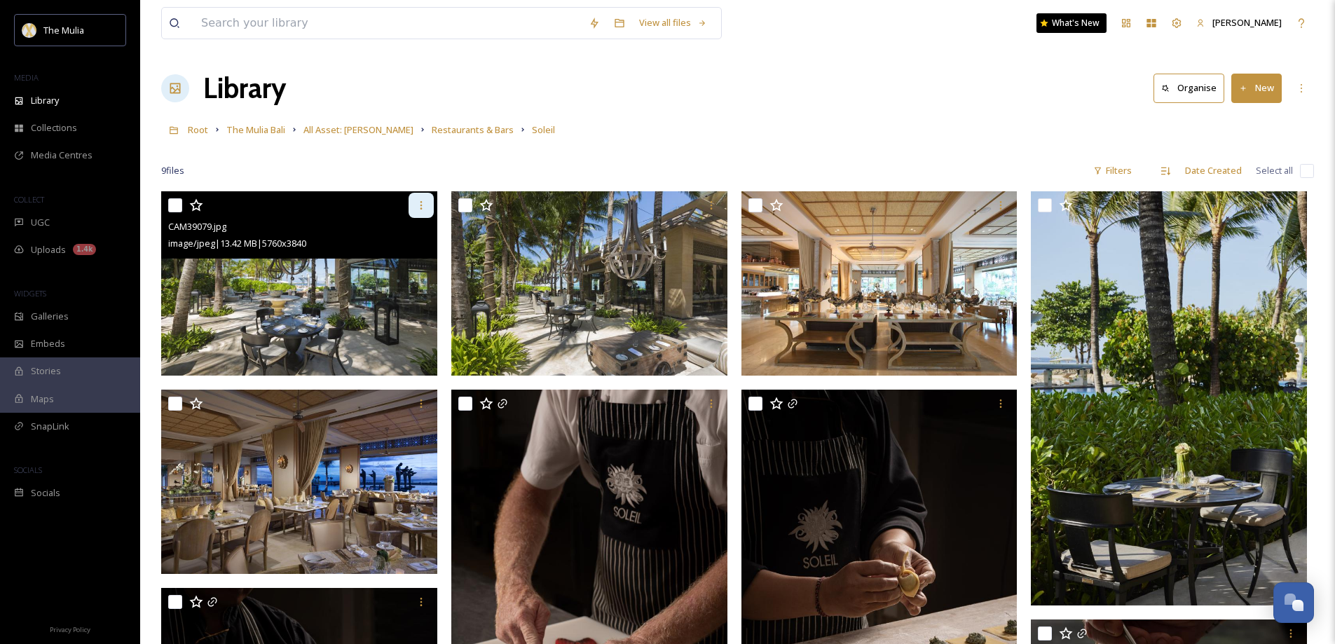
click at [422, 202] on icon at bounding box center [421, 205] width 11 height 11
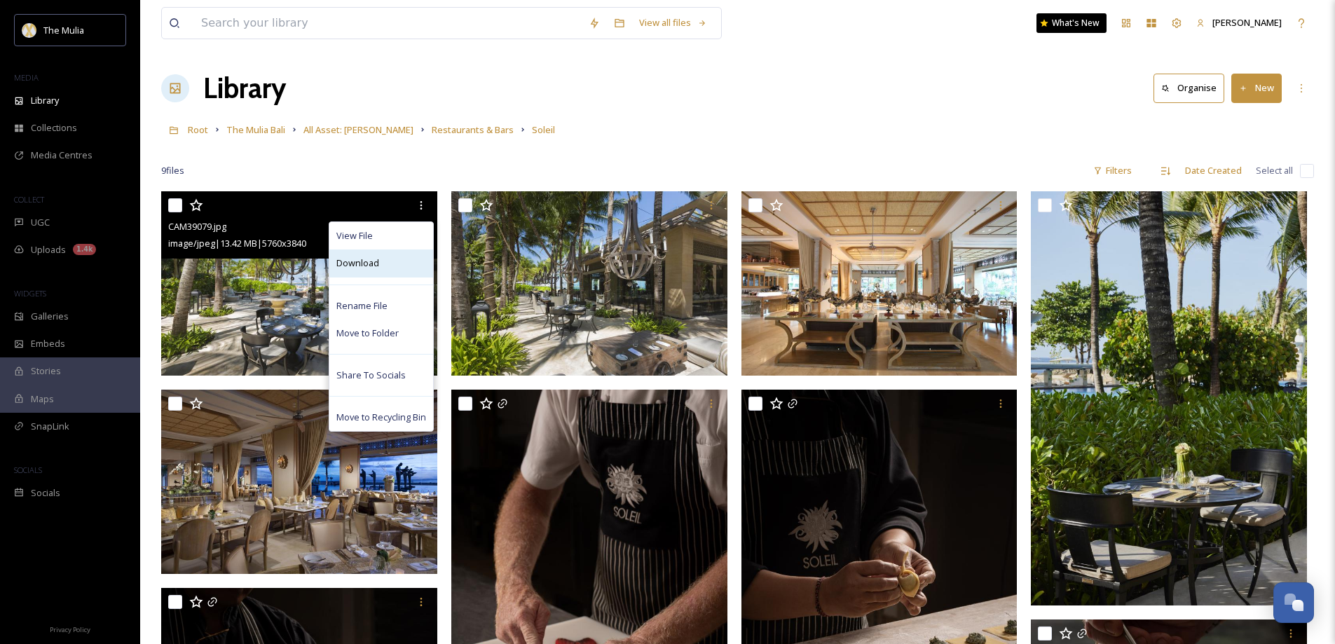
click at [398, 259] on div "Download" at bounding box center [381, 262] width 104 height 27
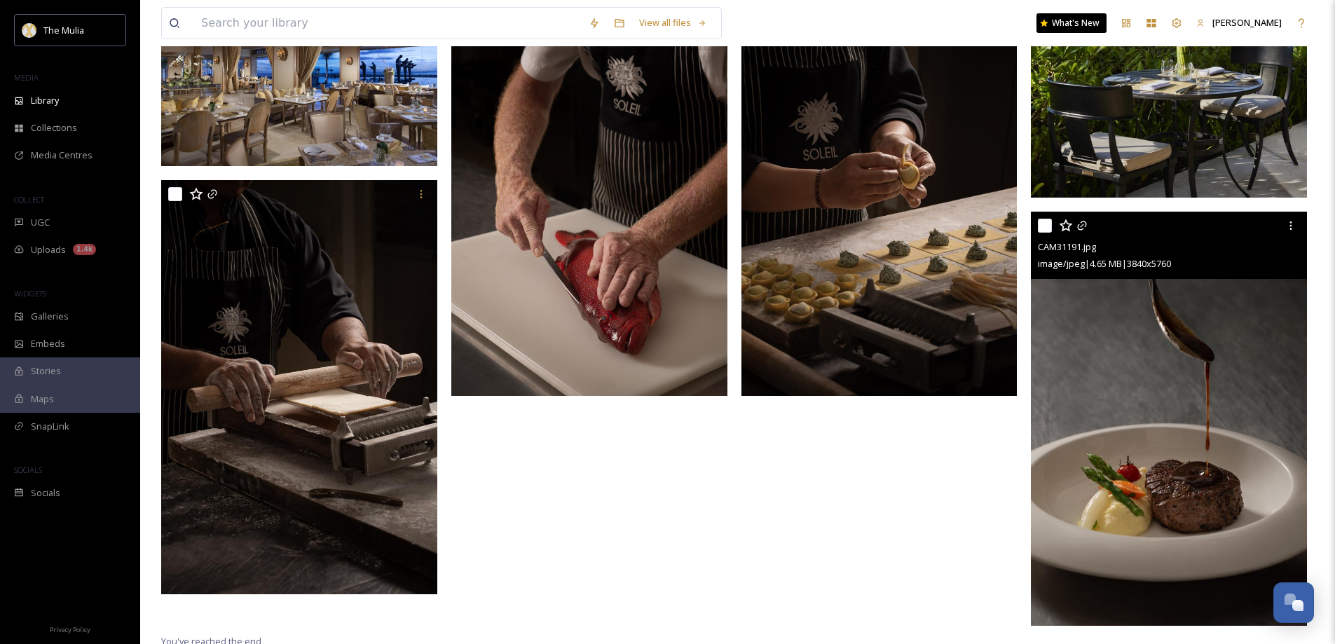
scroll to position [413, 0]
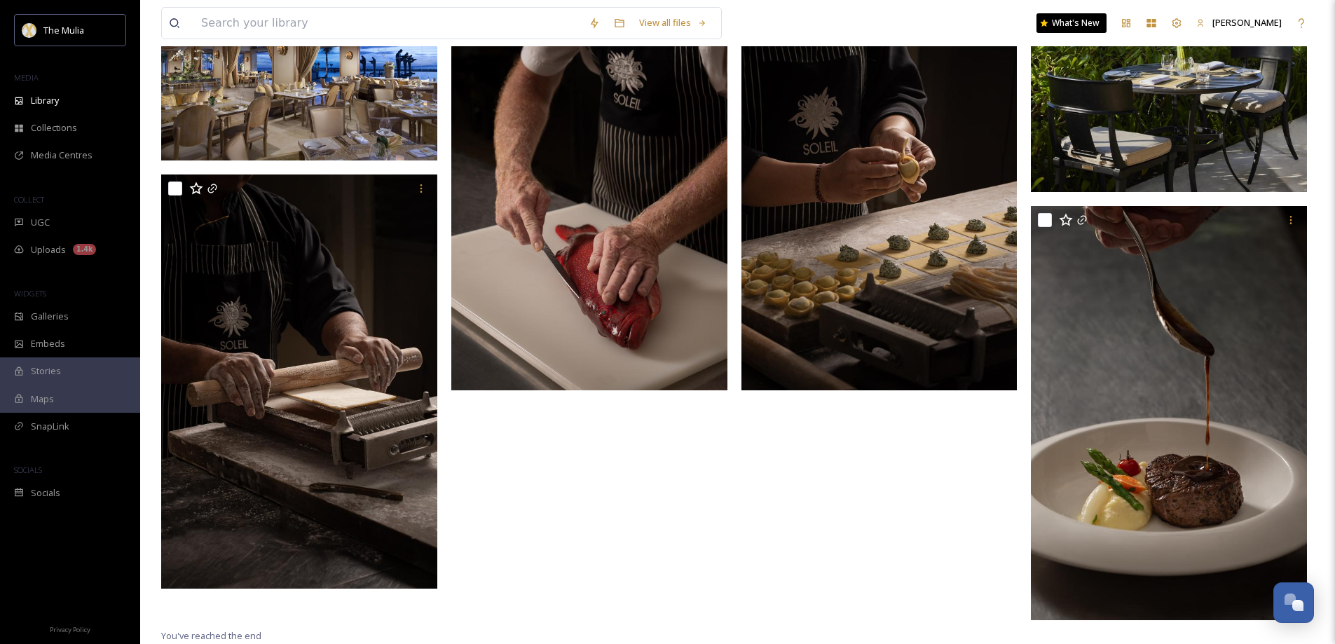
click at [903, 513] on div at bounding box center [882, 202] width 283 height 849
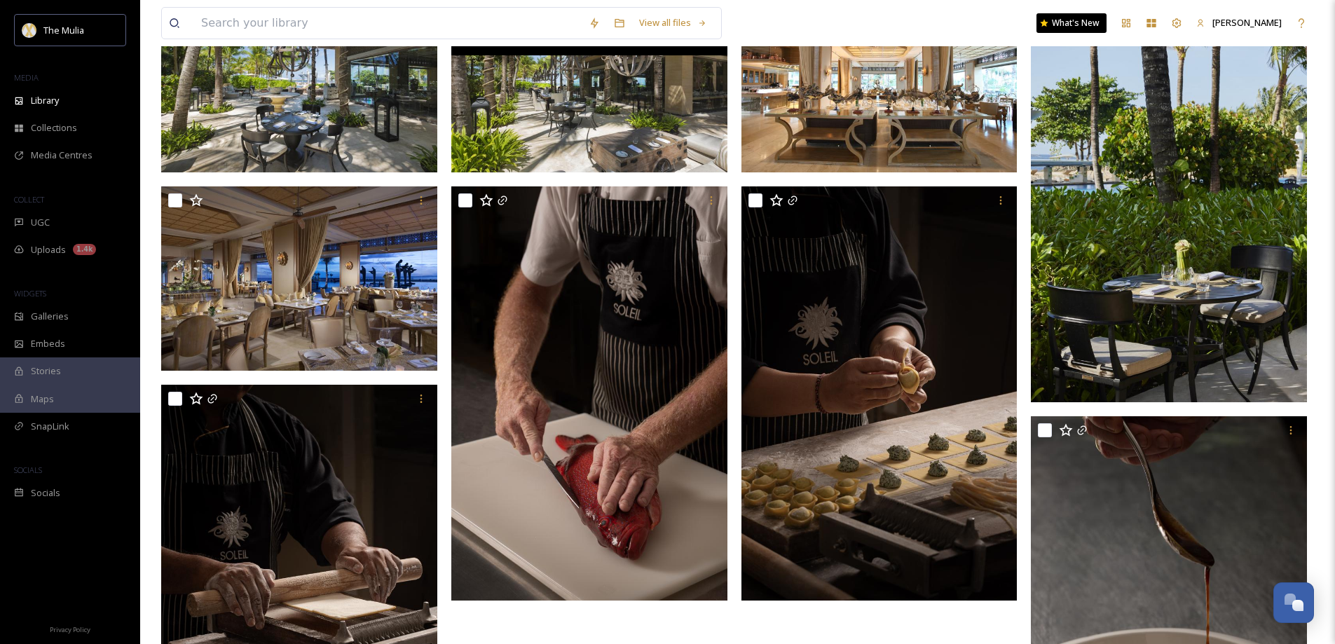
scroll to position [0, 0]
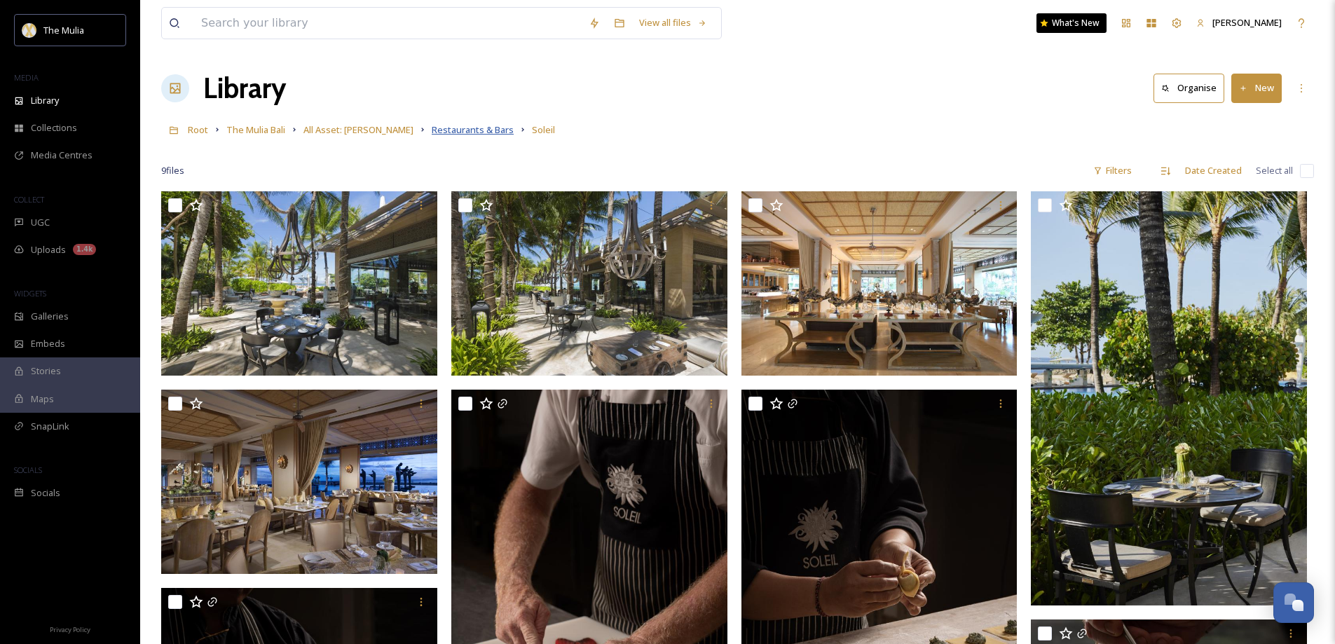
click at [432, 132] on span "Restaurants & Bars" at bounding box center [473, 129] width 82 height 13
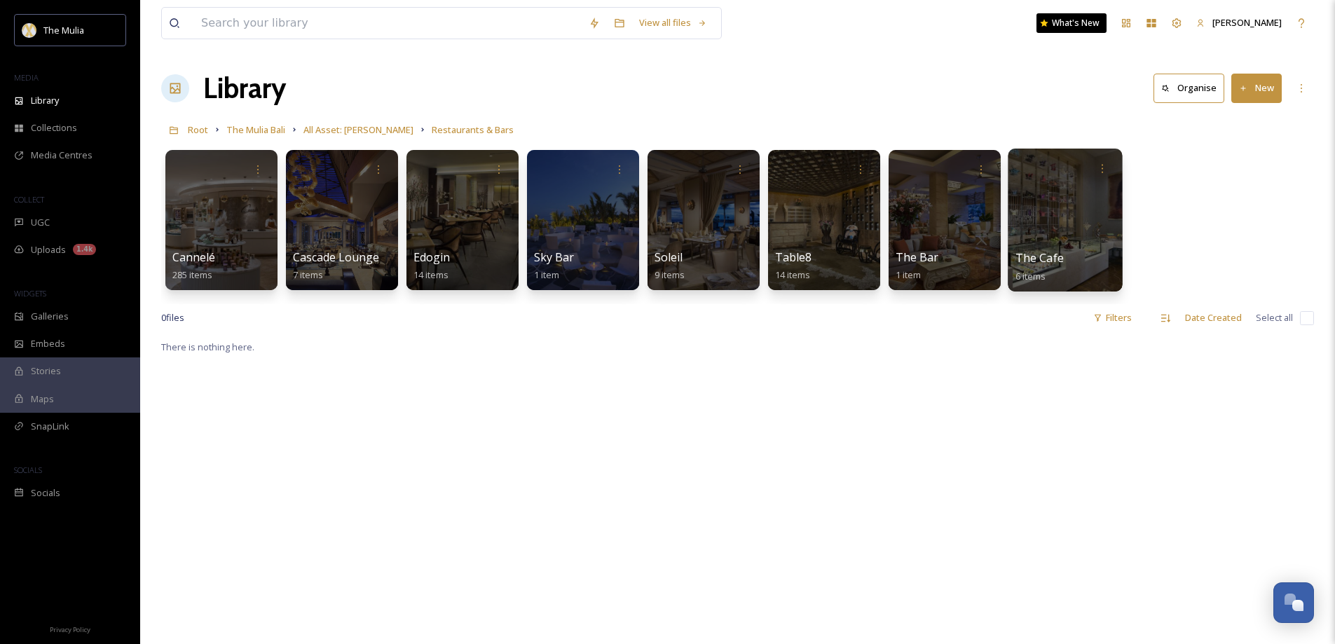
click at [1029, 254] on span "The Cafe" at bounding box center [1039, 257] width 48 height 15
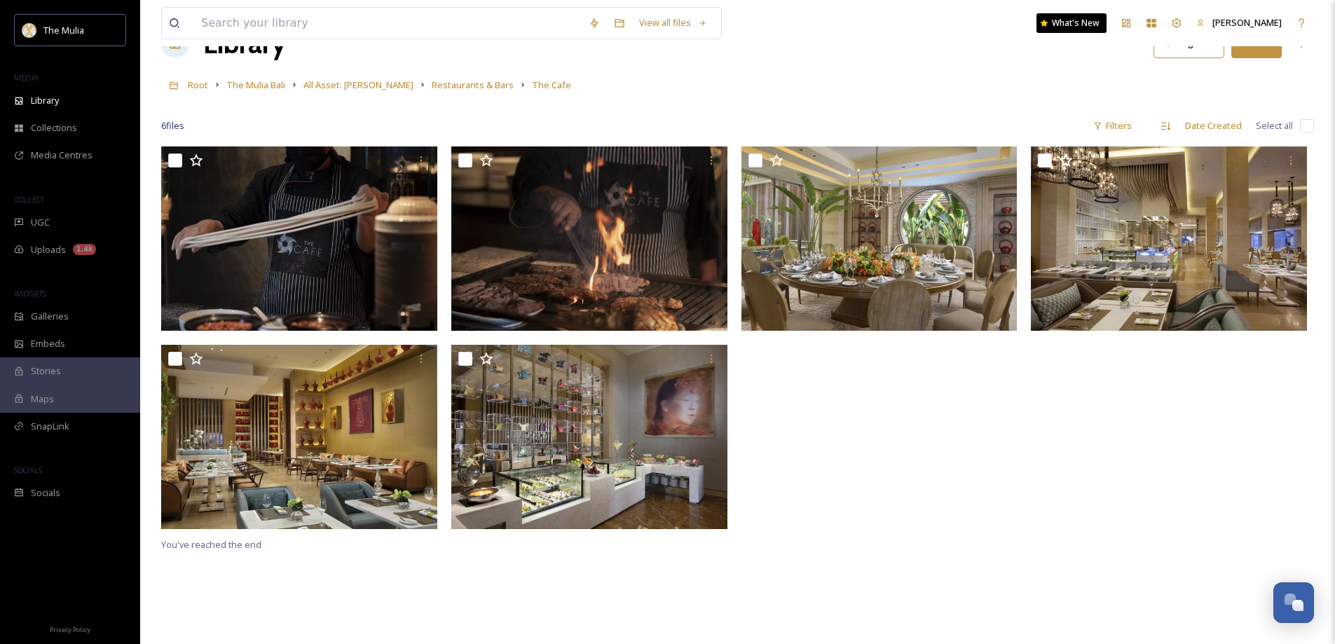
scroll to position [70, 0]
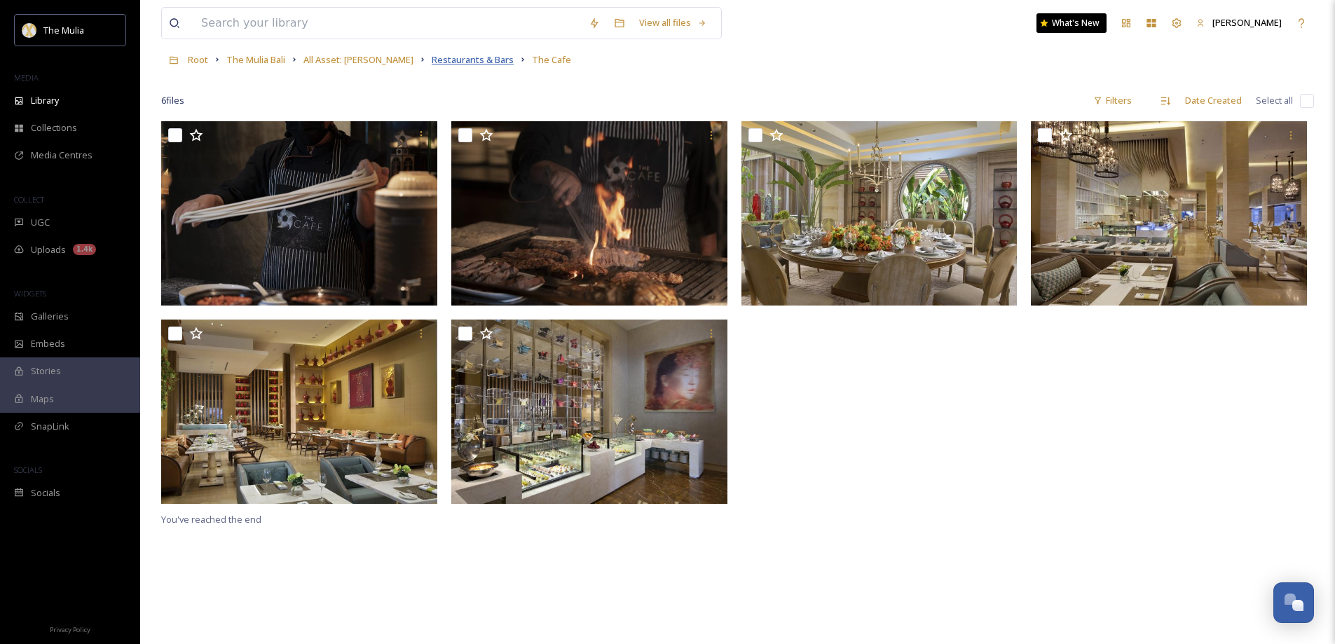
click at [432, 61] on span "Restaurants & Bars" at bounding box center [473, 59] width 82 height 13
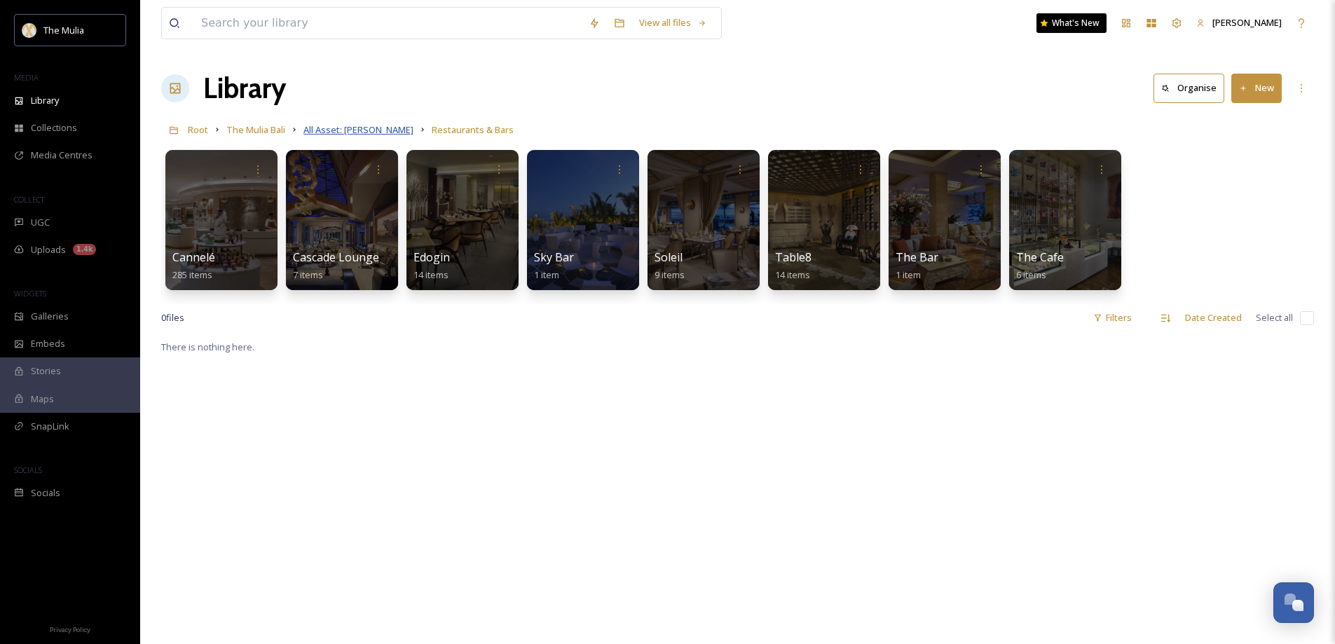
click at [345, 134] on span "All Asset: [PERSON_NAME]" at bounding box center [358, 129] width 110 height 13
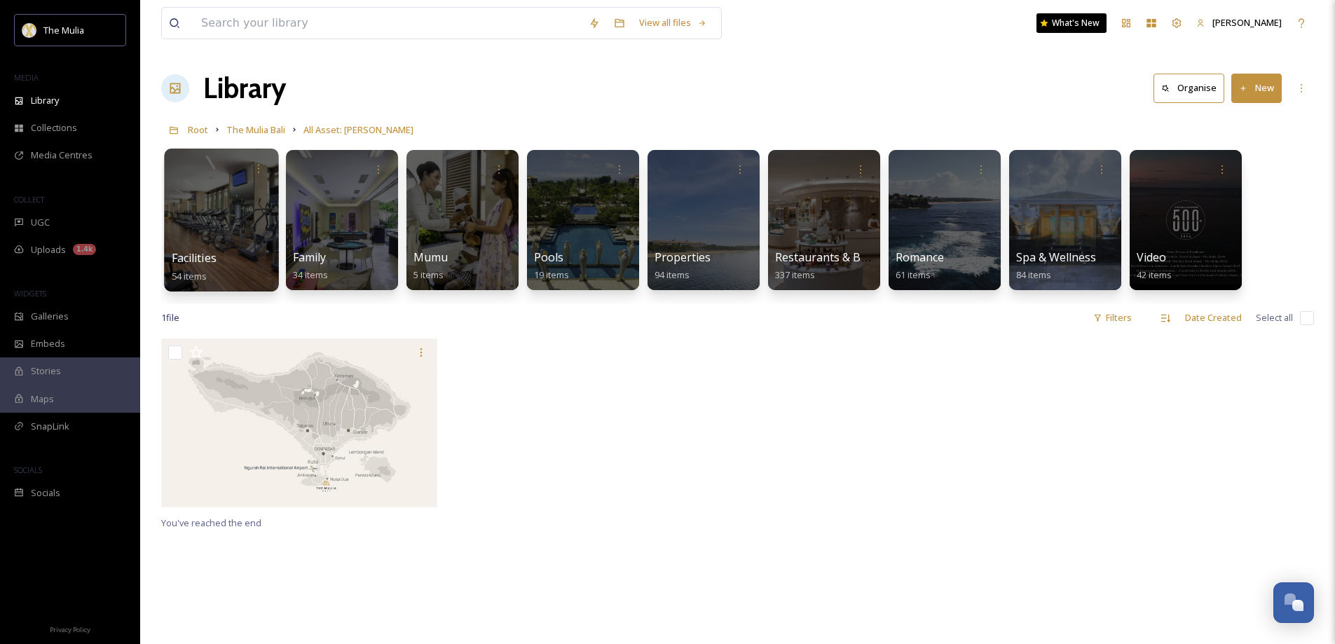
click at [235, 258] on div "Facilities 54 items" at bounding box center [222, 266] width 100 height 35
click at [205, 258] on span "Facilities" at bounding box center [194, 257] width 45 height 15
